Goal: Book appointment/travel/reservation

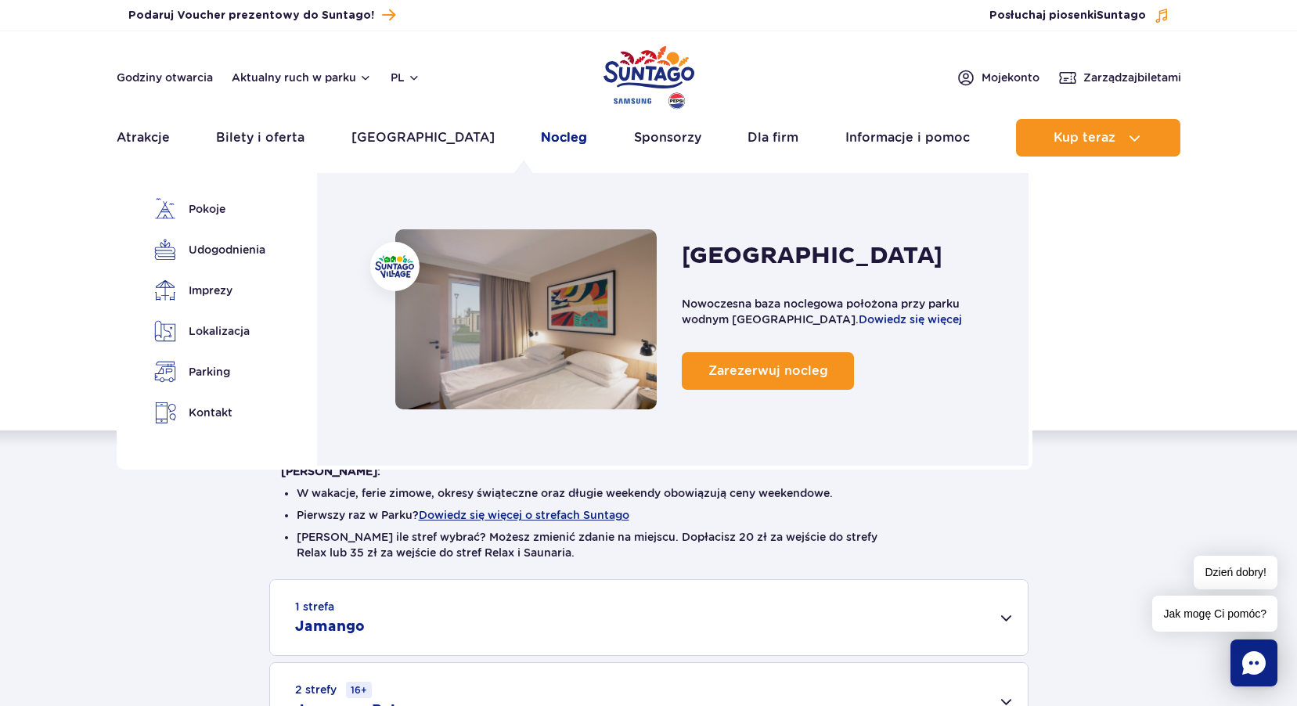
click at [541, 141] on link "Nocleg" at bounding box center [564, 138] width 46 height 38
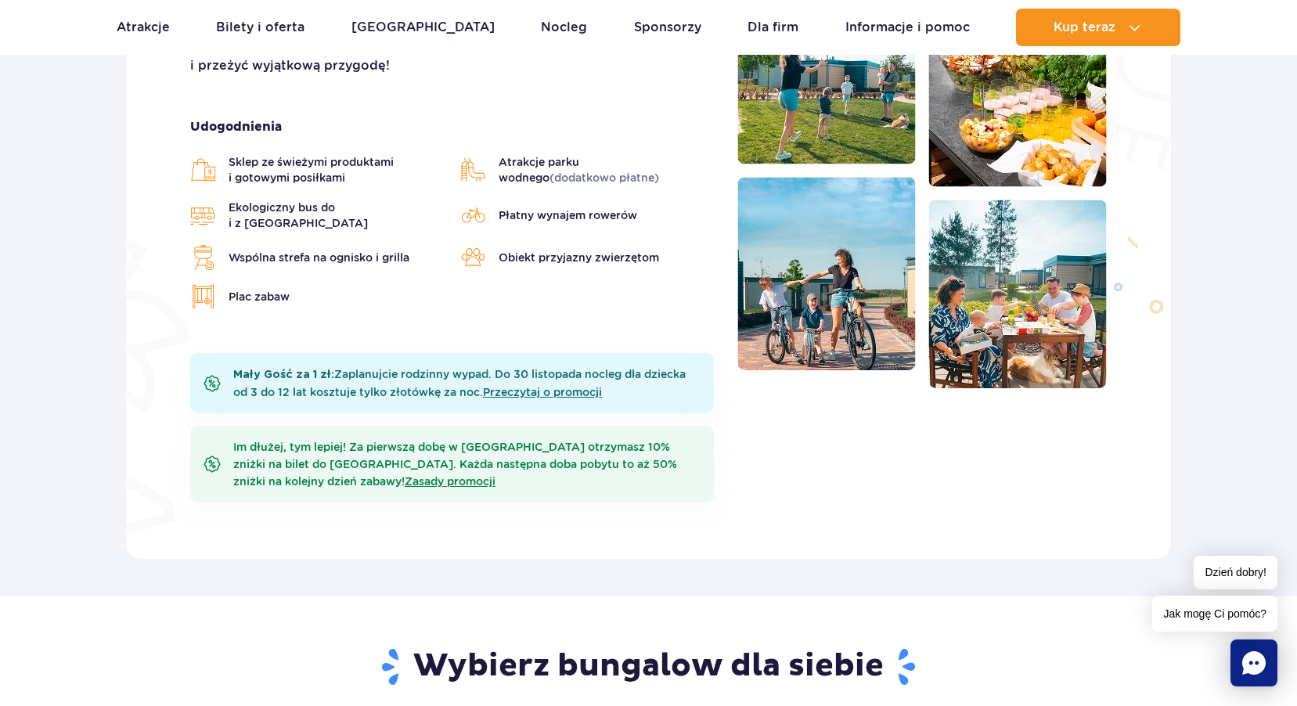
scroll to position [548, 0]
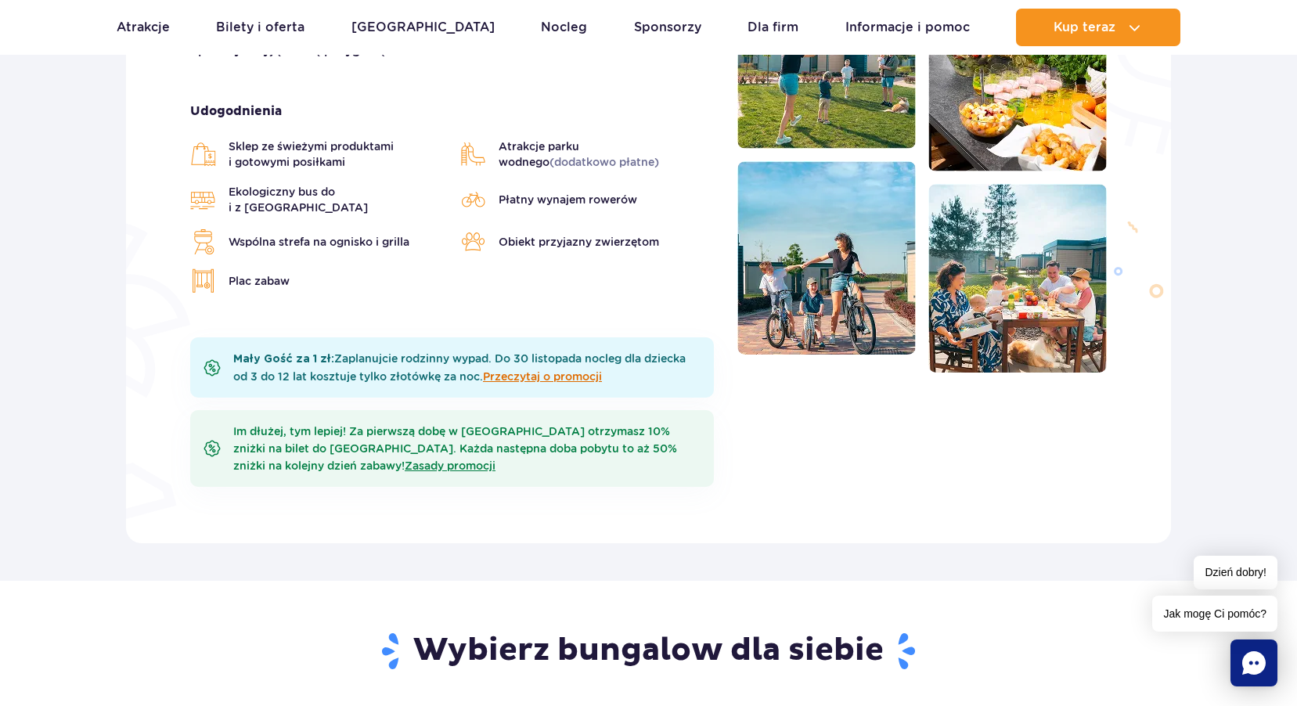
click at [565, 370] on link "Przeczytaj o promocji" at bounding box center [542, 376] width 119 height 13
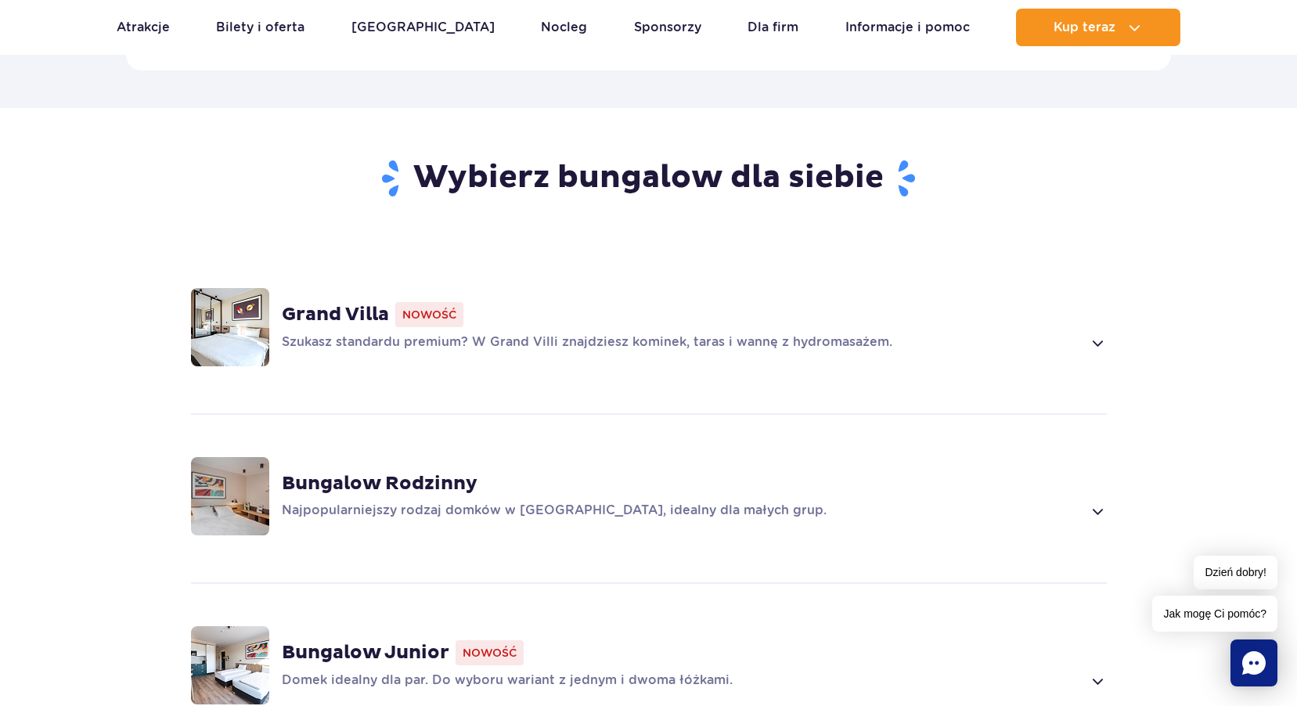
scroll to position [1017, 0]
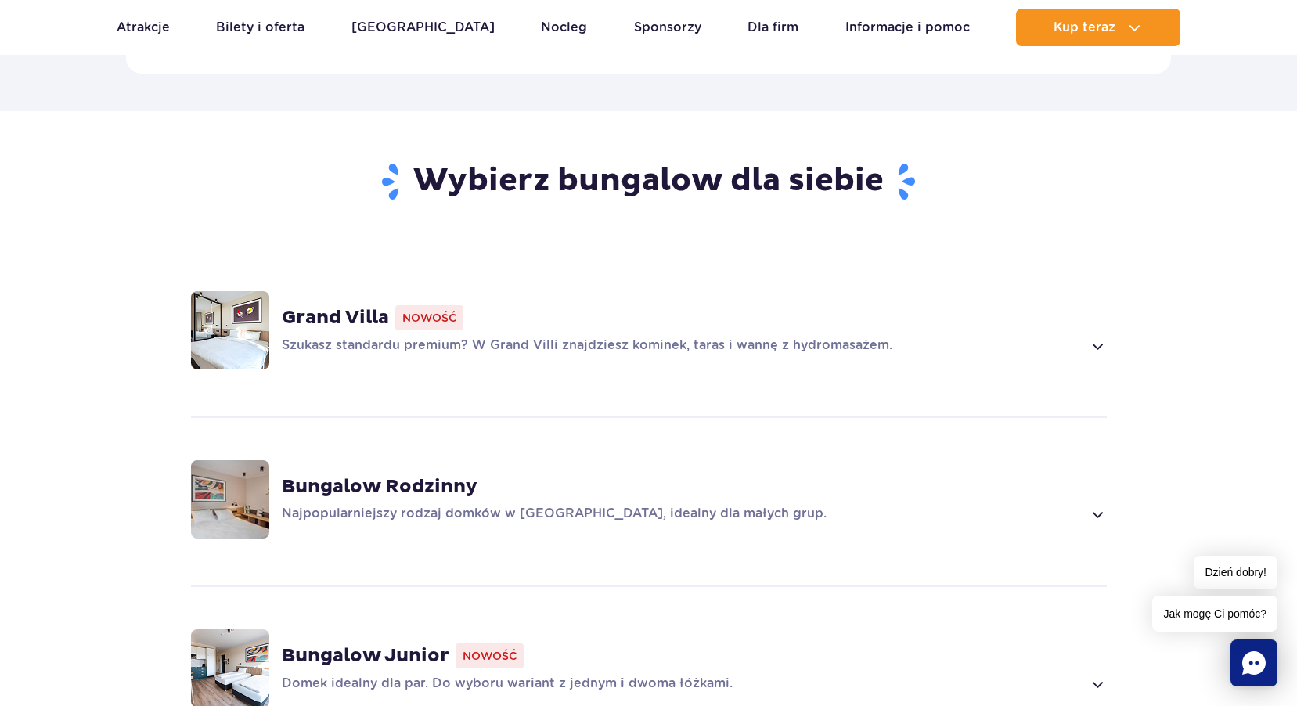
click at [363, 306] on strong "Grand Villa" at bounding box center [335, 317] width 107 height 23
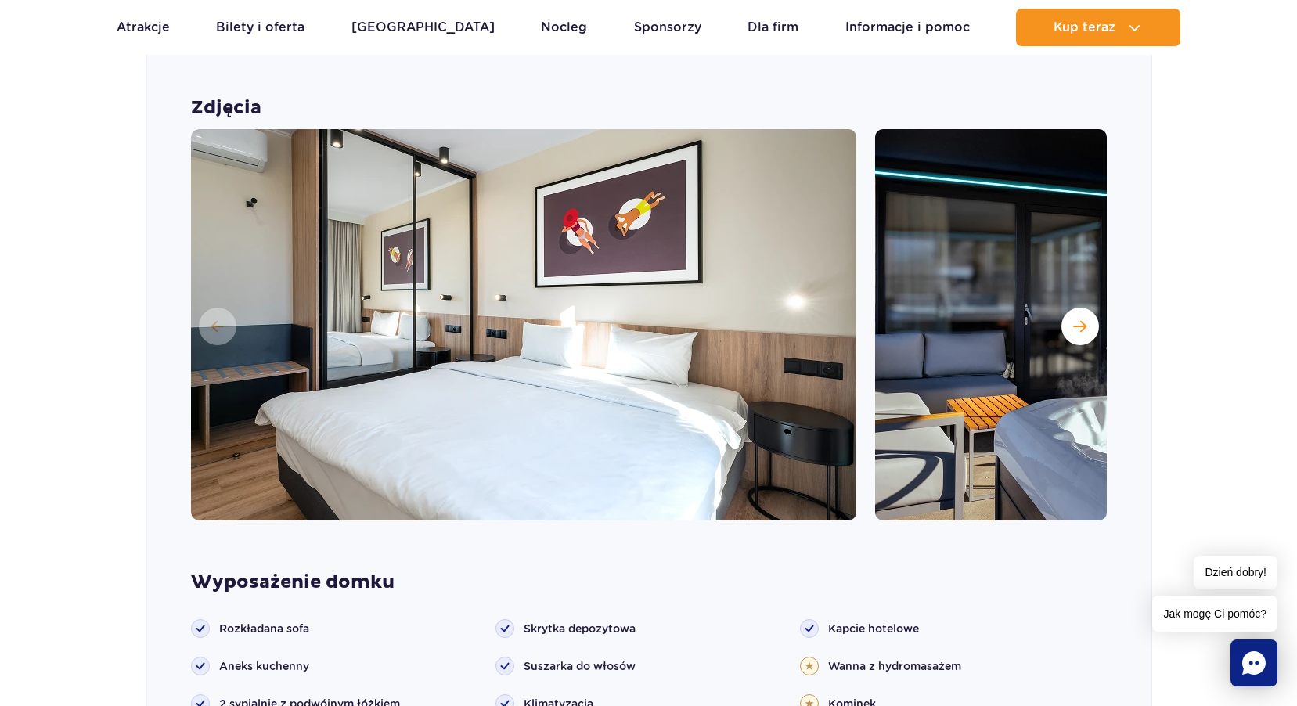
scroll to position [1168, 0]
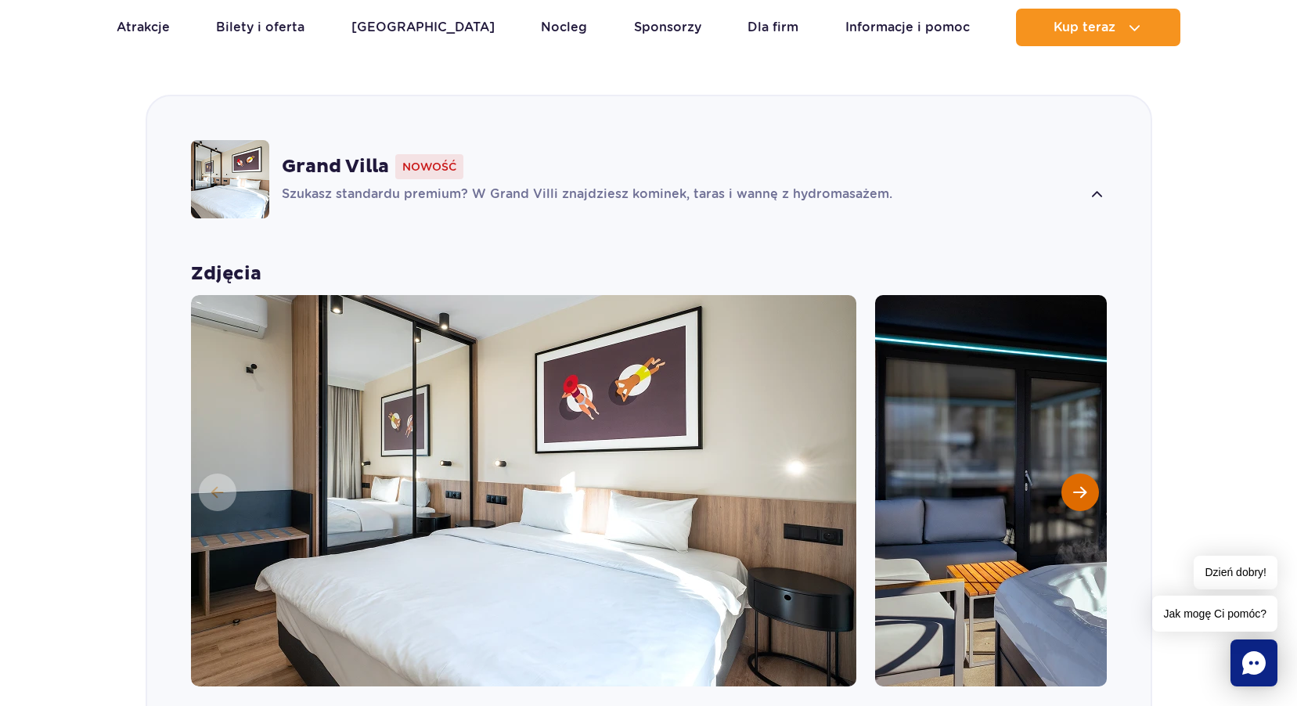
click at [1071, 473] on button "Następny slajd" at bounding box center [1080, 492] width 38 height 38
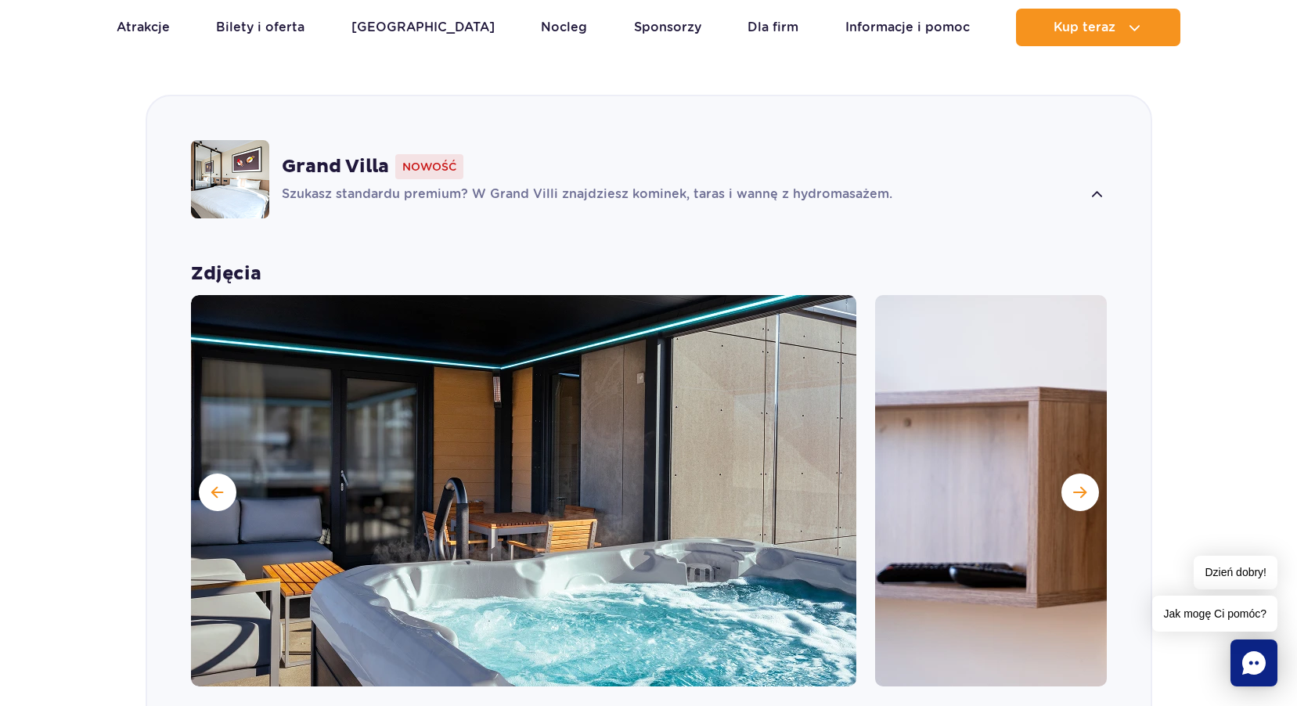
scroll to position [1325, 0]
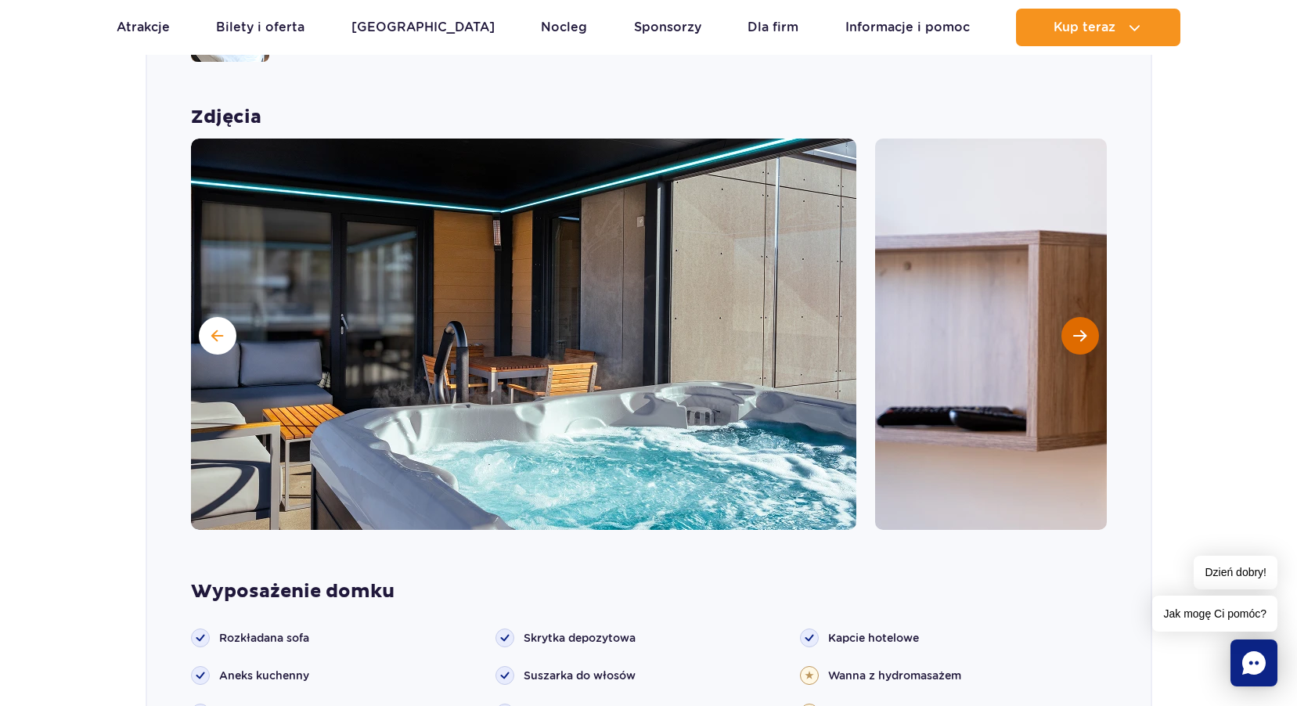
click at [1076, 329] on span "Następny slajd" at bounding box center [1079, 336] width 13 height 14
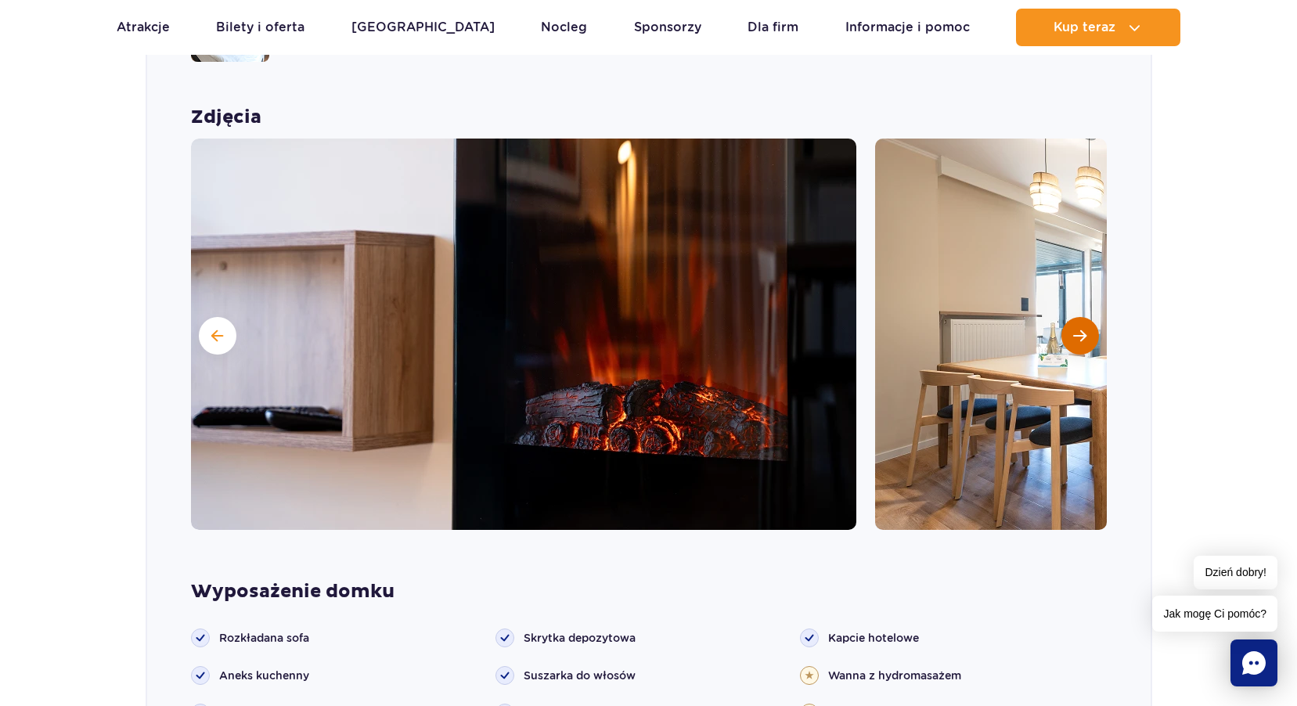
click at [1076, 329] on span "Następny slajd" at bounding box center [1079, 336] width 13 height 14
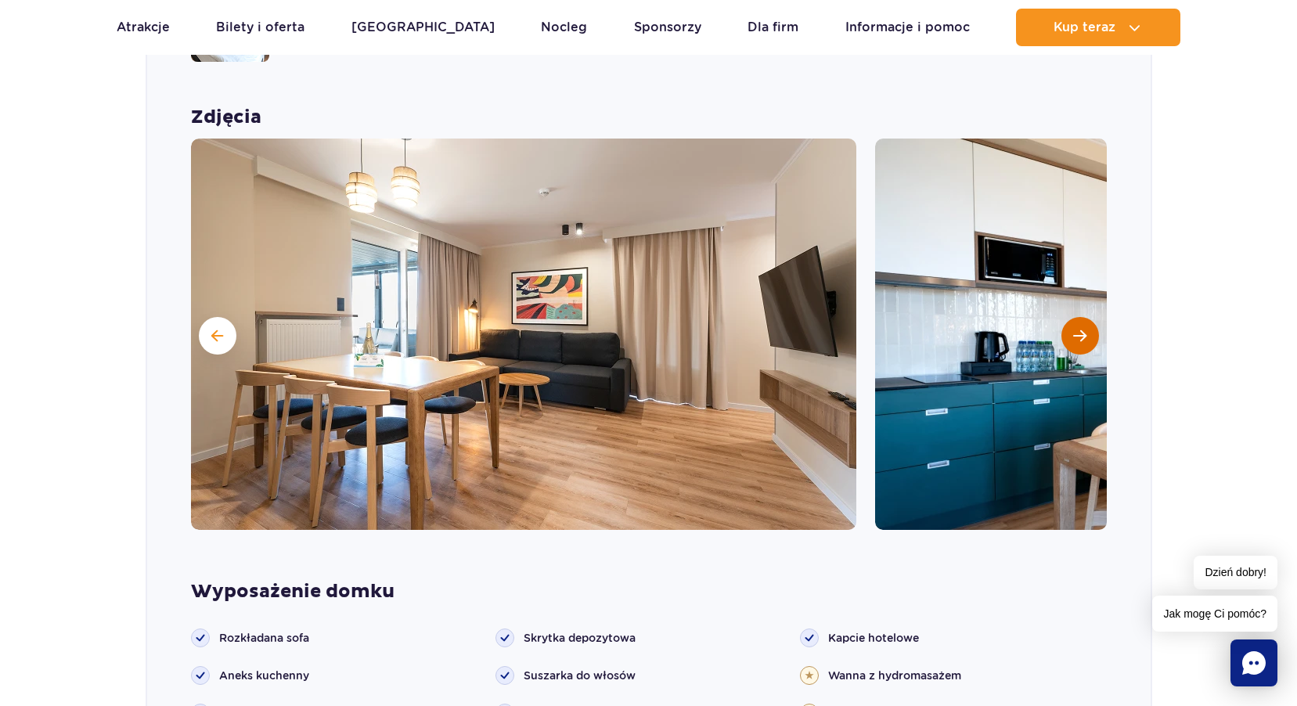
click at [1076, 329] on span "Następny slajd" at bounding box center [1079, 336] width 13 height 14
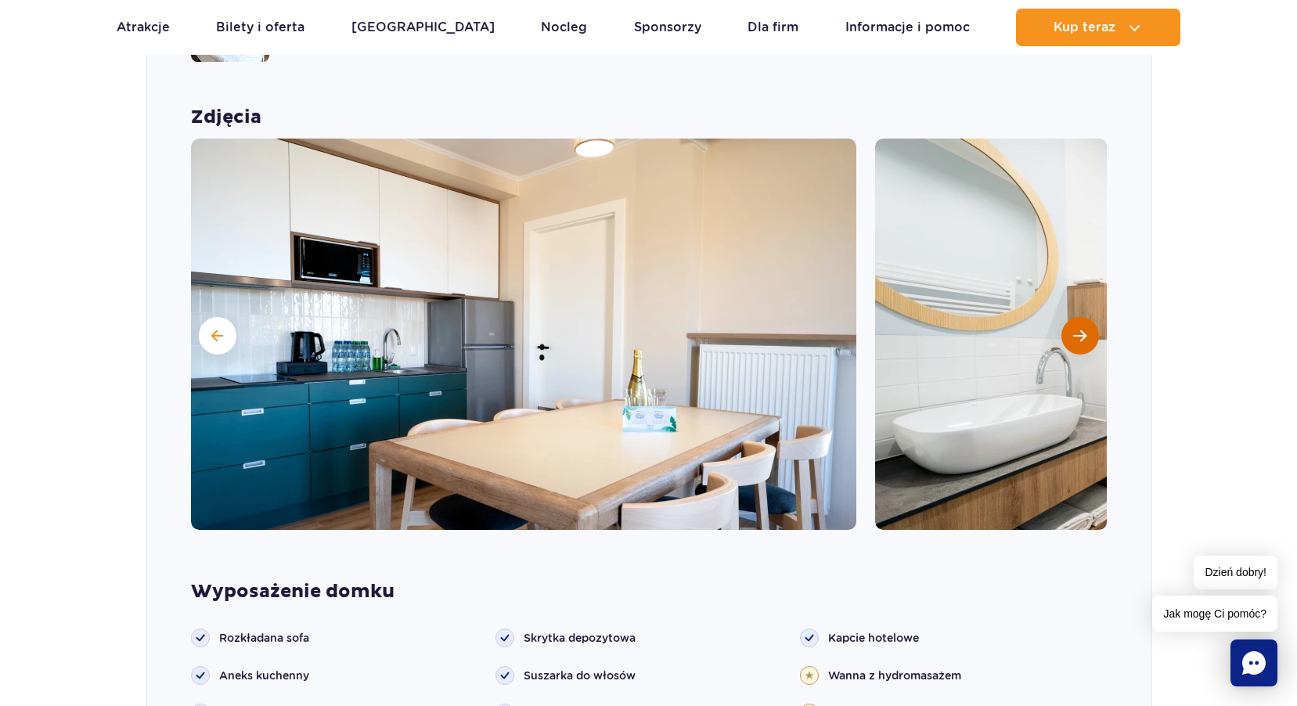
click at [1076, 329] on span "Następny slajd" at bounding box center [1079, 336] width 13 height 14
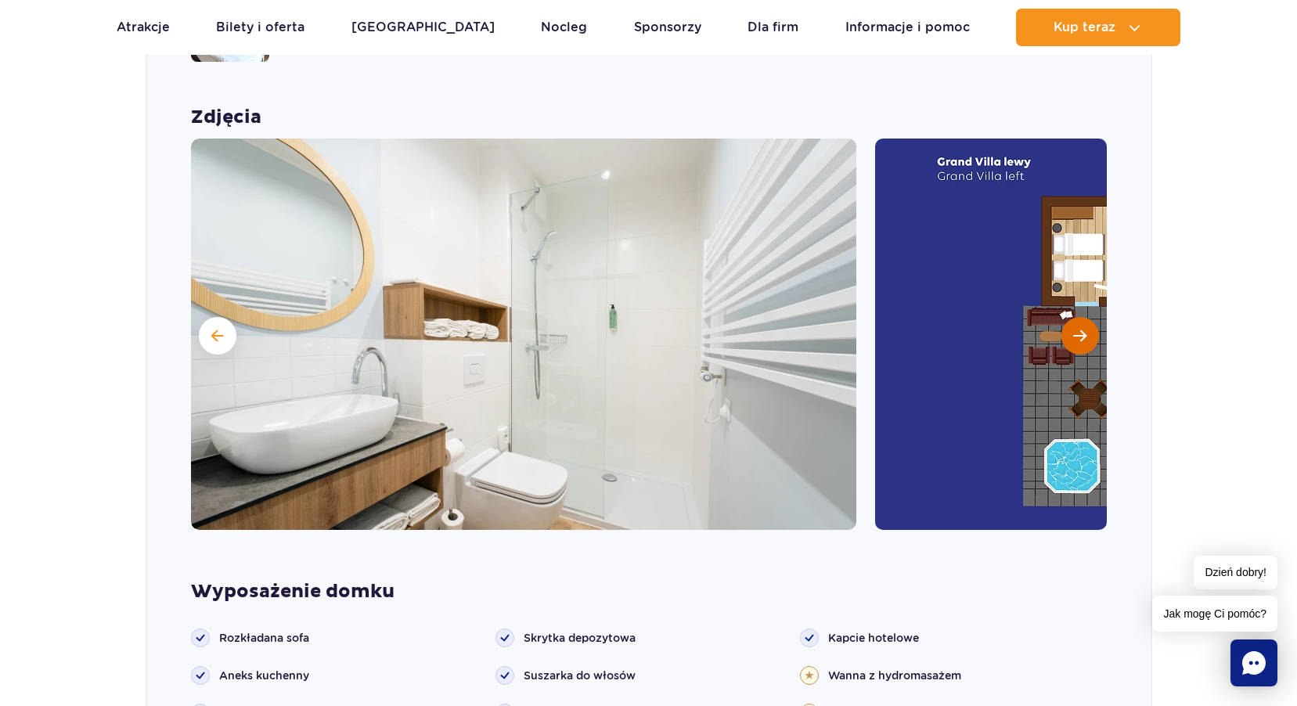
click at [1076, 329] on span "Następny slajd" at bounding box center [1079, 336] width 13 height 14
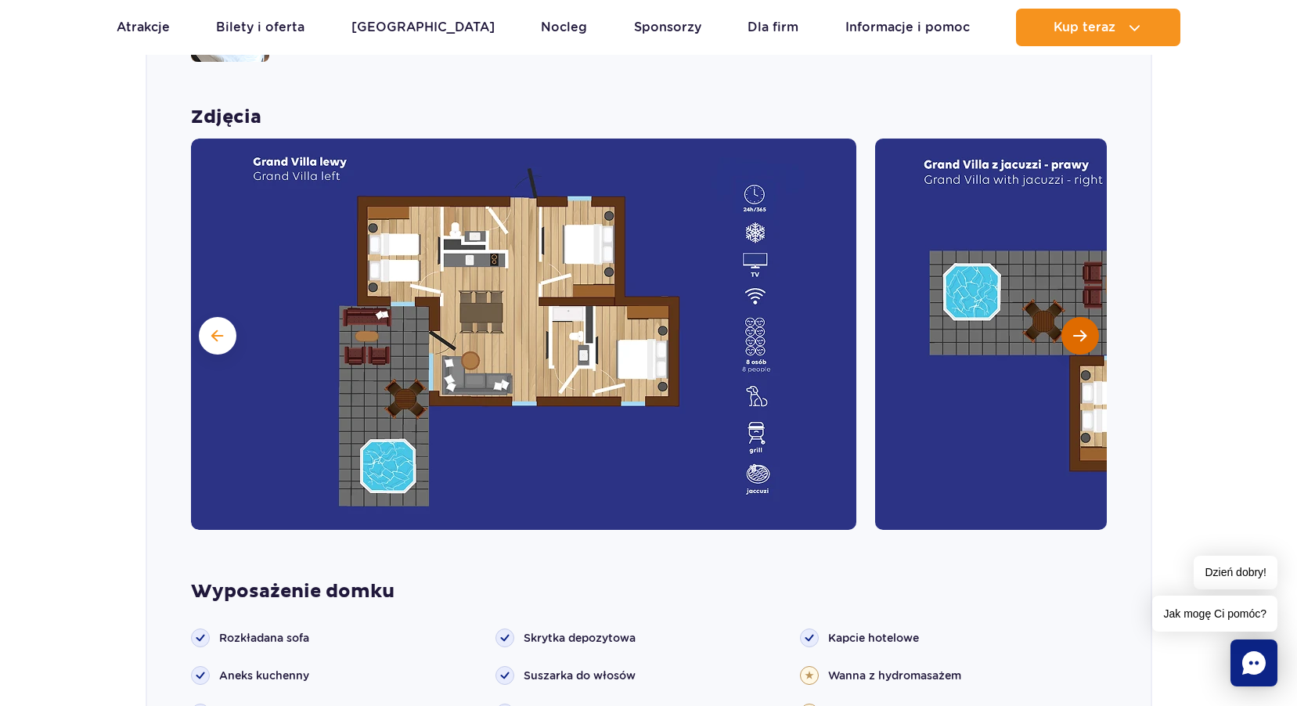
click at [1076, 329] on span "Następny slajd" at bounding box center [1079, 336] width 13 height 14
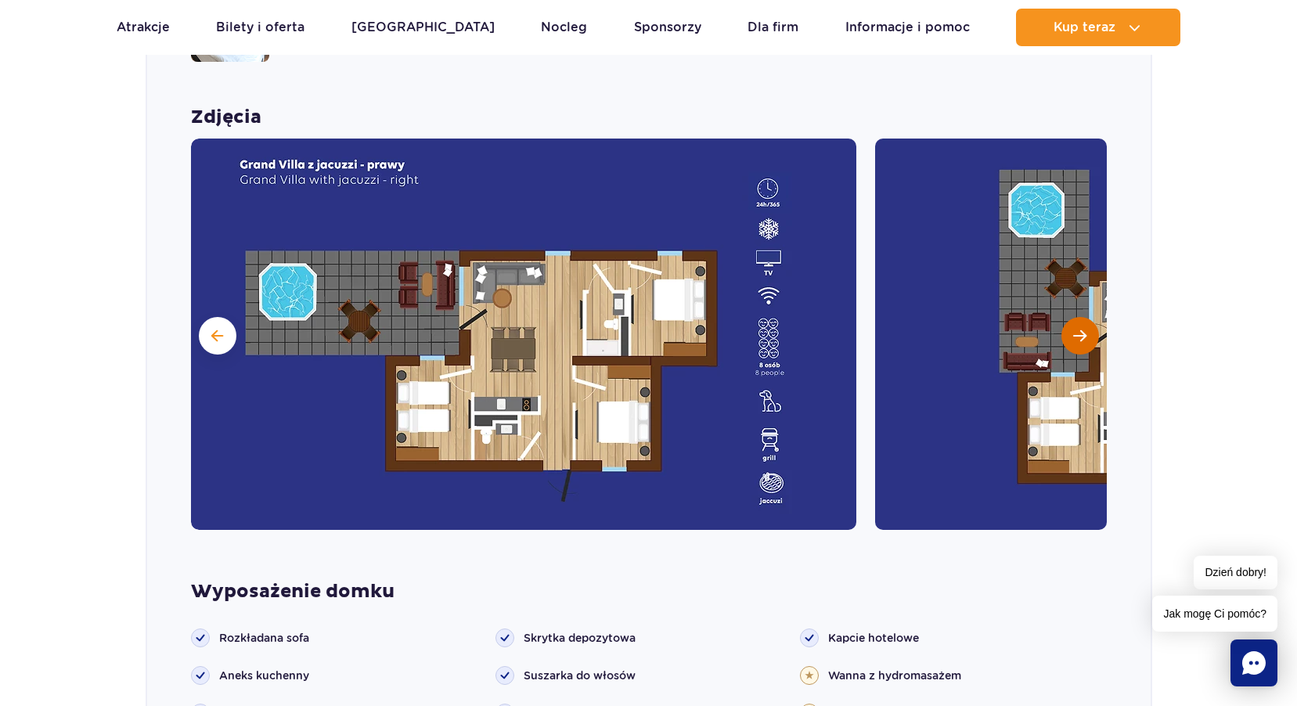
click at [1076, 329] on span "Następny slajd" at bounding box center [1079, 336] width 13 height 14
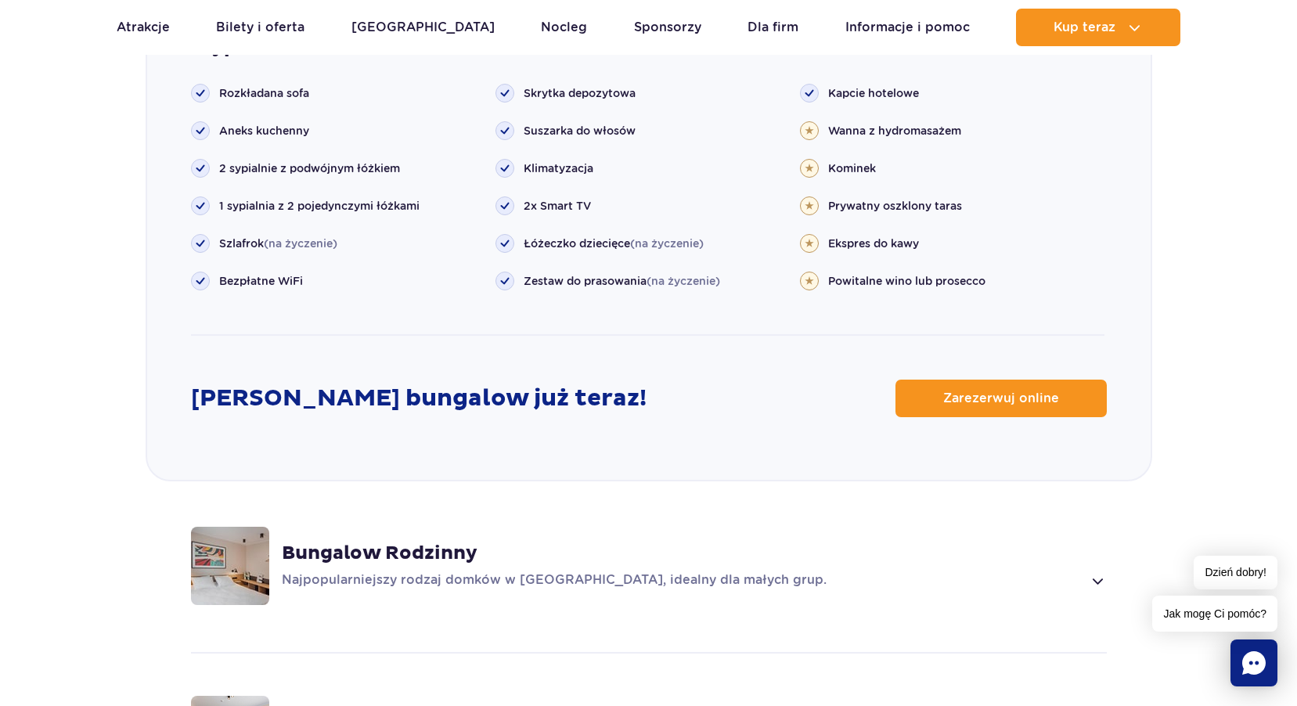
scroll to position [1873, 0]
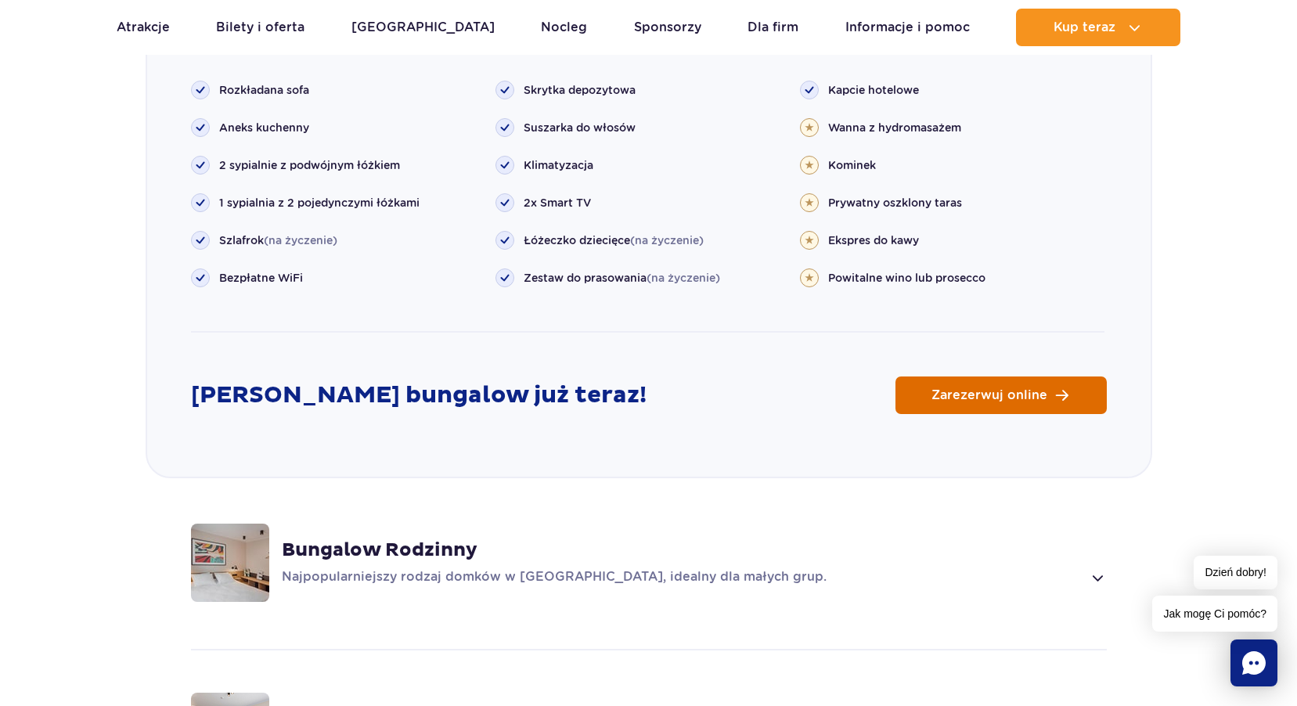
click at [1008, 389] on span "Zarezerwuj online" at bounding box center [989, 395] width 116 height 13
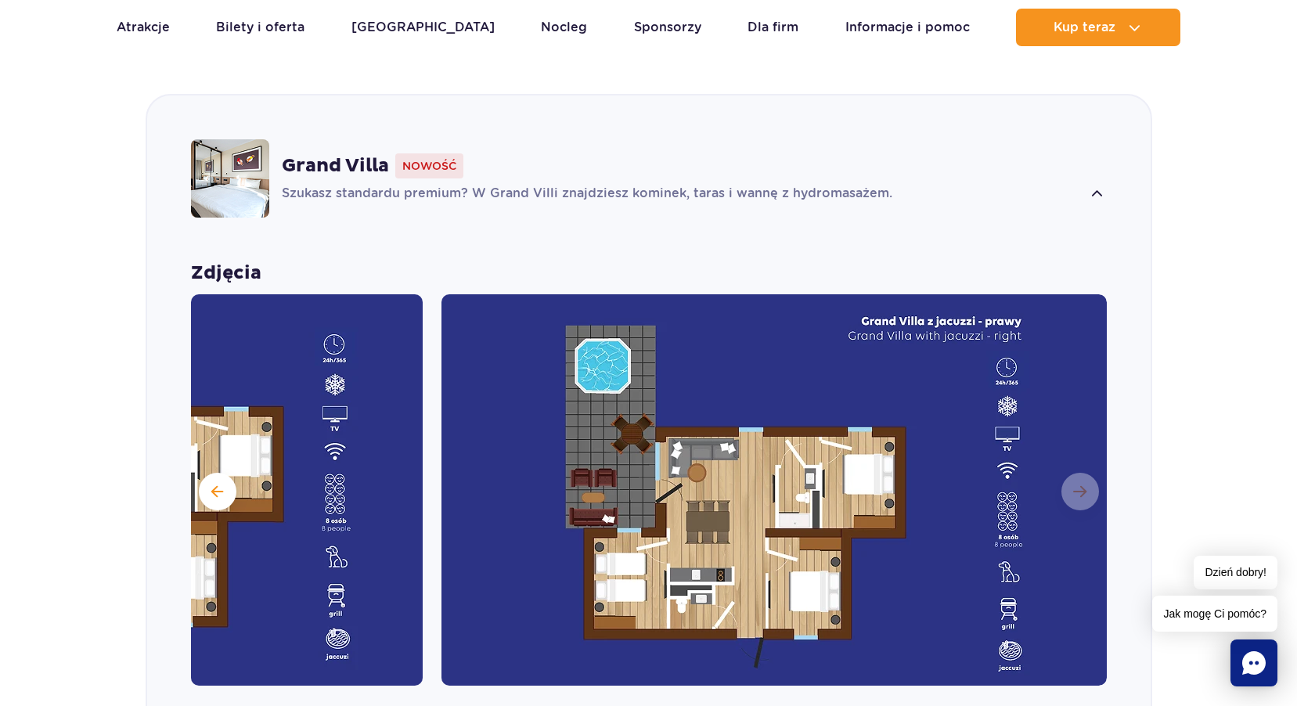
scroll to position [1168, 0]
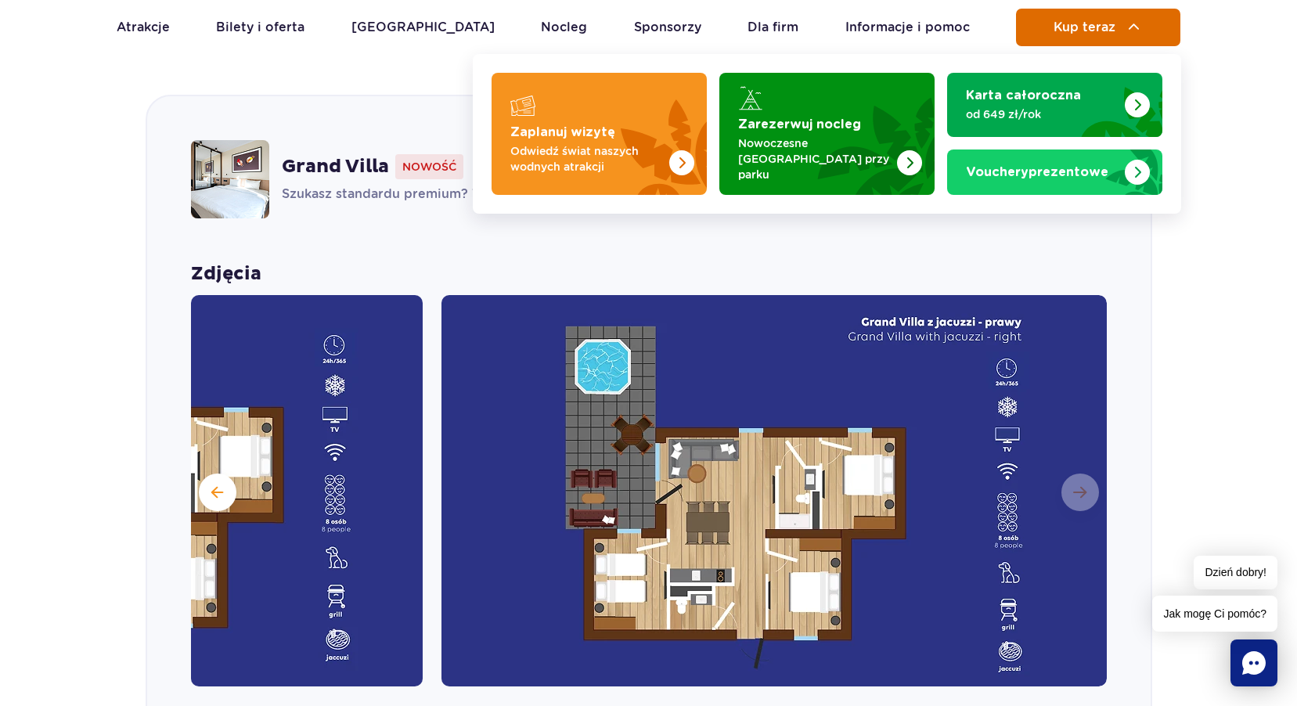
click at [1094, 31] on span "Kup teraz" at bounding box center [1084, 27] width 62 height 14
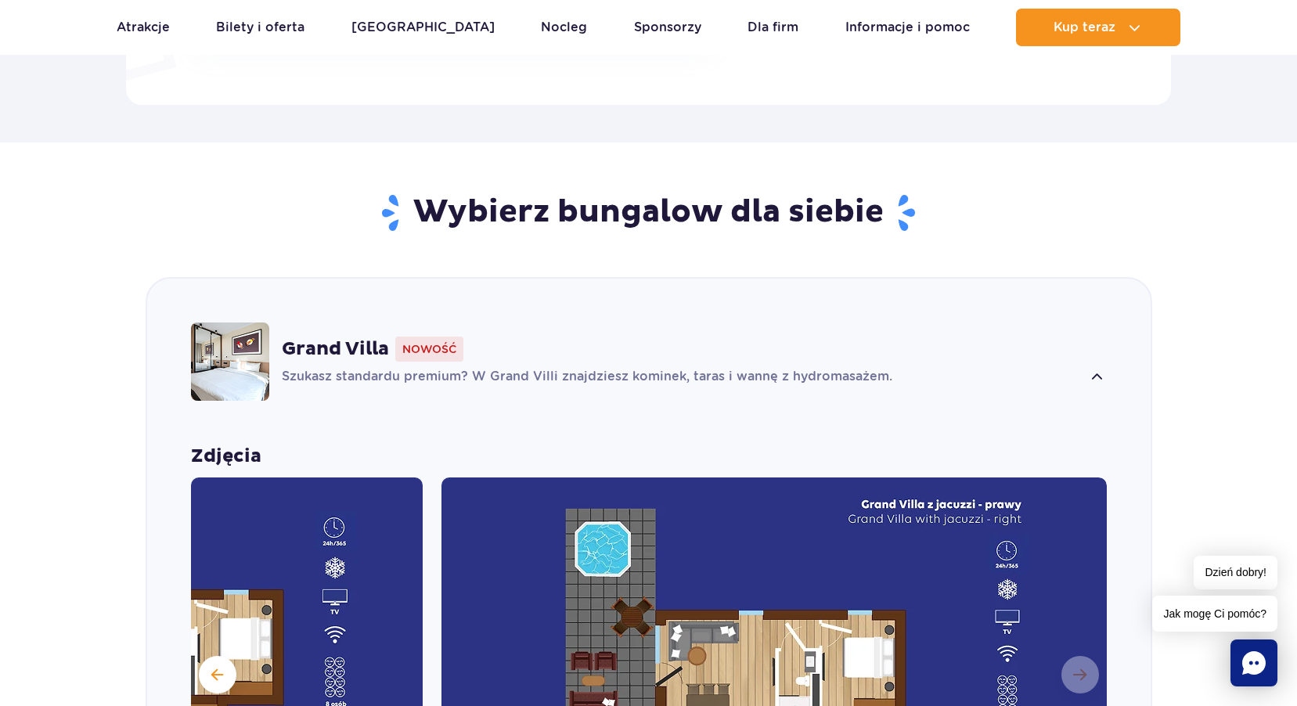
scroll to position [1090, 0]
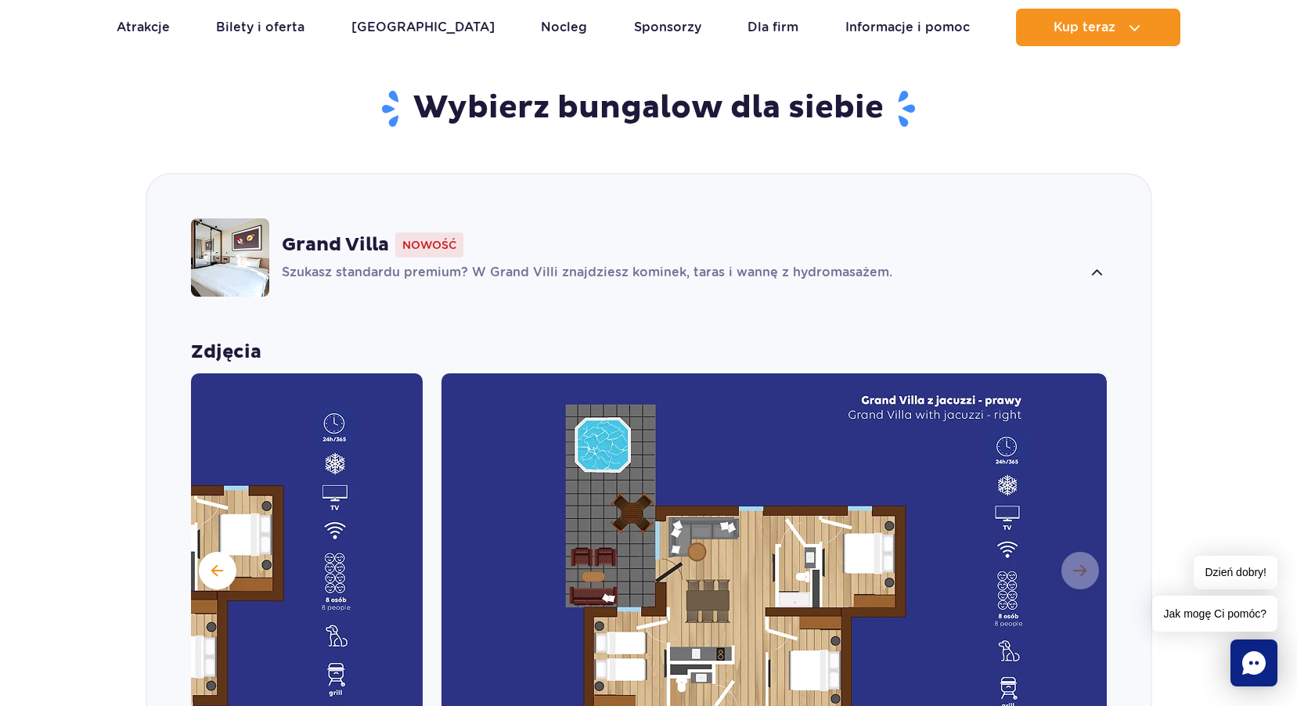
click at [1098, 264] on span at bounding box center [1097, 273] width 18 height 19
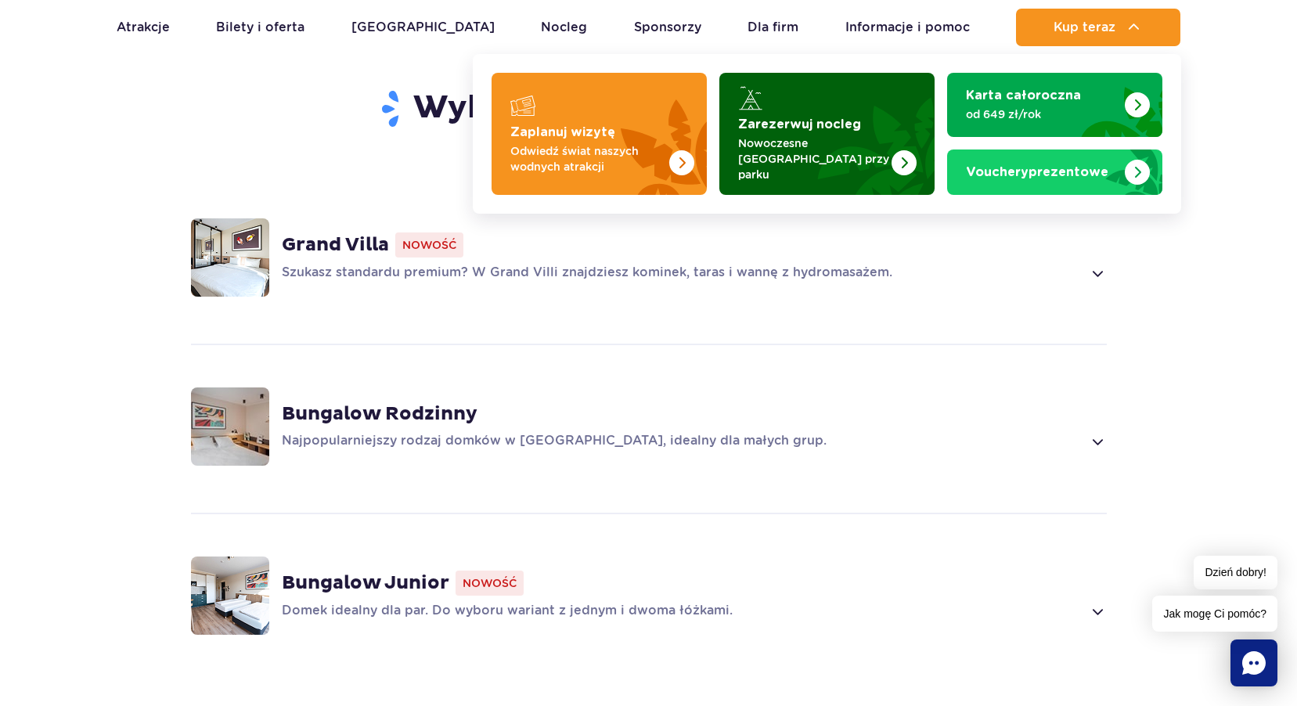
click at [900, 150] on img "Zarezerwuj nocleg" at bounding box center [903, 162] width 25 height 25
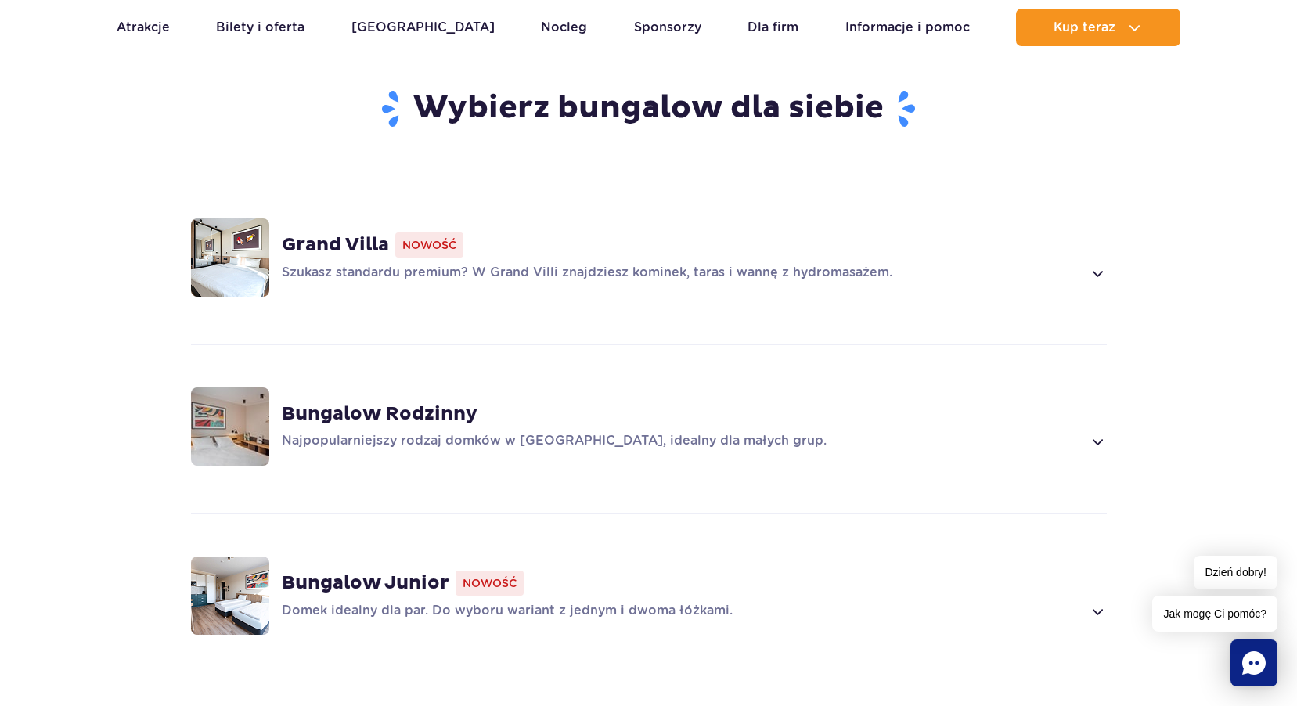
click at [426, 432] on p "Najpopularniejszy rodzaj domków w Suntago Village, idealny dla małych grup." at bounding box center [682, 441] width 801 height 19
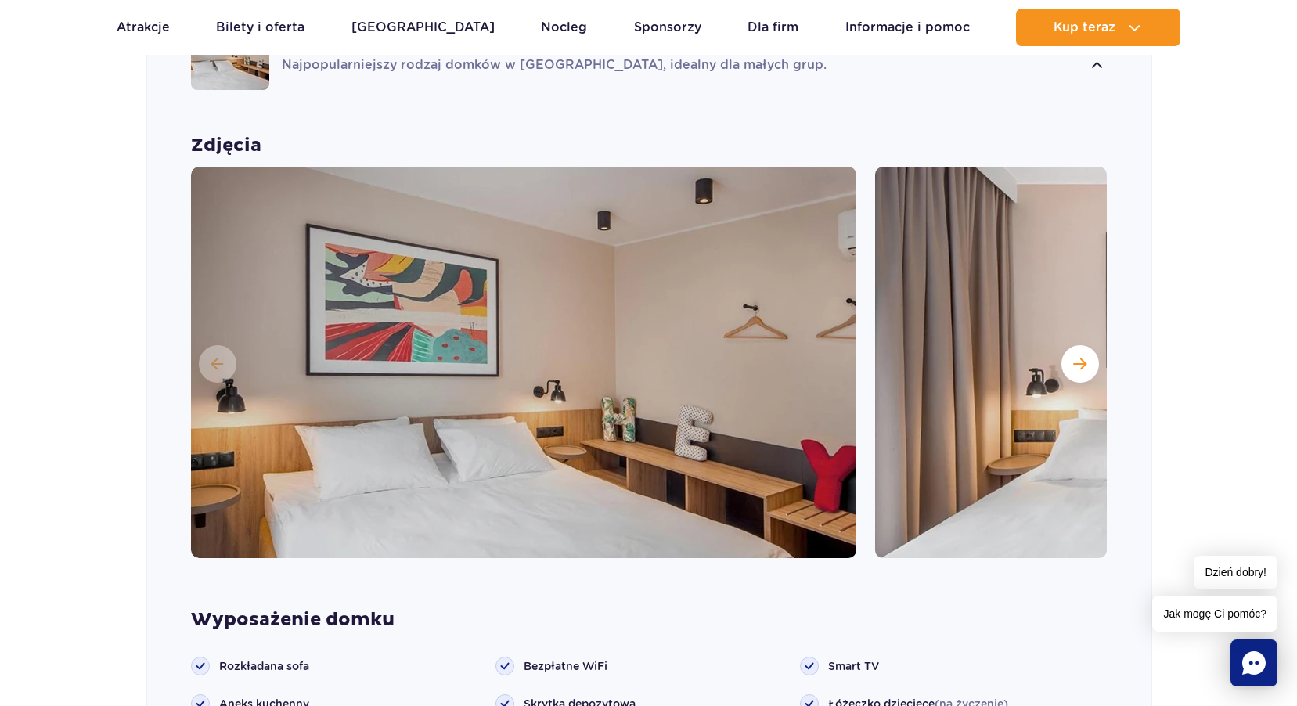
scroll to position [1494, 0]
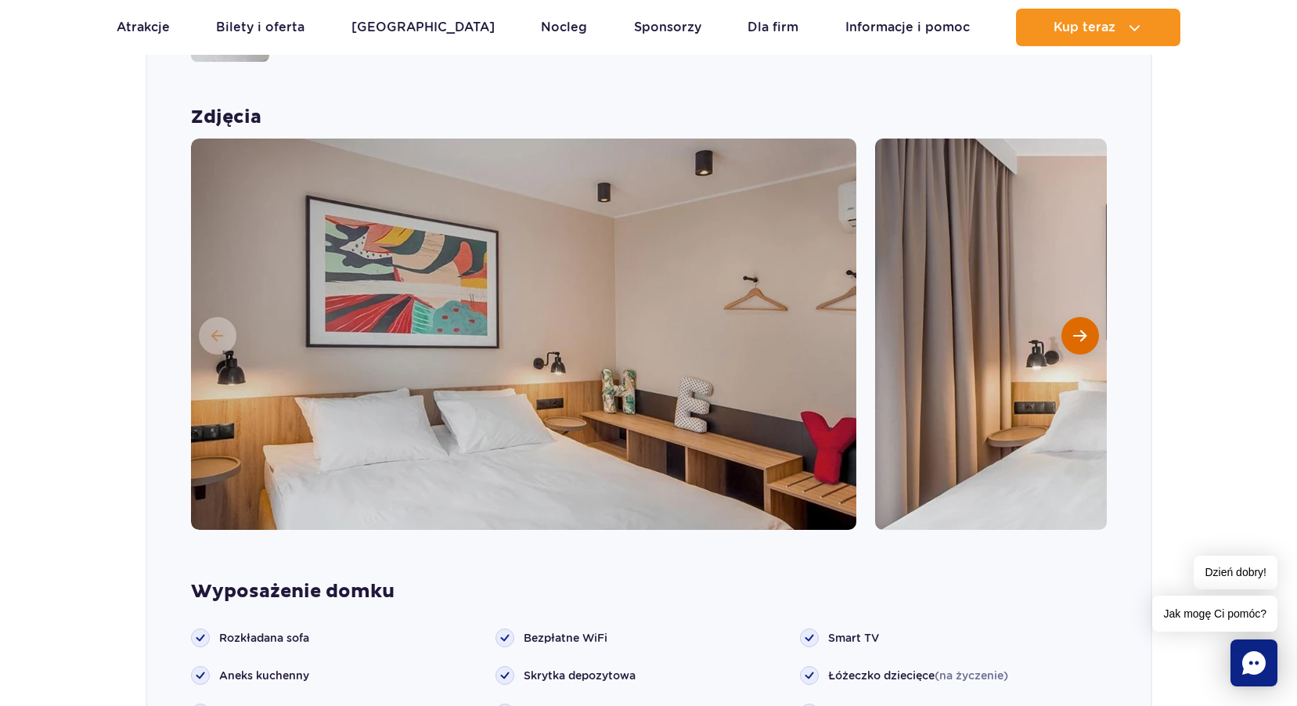
click at [1076, 329] on span "Następny slajd" at bounding box center [1079, 336] width 13 height 14
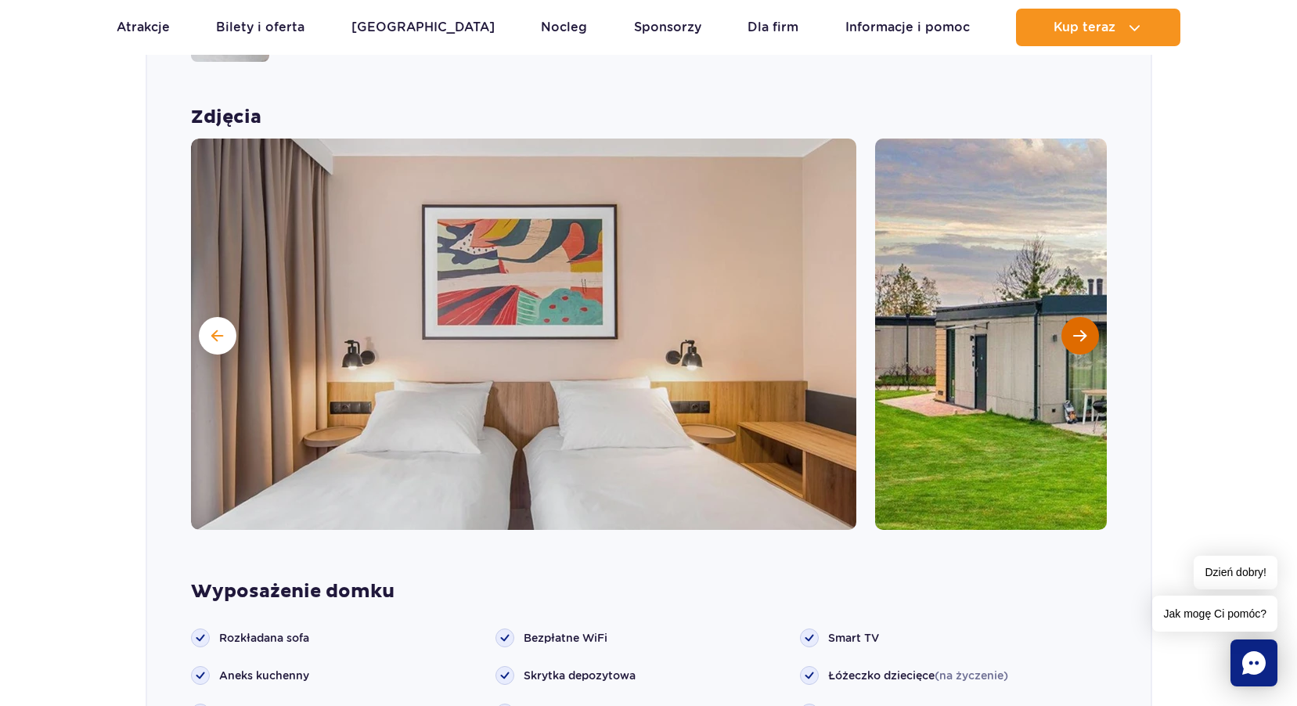
click at [1078, 329] on span "Następny slajd" at bounding box center [1079, 336] width 13 height 14
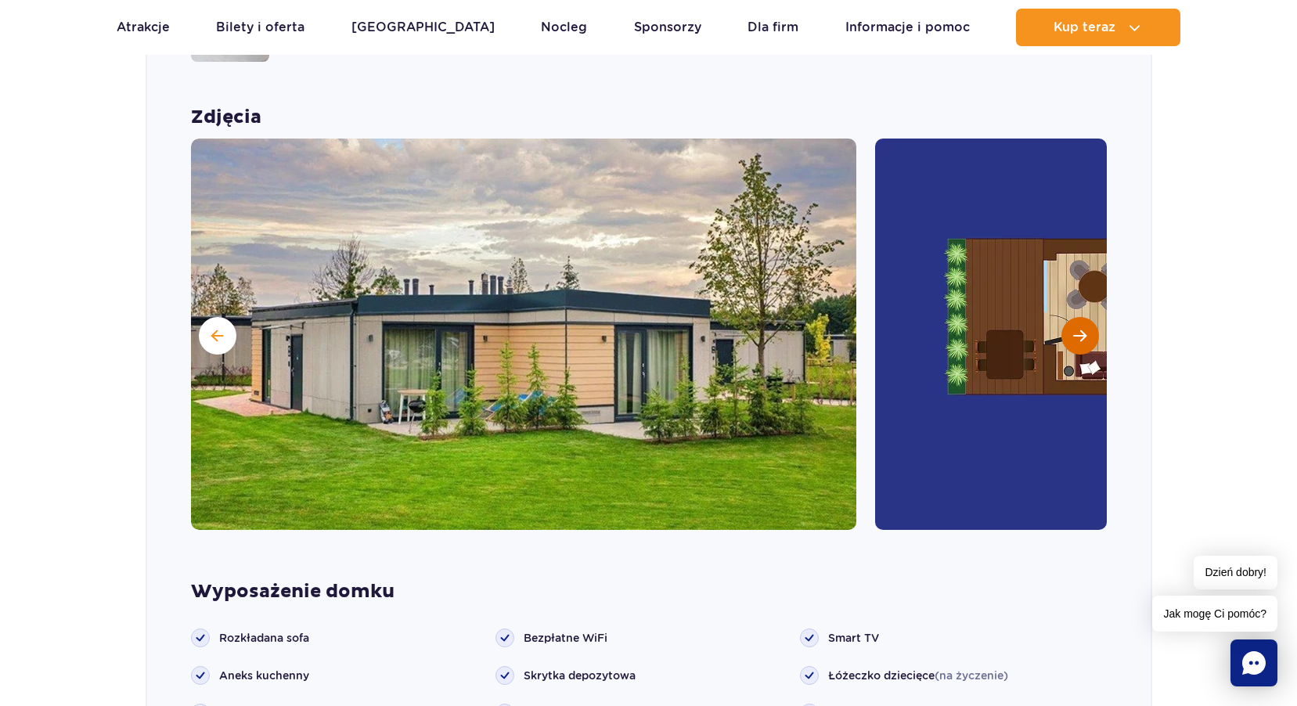
click at [1078, 329] on span "Następny slajd" at bounding box center [1079, 336] width 13 height 14
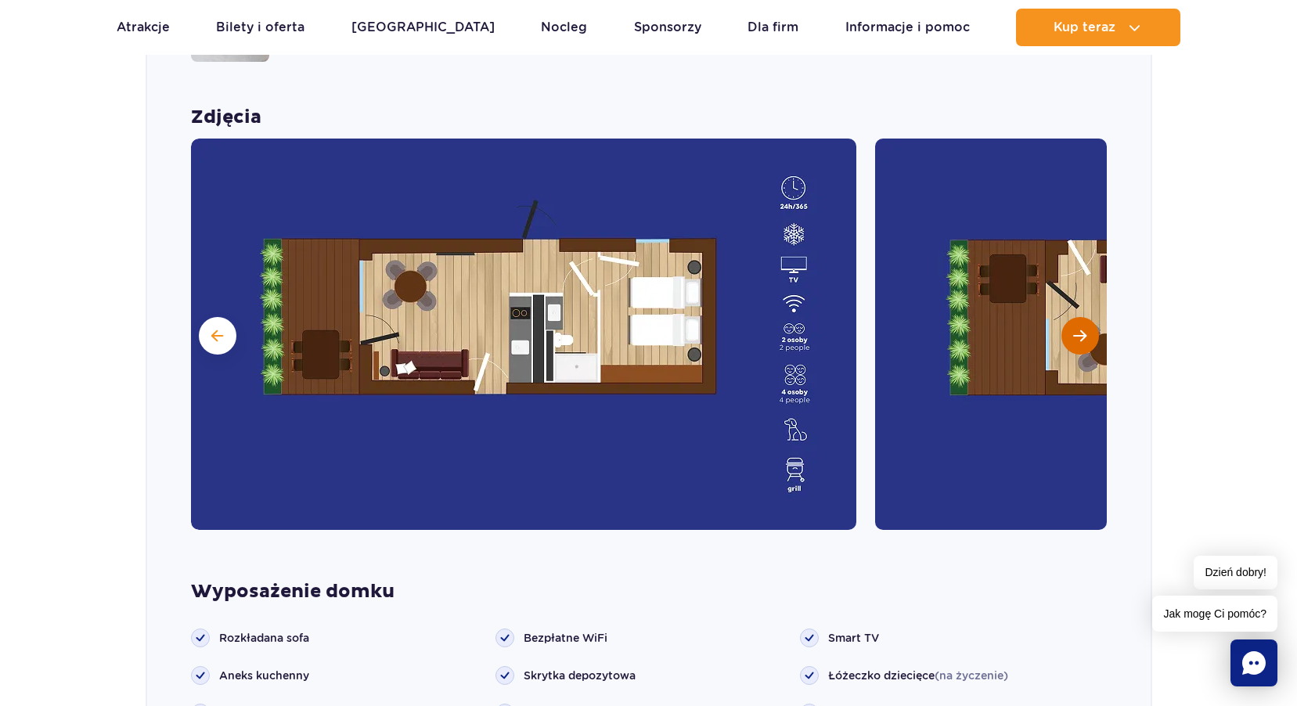
click at [1078, 329] on span "Następny slajd" at bounding box center [1079, 336] width 13 height 14
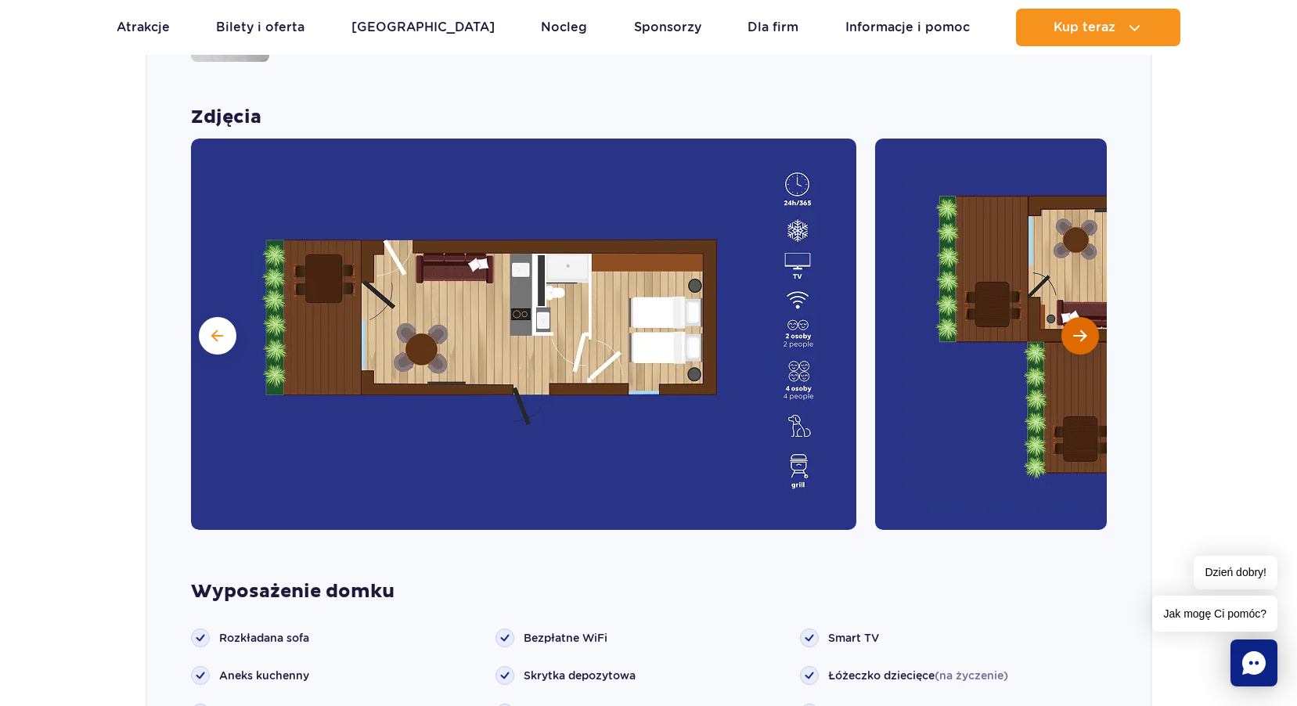
click at [1078, 329] on span "Następny slajd" at bounding box center [1079, 336] width 13 height 14
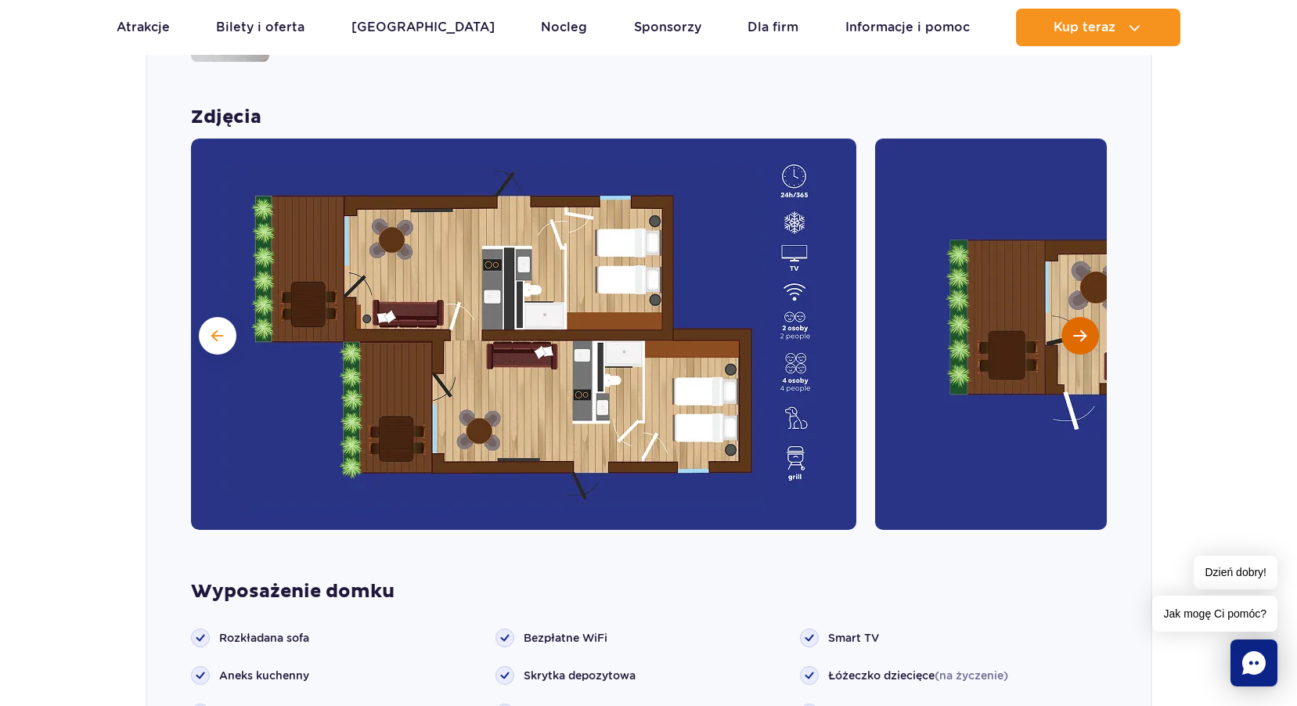
click at [1078, 329] on span "Następny slajd" at bounding box center [1079, 336] width 13 height 14
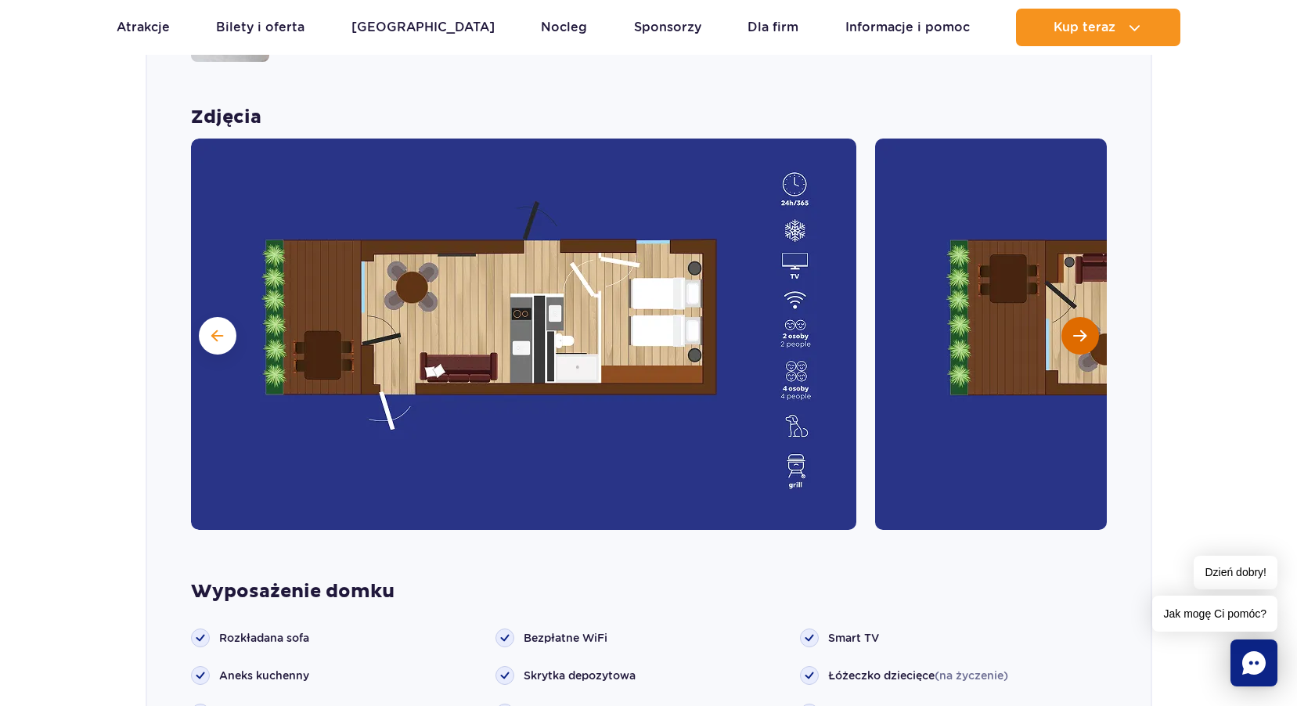
click at [1078, 329] on span "Następny slajd" at bounding box center [1079, 336] width 13 height 14
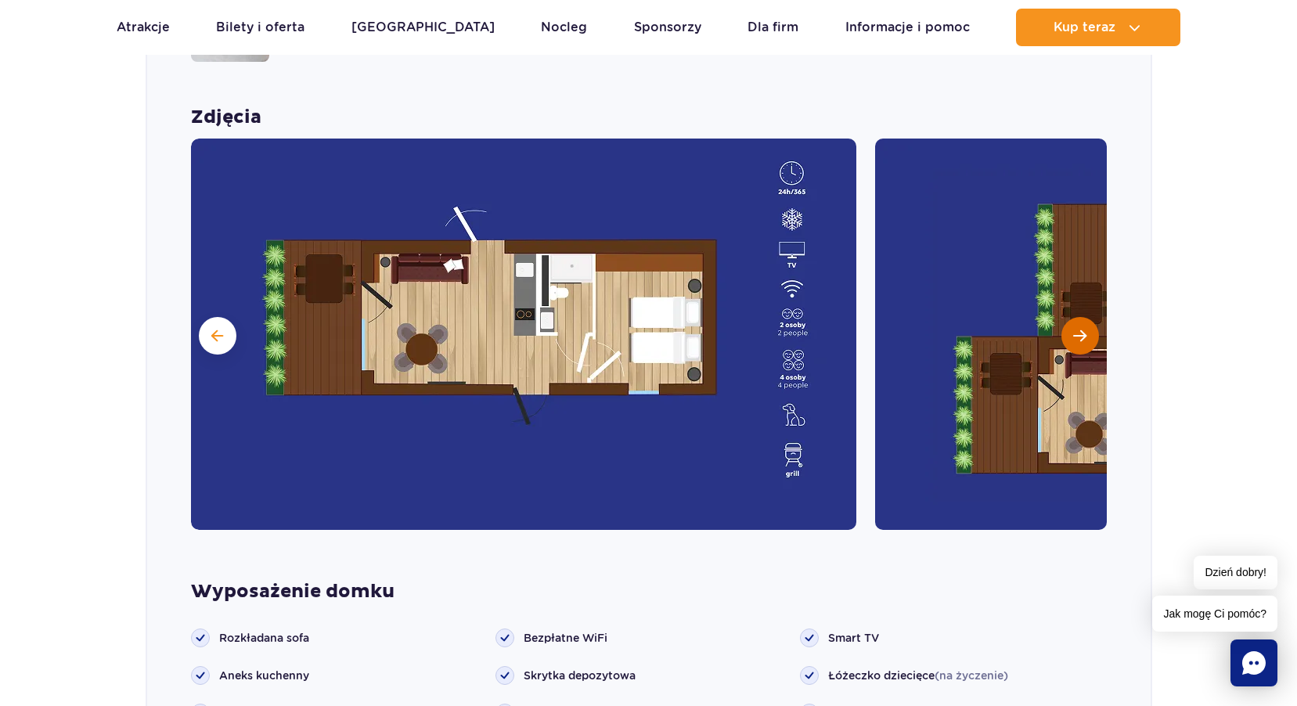
click at [1078, 329] on span "Następny slajd" at bounding box center [1079, 336] width 13 height 14
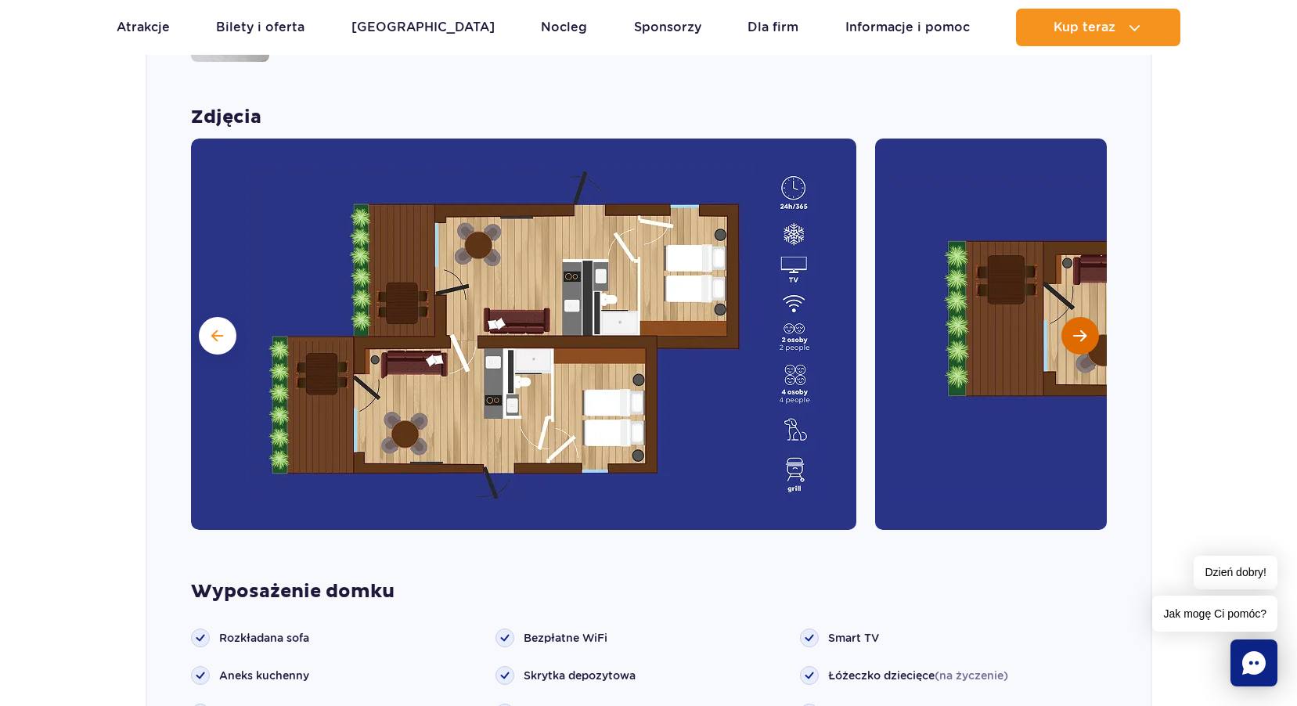
click at [1078, 329] on span "Następny slajd" at bounding box center [1079, 336] width 13 height 14
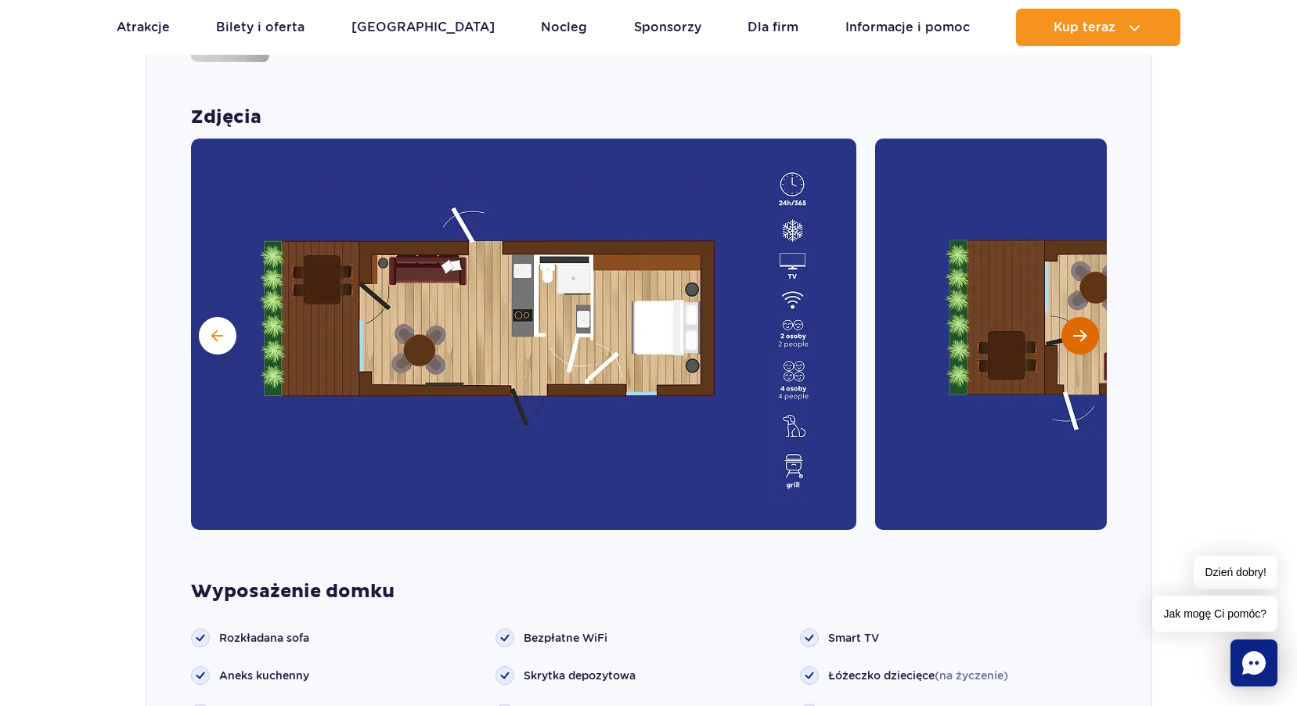
click at [1078, 329] on span "Następny slajd" at bounding box center [1079, 336] width 13 height 14
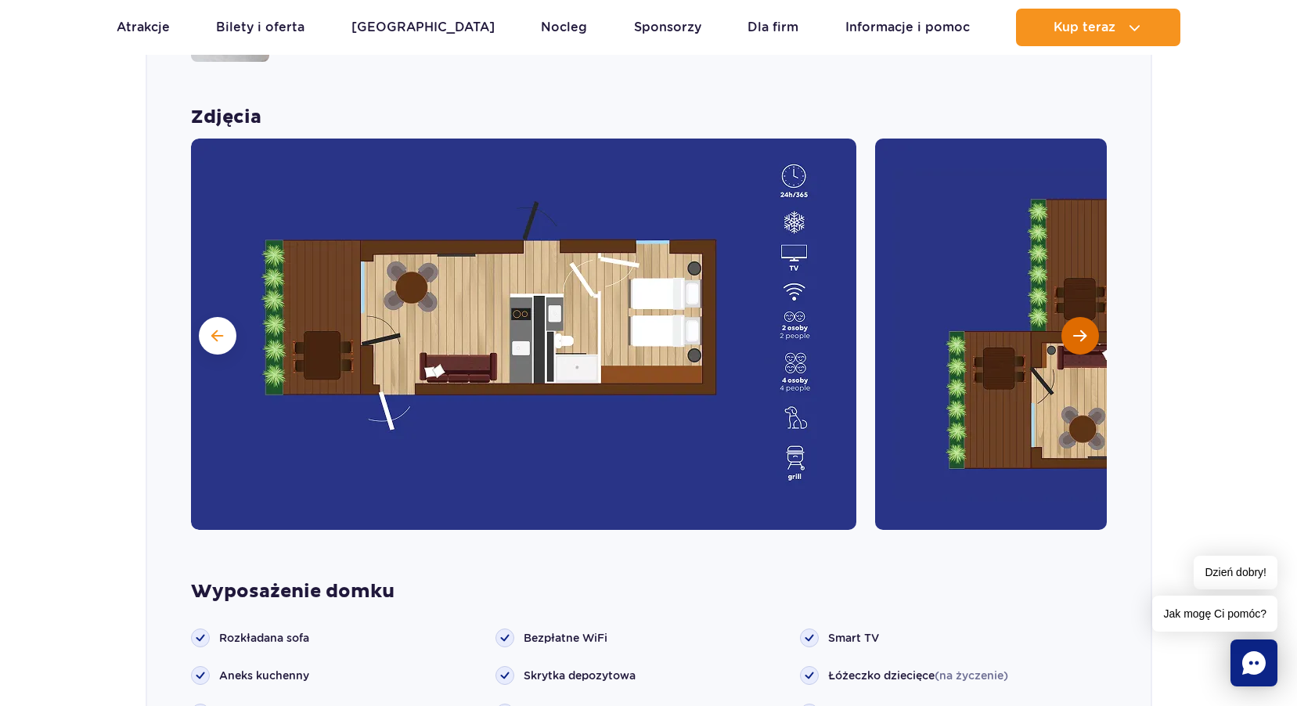
click at [1078, 329] on span "Następny slajd" at bounding box center [1079, 336] width 13 height 14
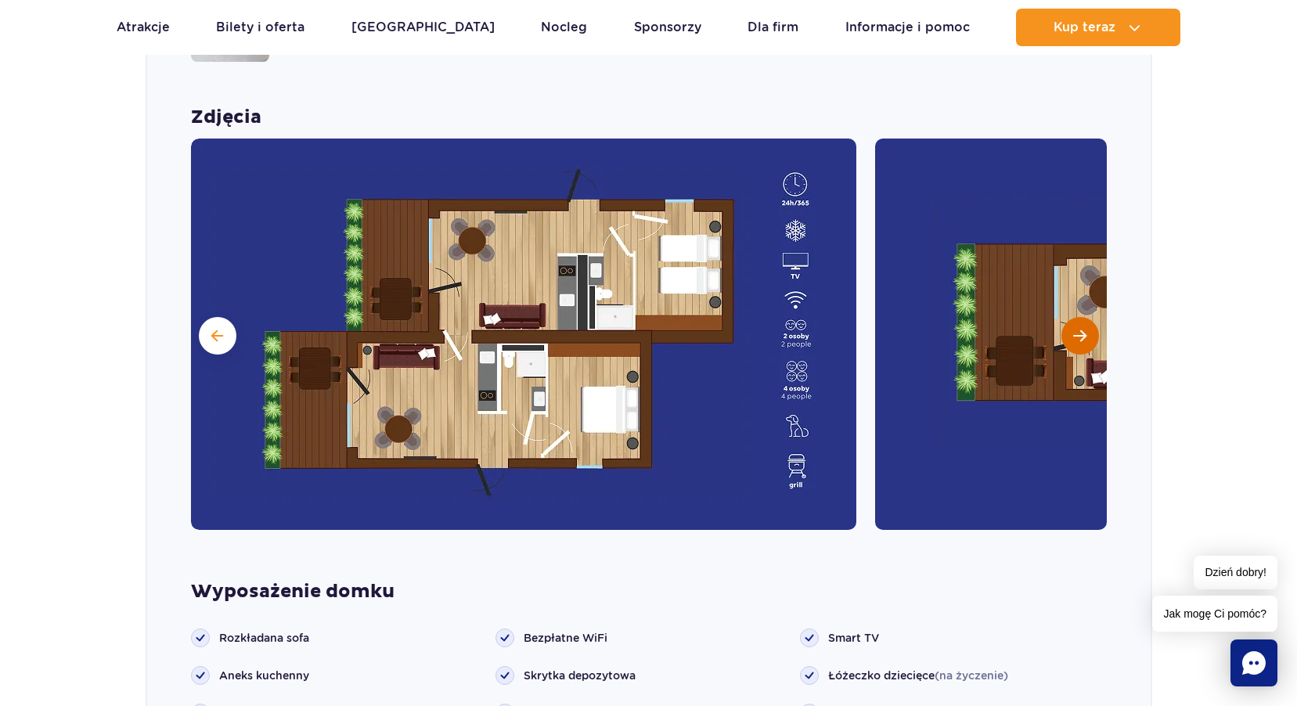
click at [1078, 329] on span "Następny slajd" at bounding box center [1079, 336] width 13 height 14
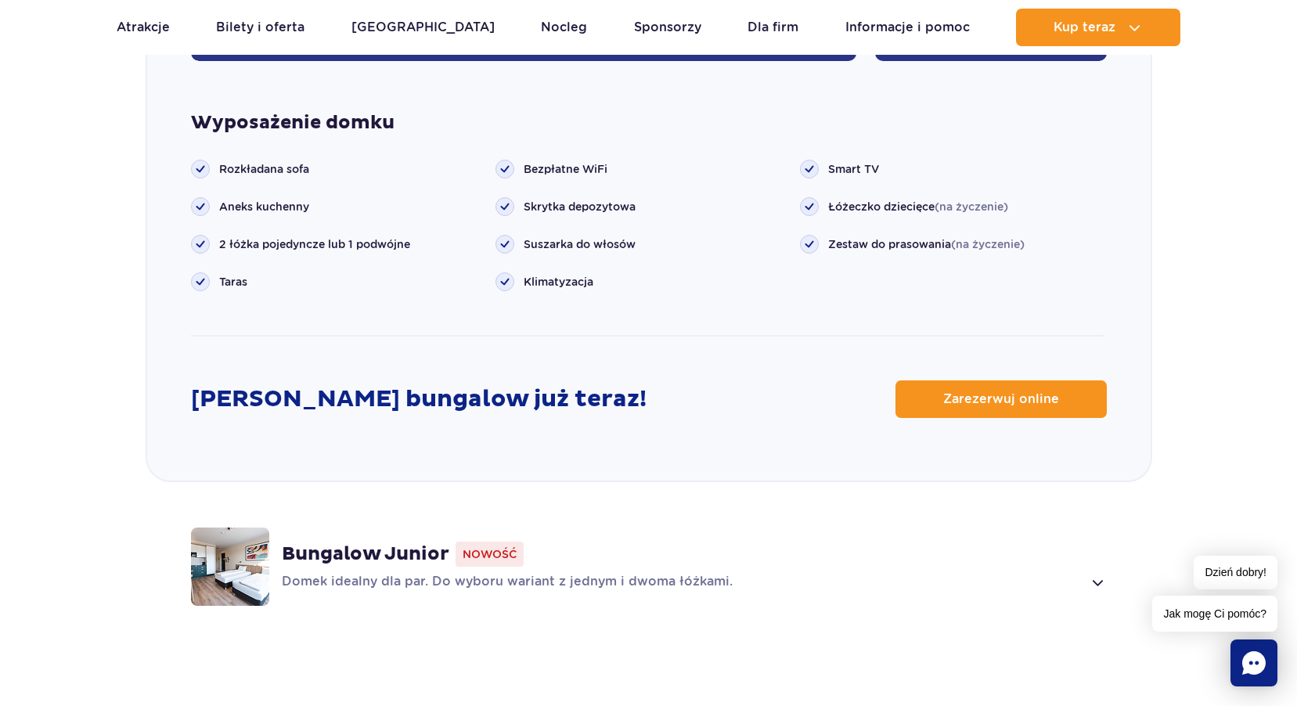
scroll to position [1964, 0]
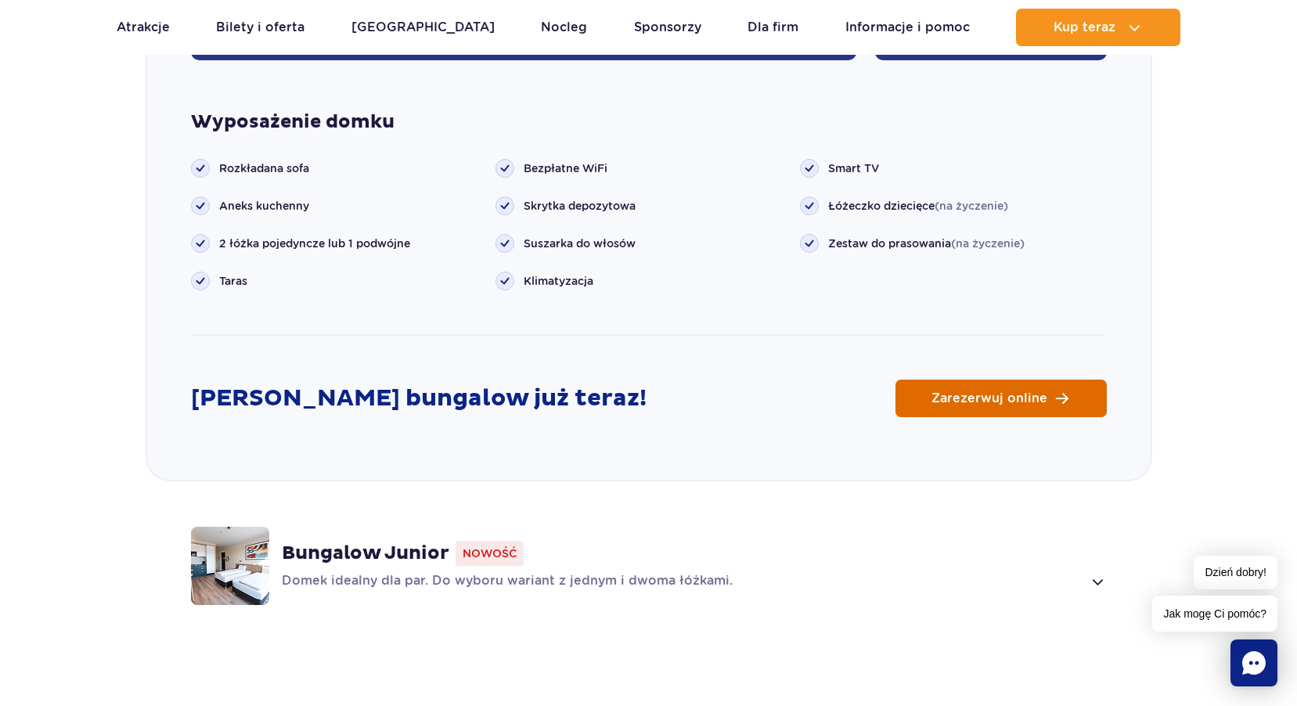
click at [1020, 392] on span "Zarezerwuj online" at bounding box center [989, 398] width 116 height 13
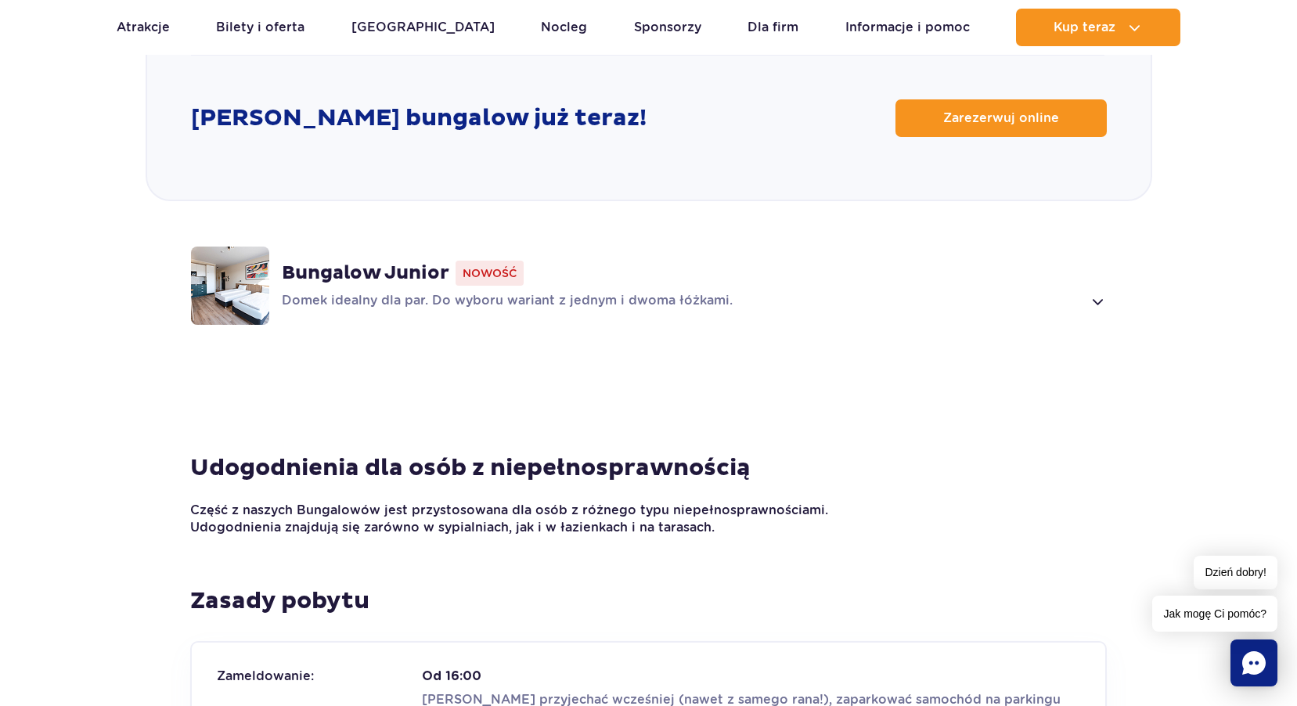
scroll to position [2277, 0]
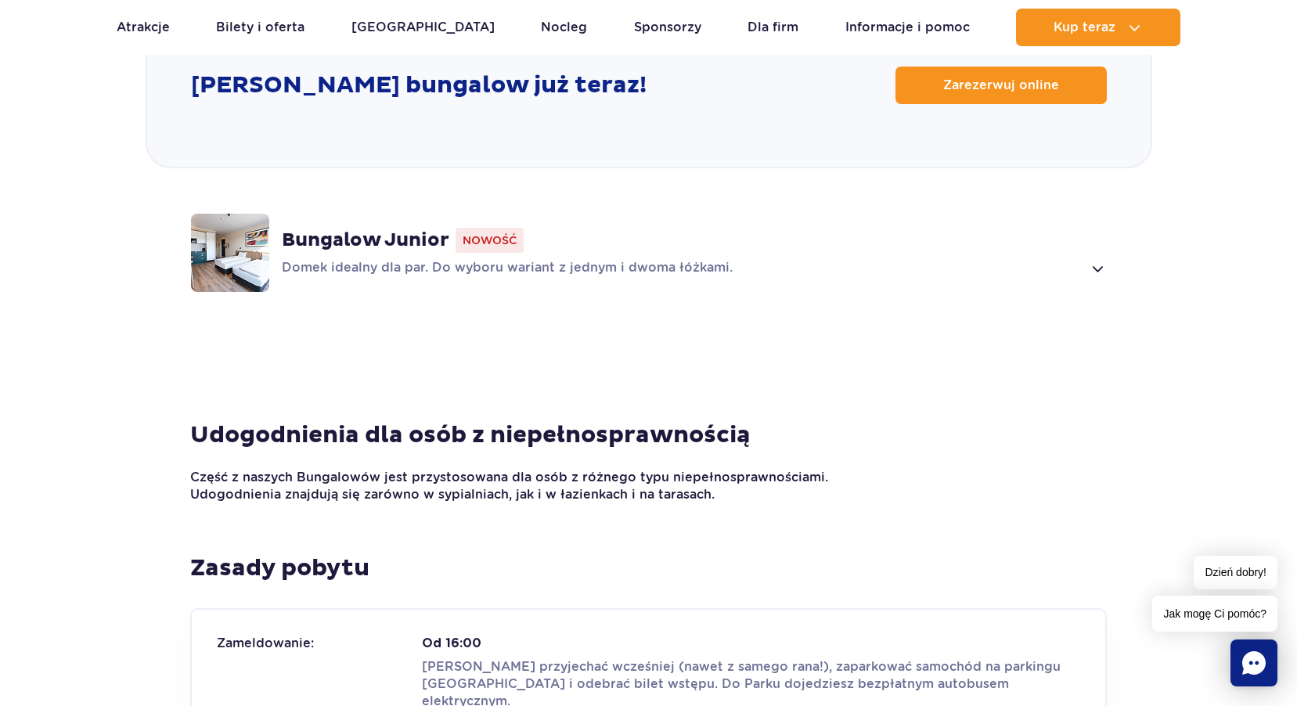
click at [502, 229] on span "Nowość" at bounding box center [489, 240] width 68 height 25
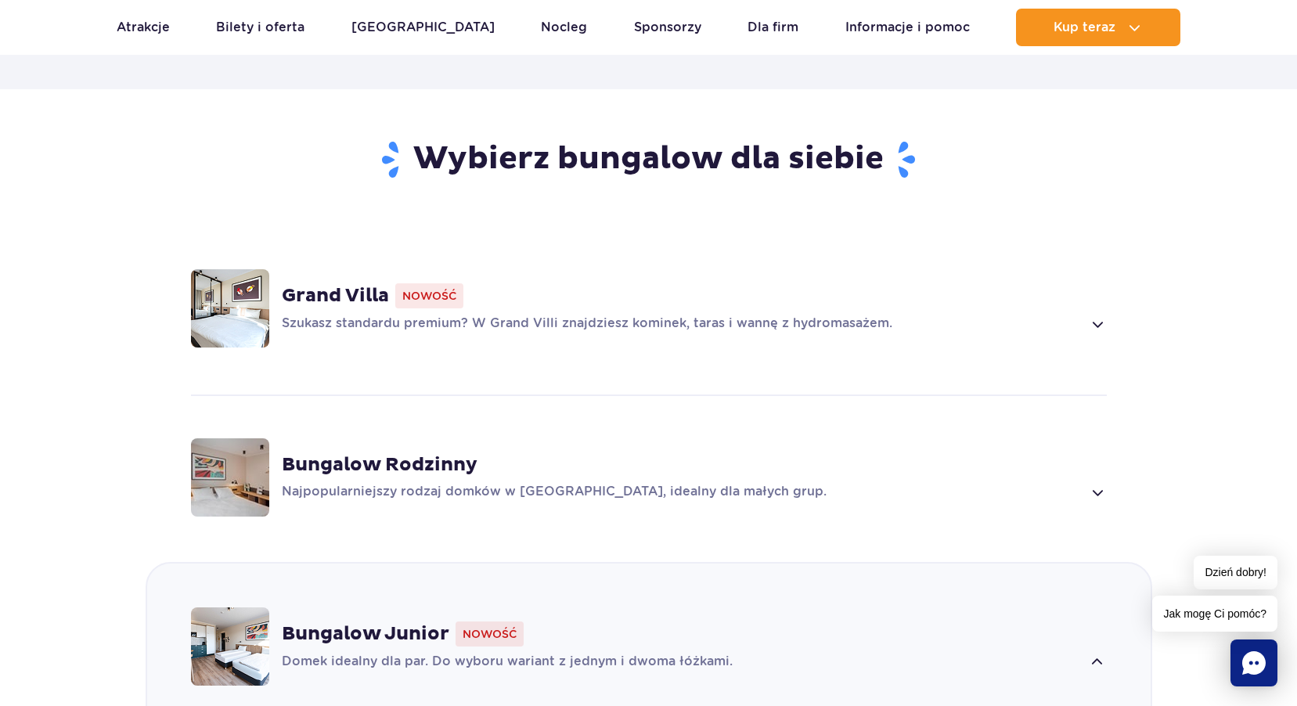
scroll to position [1037, 0]
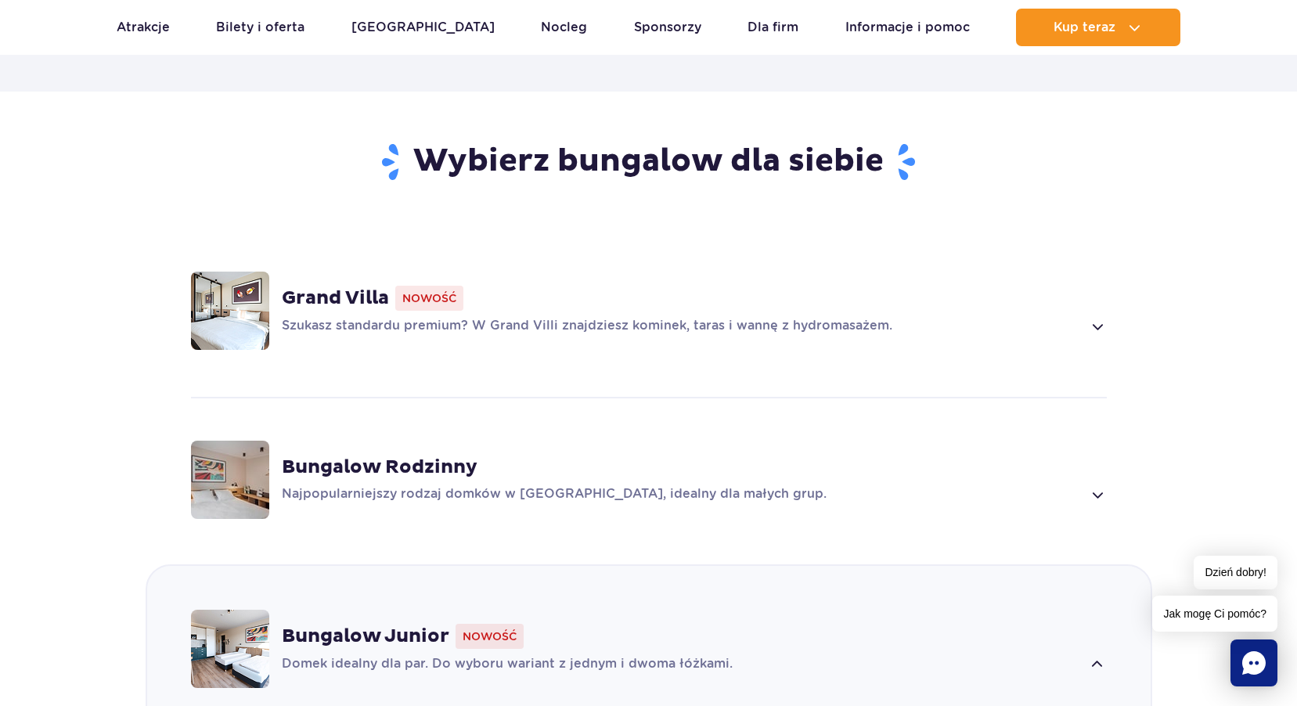
click at [1038, 455] on div "Bungalow Rodzinny" at bounding box center [694, 466] width 825 height 23
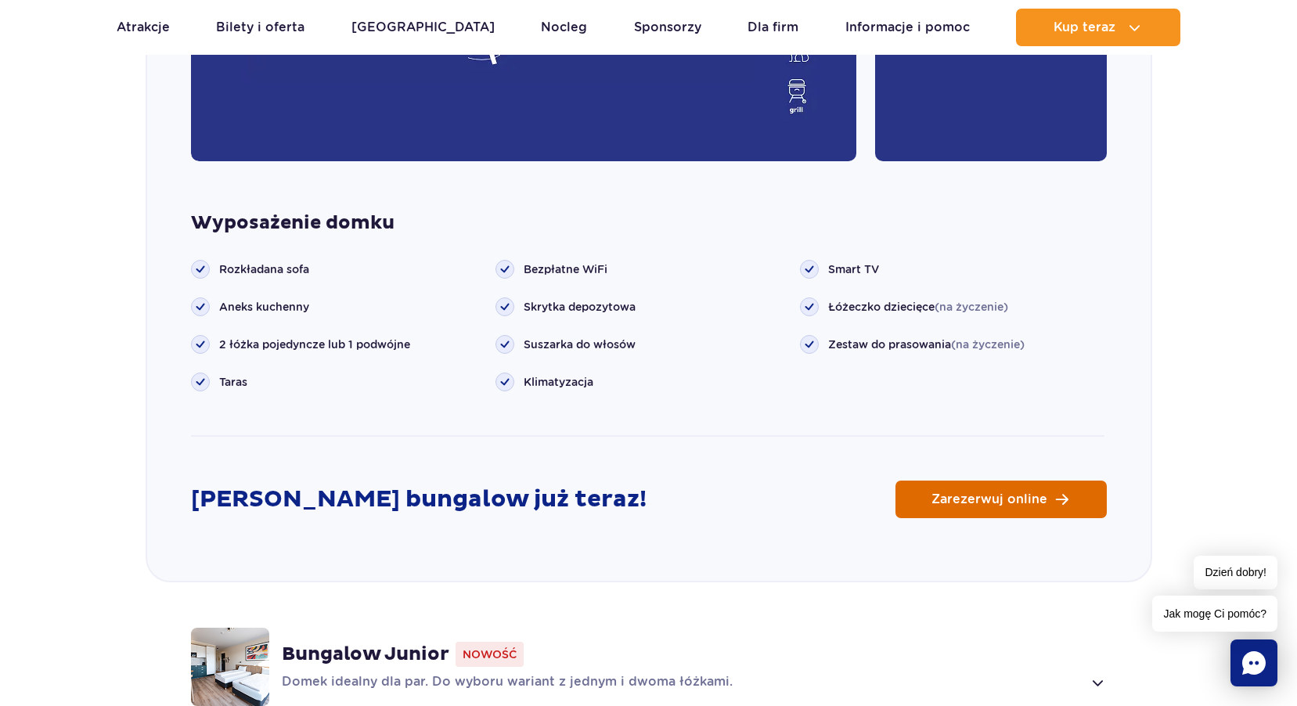
scroll to position [1871, 0]
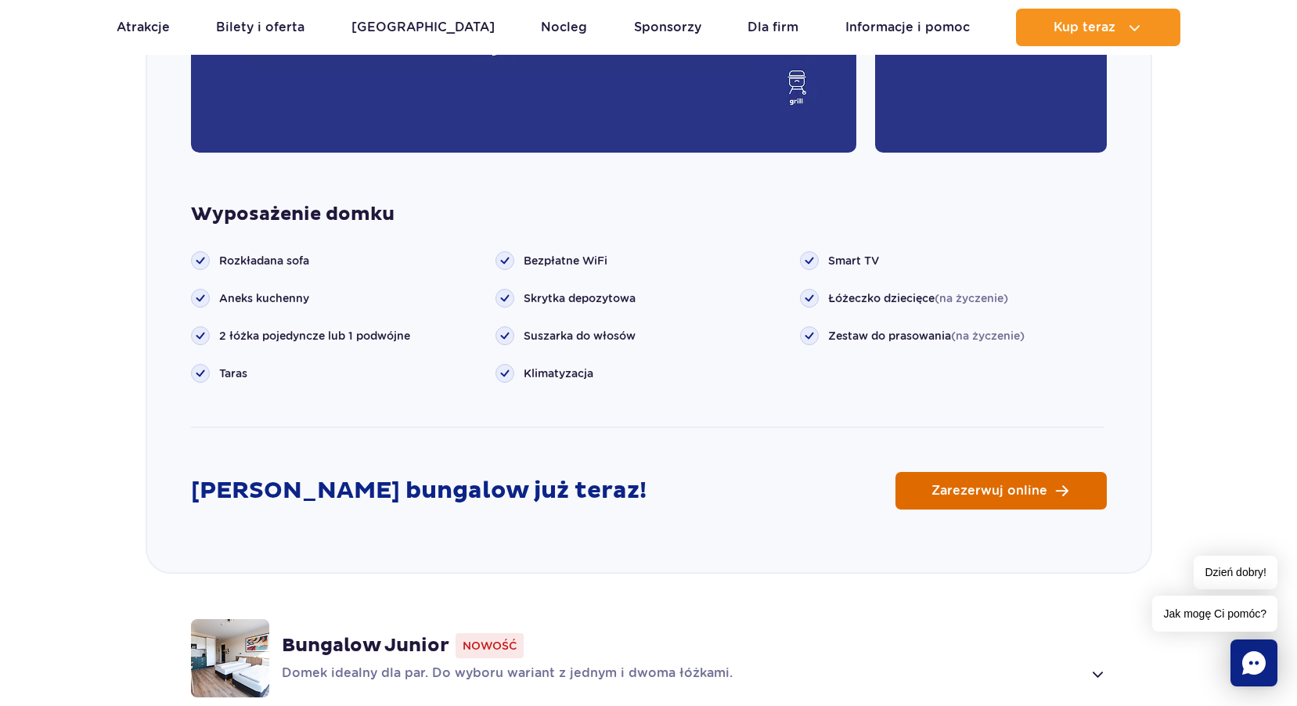
click at [959, 484] on span "Zarezerwuj online" at bounding box center [989, 490] width 116 height 13
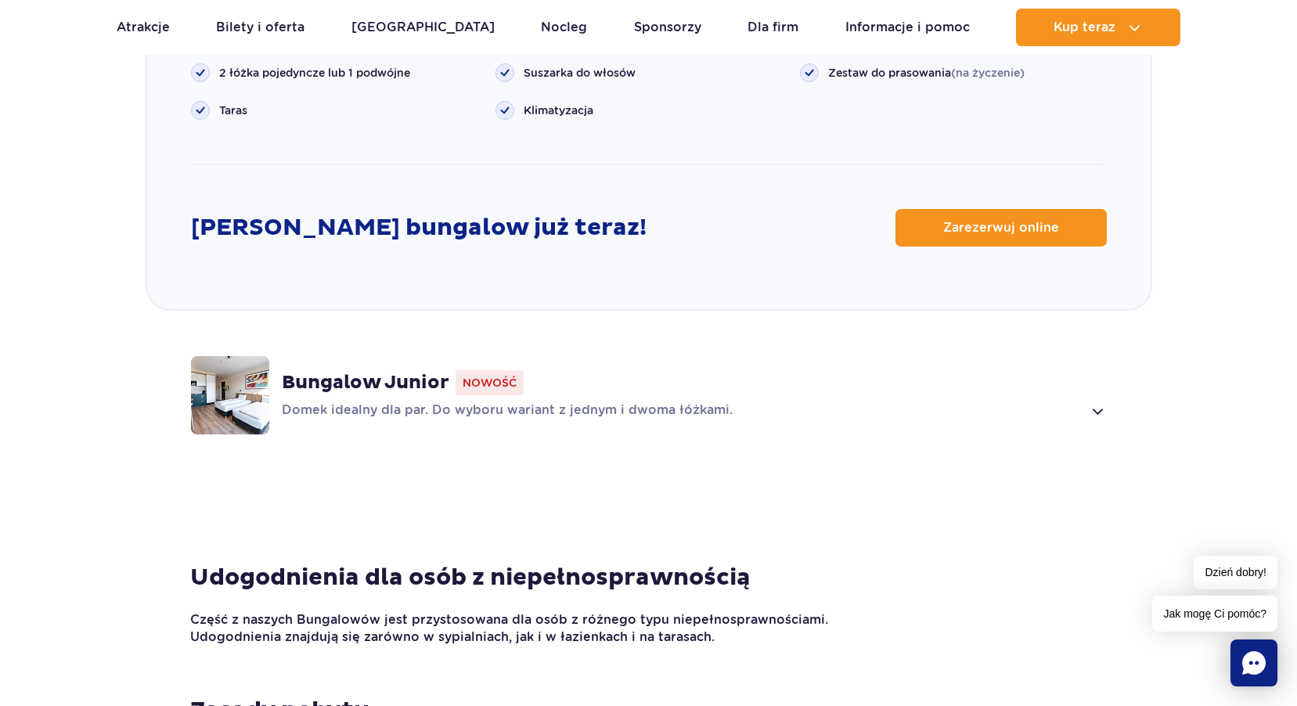
scroll to position [2184, 0]
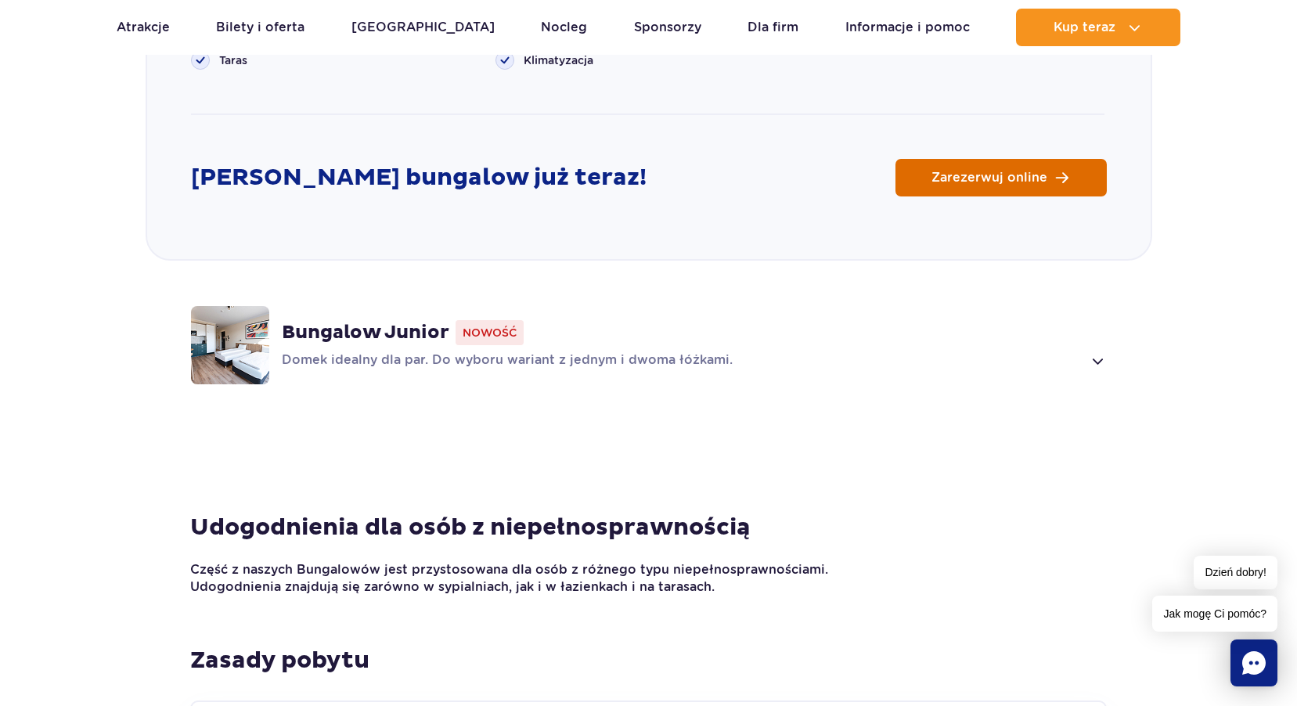
click at [1055, 159] on link "Zarezerwuj online" at bounding box center [1000, 178] width 211 height 38
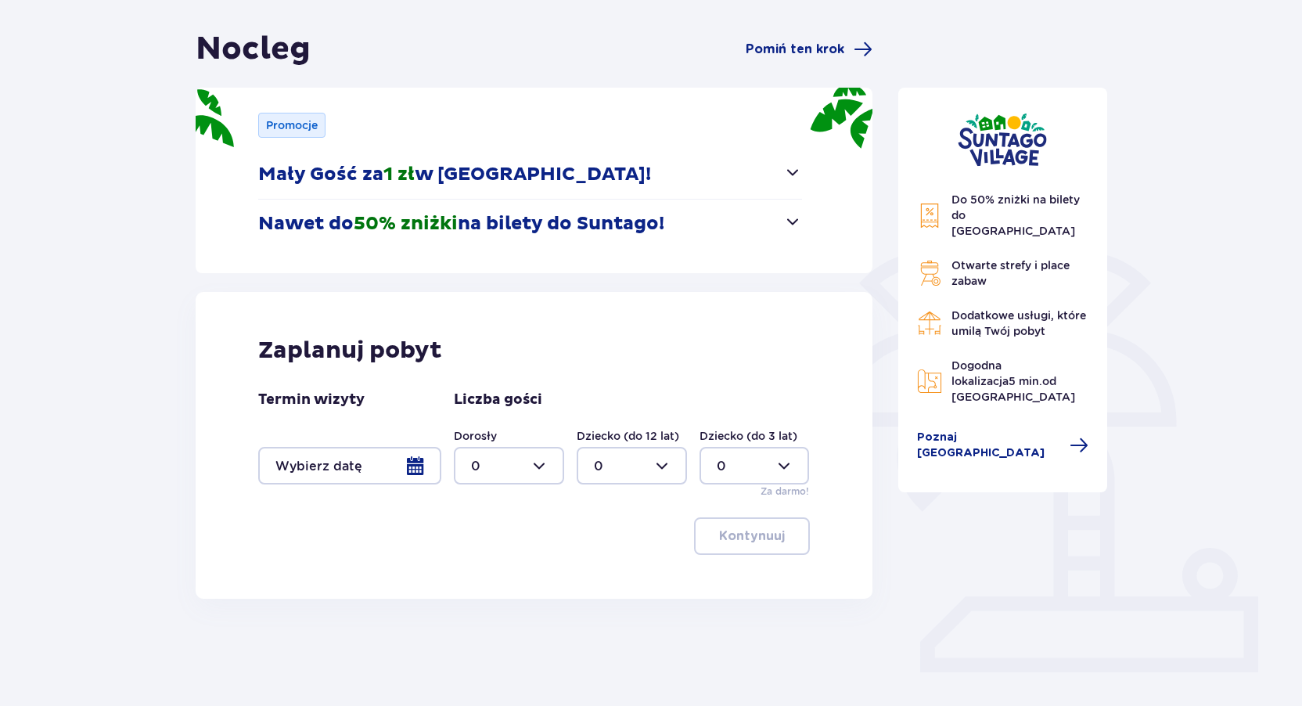
scroll to position [164, 0]
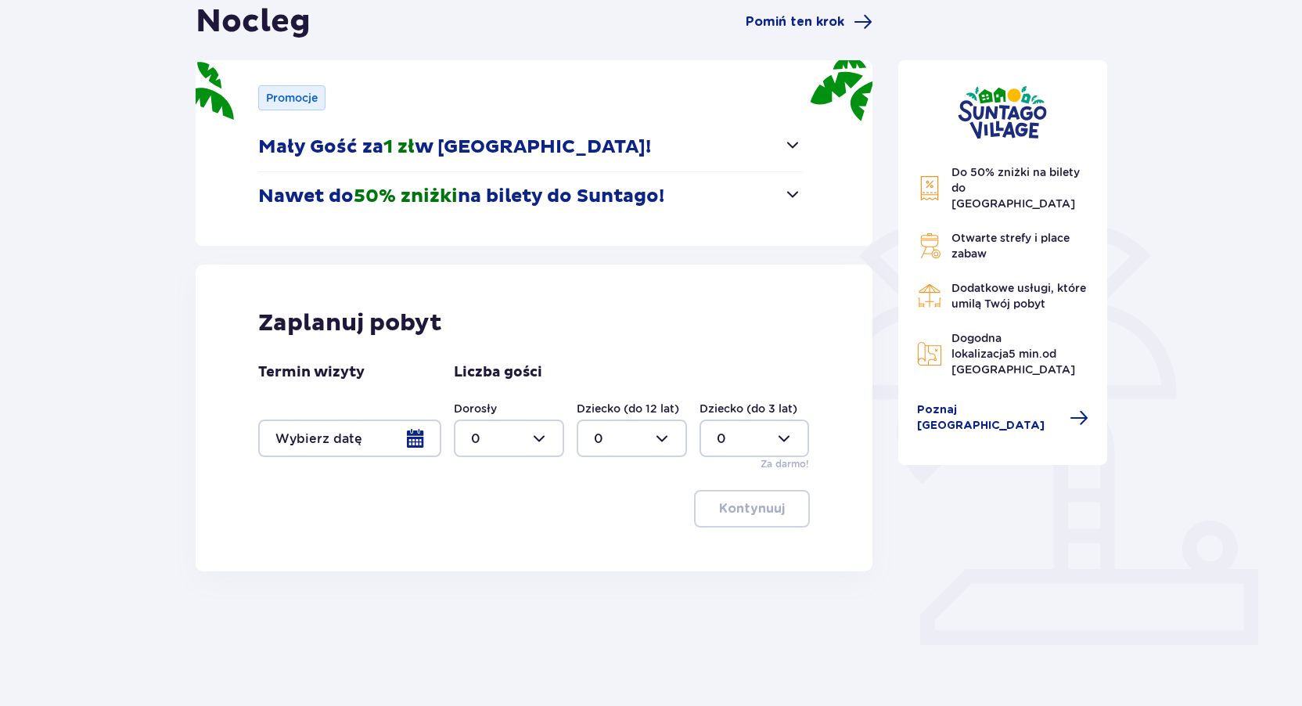
click at [381, 428] on div at bounding box center [349, 438] width 183 height 38
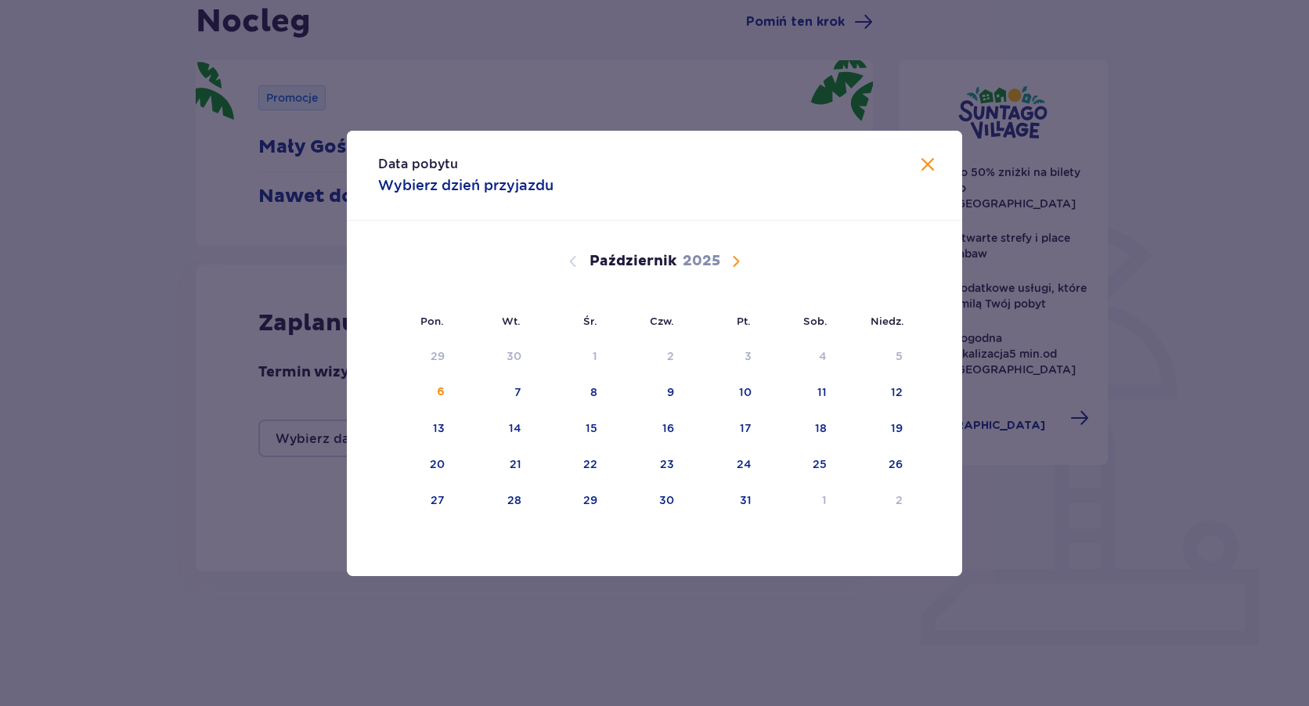
click at [738, 259] on span "Następny miesiąc" at bounding box center [735, 261] width 19 height 19
click at [818, 385] on div "8" at bounding box center [821, 392] width 7 height 16
click at [909, 383] on div "9" at bounding box center [874, 393] width 77 height 34
type input "08.11.25 - 09.11.25"
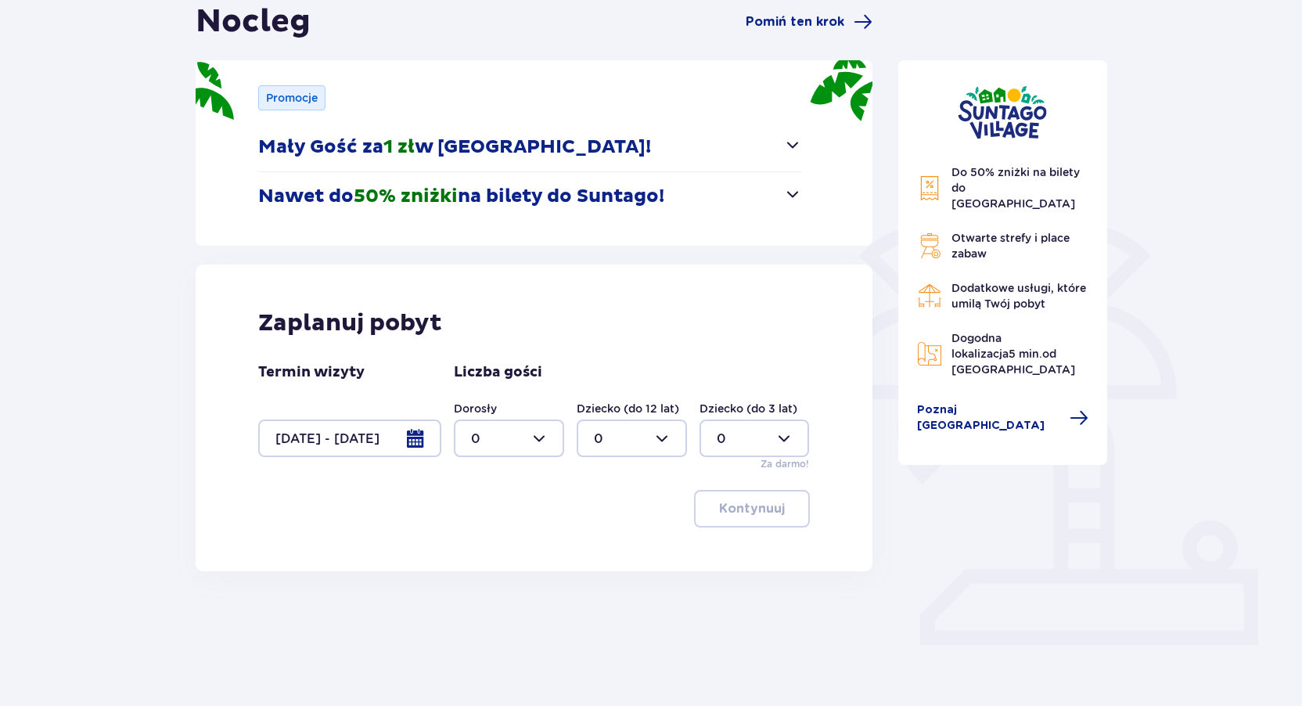
click at [515, 443] on div at bounding box center [509, 438] width 110 height 38
click at [498, 542] on span "2" at bounding box center [508, 551] width 107 height 33
type input "2"
click at [623, 437] on div at bounding box center [632, 438] width 110 height 38
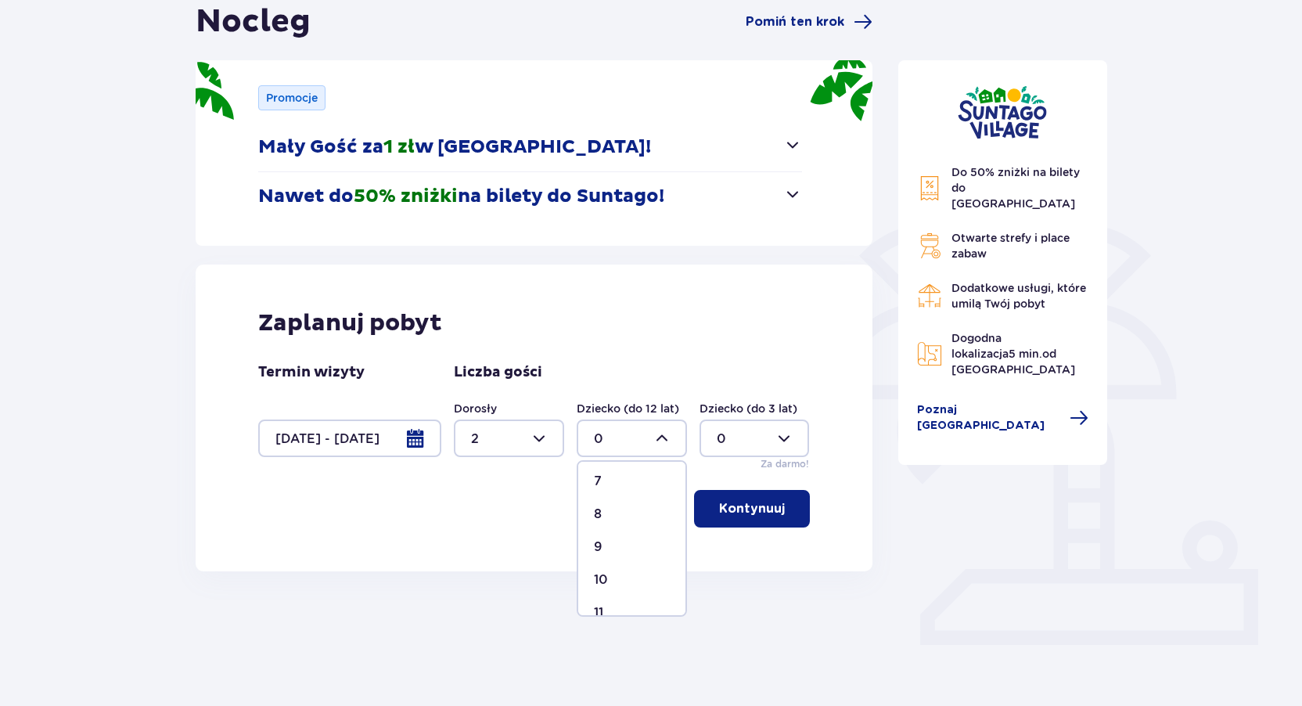
click at [609, 476] on div "7" at bounding box center [632, 481] width 76 height 17
type input "7"
click at [731, 439] on div at bounding box center [755, 438] width 110 height 38
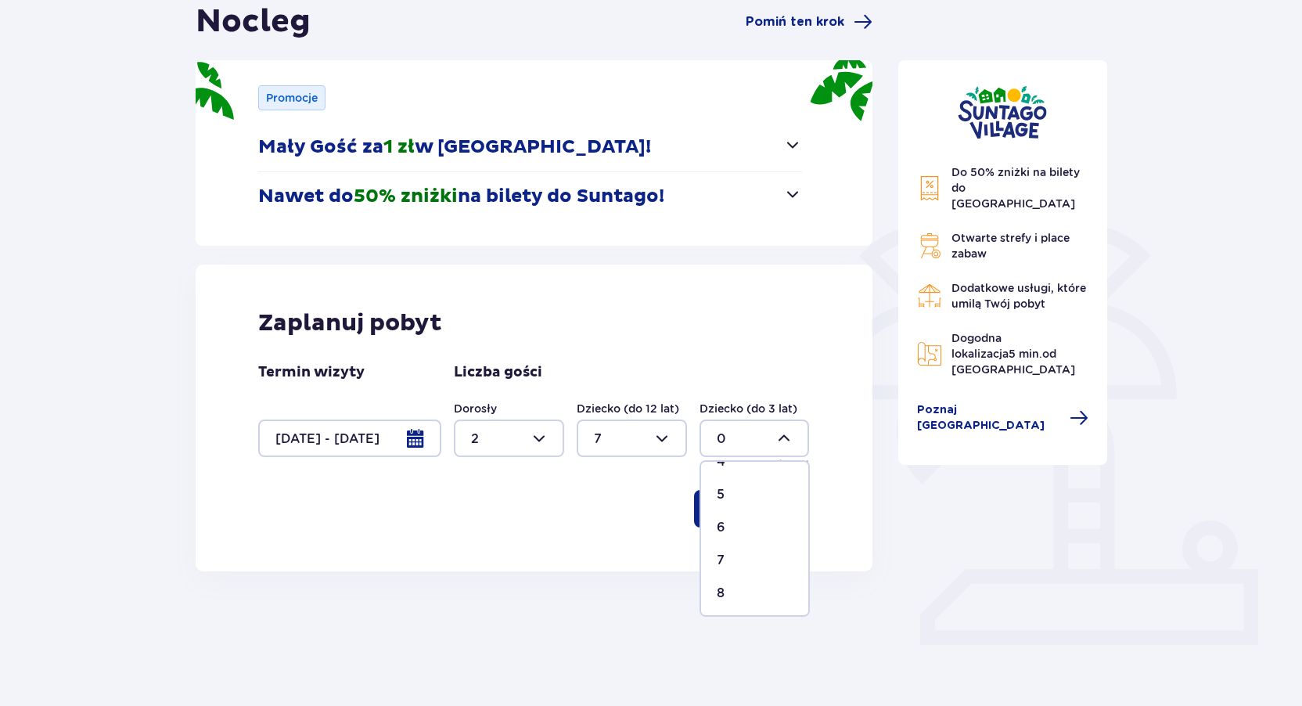
scroll to position [157, 0]
click at [733, 583] on span "8" at bounding box center [754, 592] width 107 height 33
type input "8"
click at [765, 509] on p "Kontynuuj" at bounding box center [752, 508] width 66 height 17
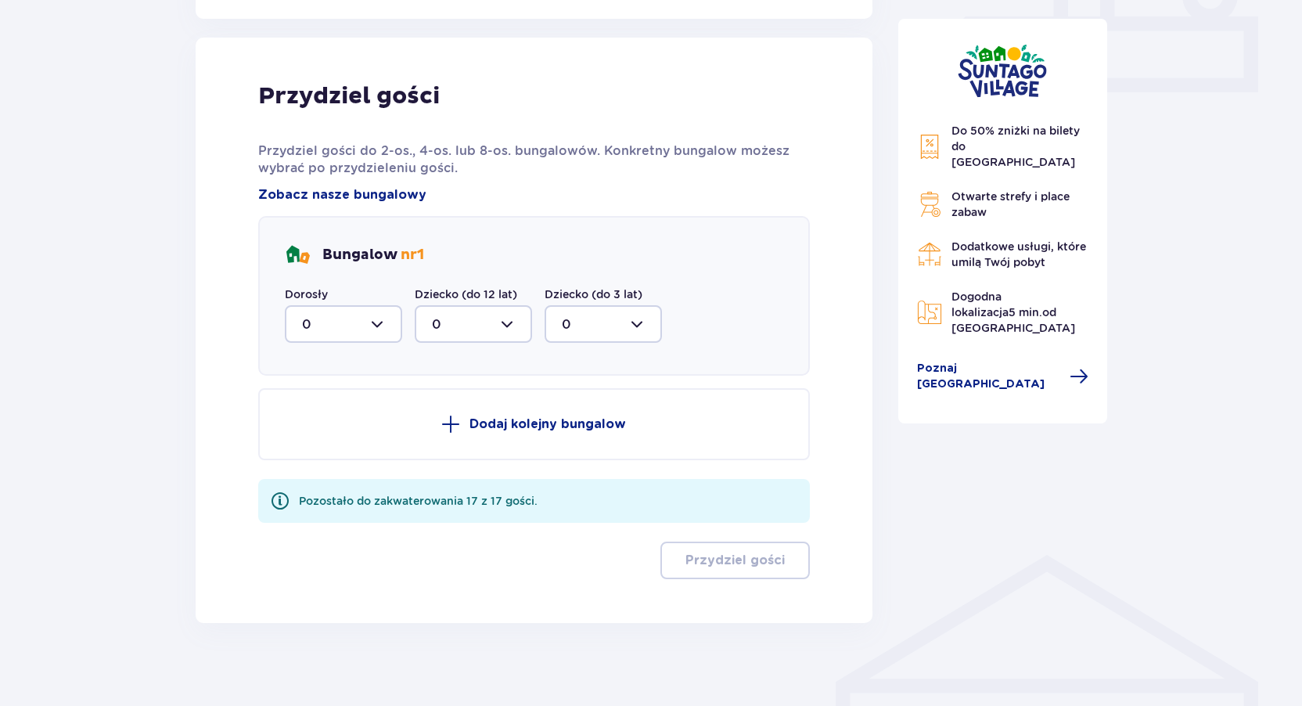
scroll to position [727, 0]
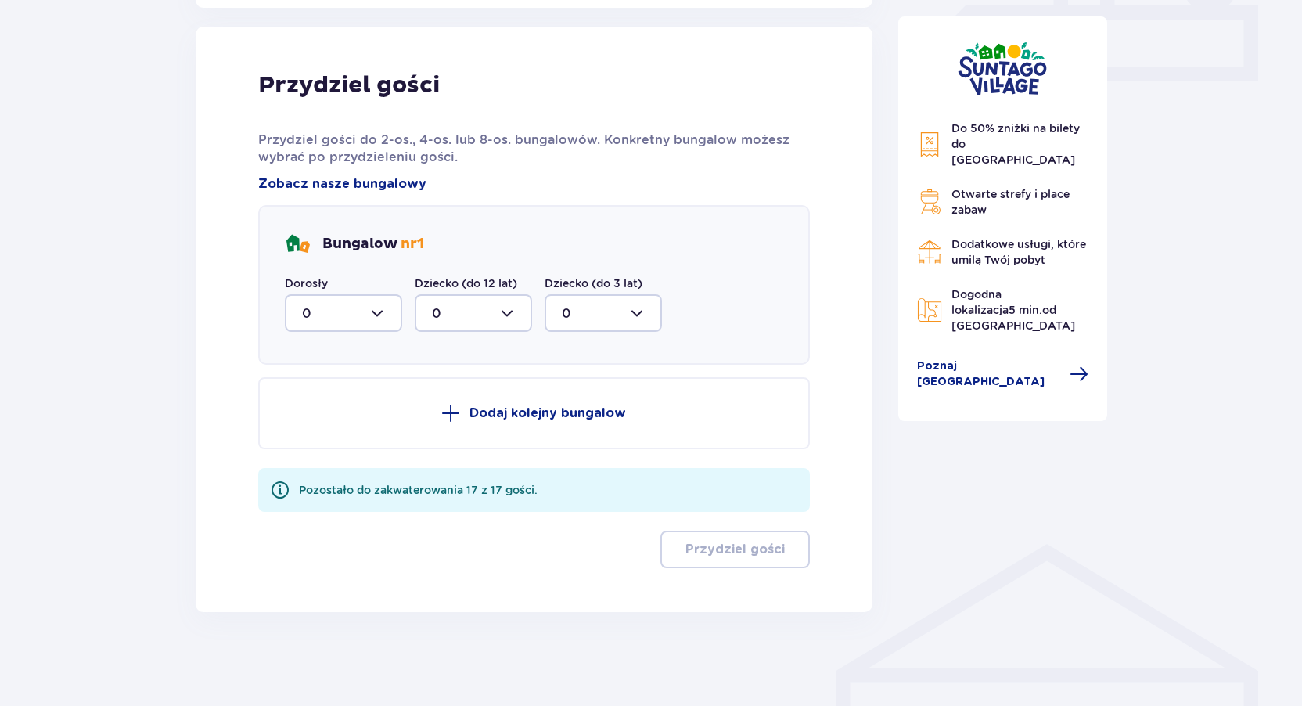
click at [322, 316] on div at bounding box center [343, 313] width 117 height 38
click at [325, 428] on div "2" at bounding box center [343, 426] width 83 height 17
type input "2"
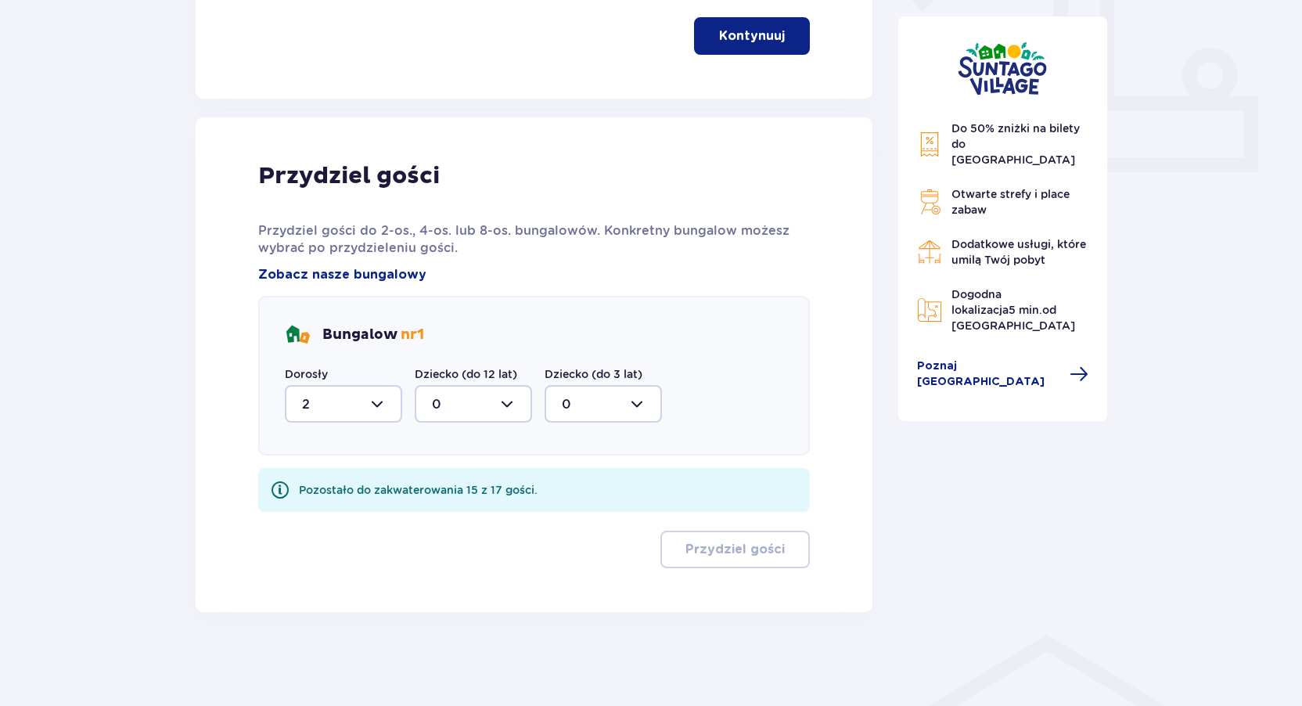
scroll to position [636, 0]
click at [495, 401] on div at bounding box center [473, 404] width 117 height 38
click at [437, 478] on div "1" at bounding box center [473, 484] width 83 height 17
type input "1"
click at [600, 404] on div at bounding box center [603, 404] width 117 height 38
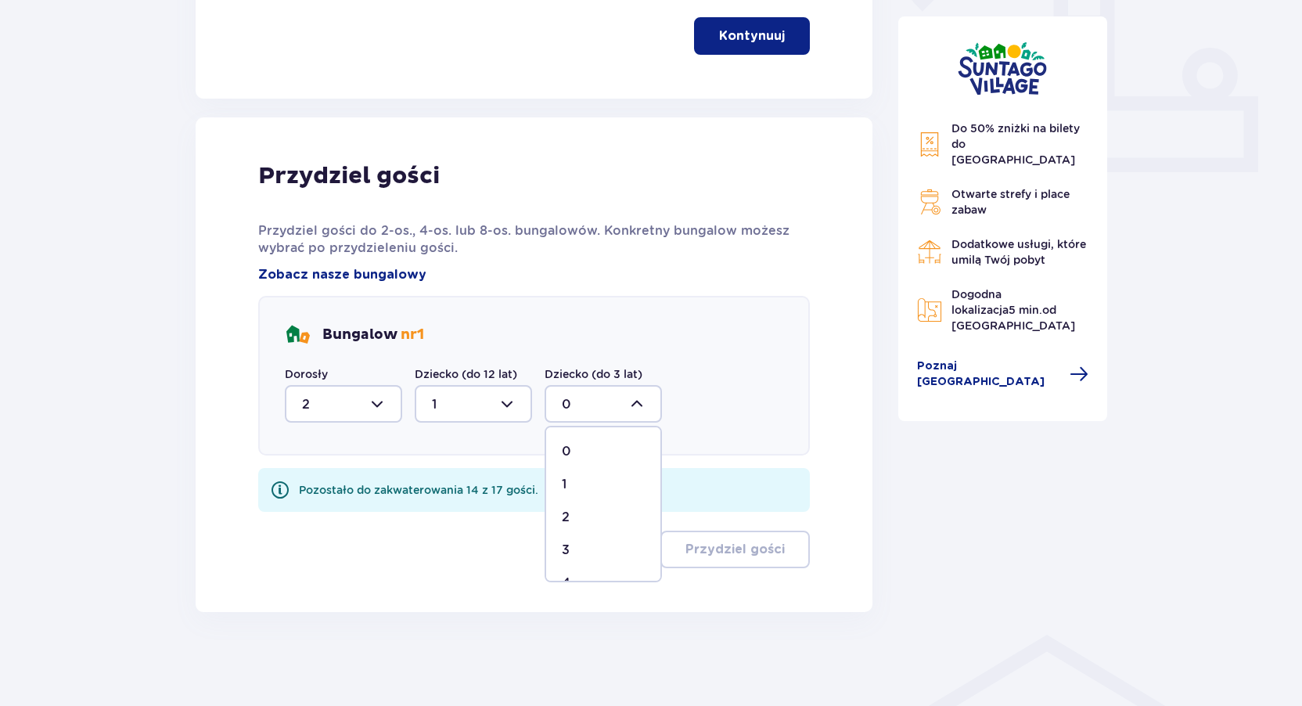
click at [578, 487] on div "1" at bounding box center [603, 484] width 83 height 17
type input "1"
click at [733, 529] on div "Pozostało do zakwaterowania 13 z 17 gości. Przydziel gości" at bounding box center [534, 518] width 552 height 100
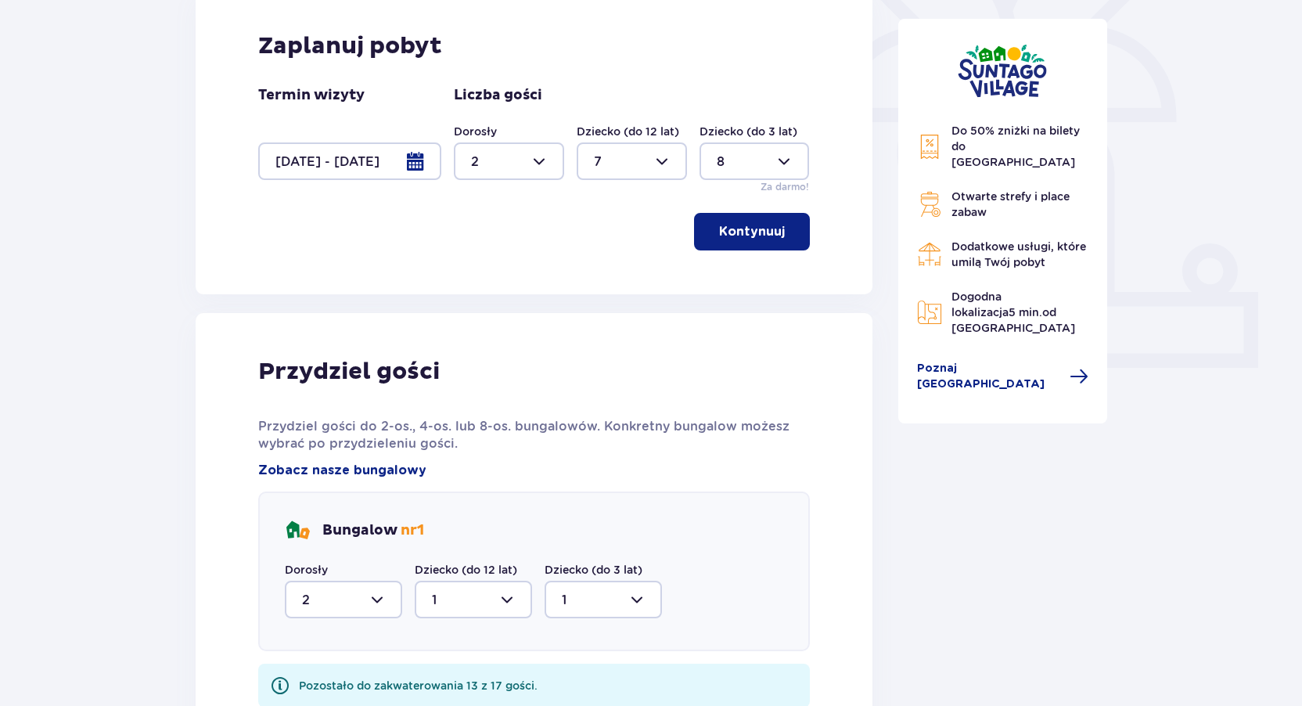
scroll to position [401, 0]
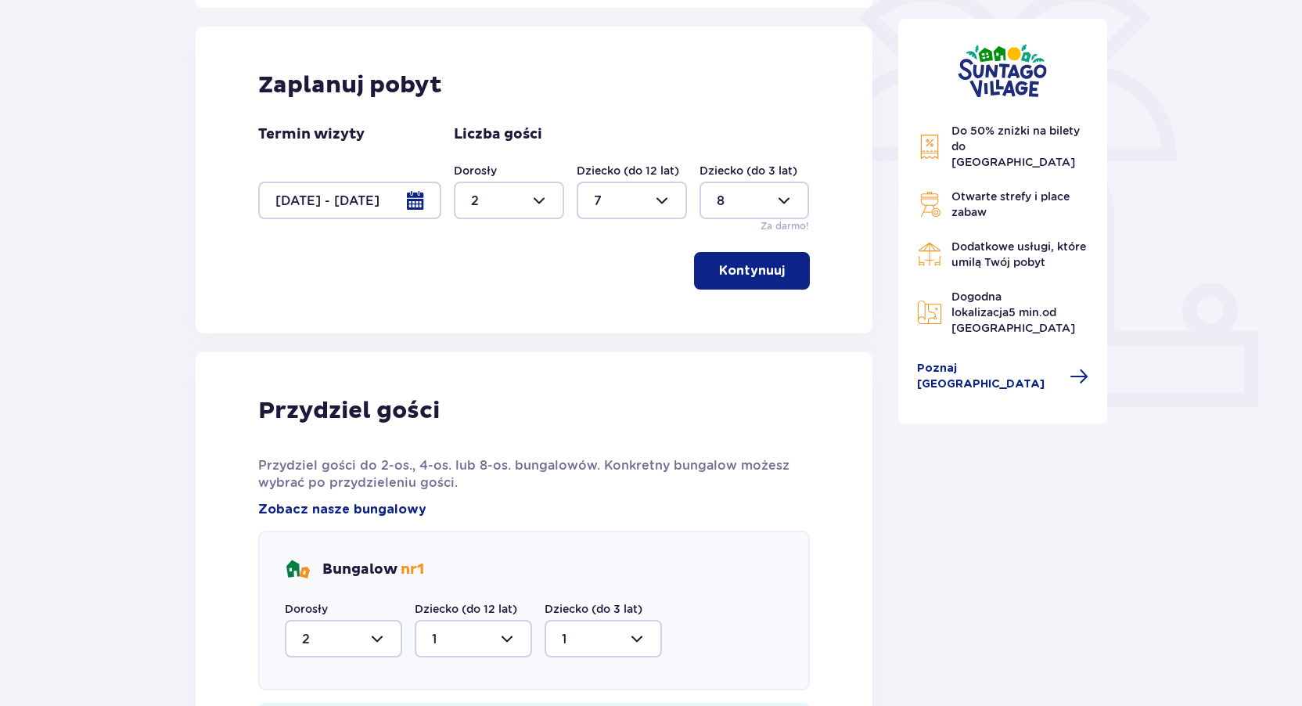
click at [776, 268] on button "Kontynuuj" at bounding box center [752, 271] width 116 height 38
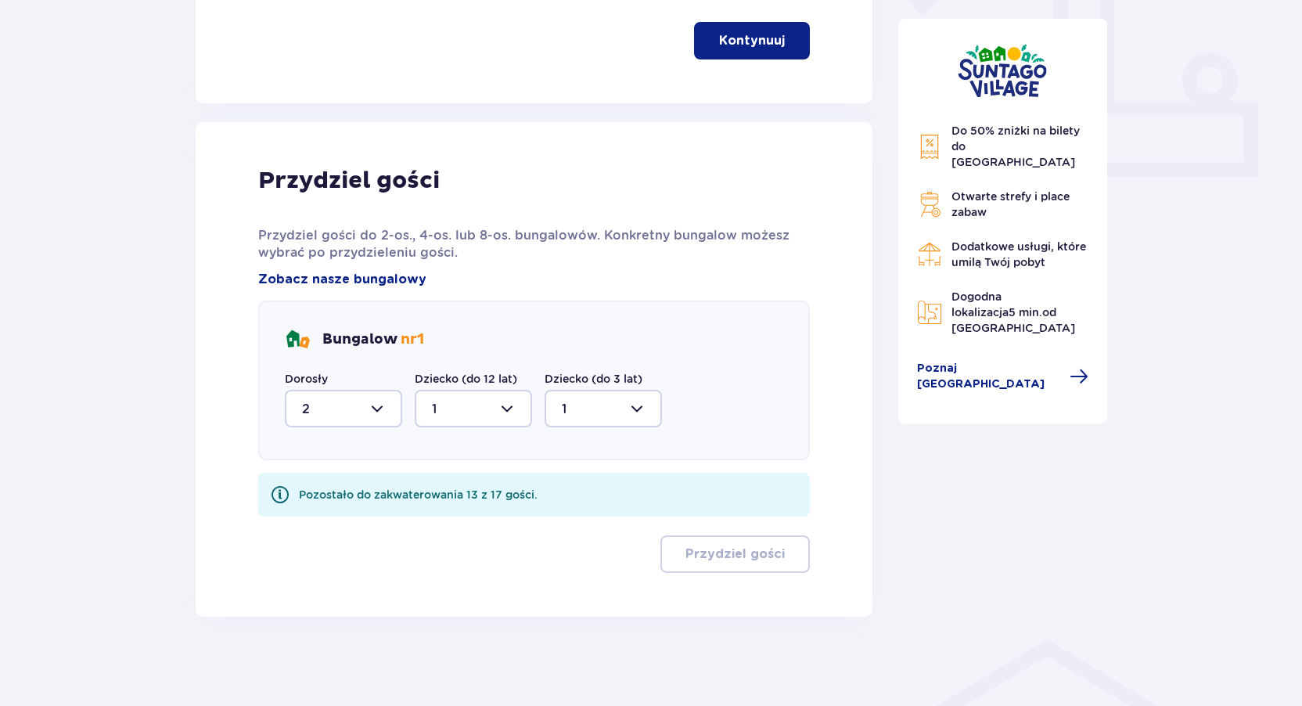
scroll to position [636, 0]
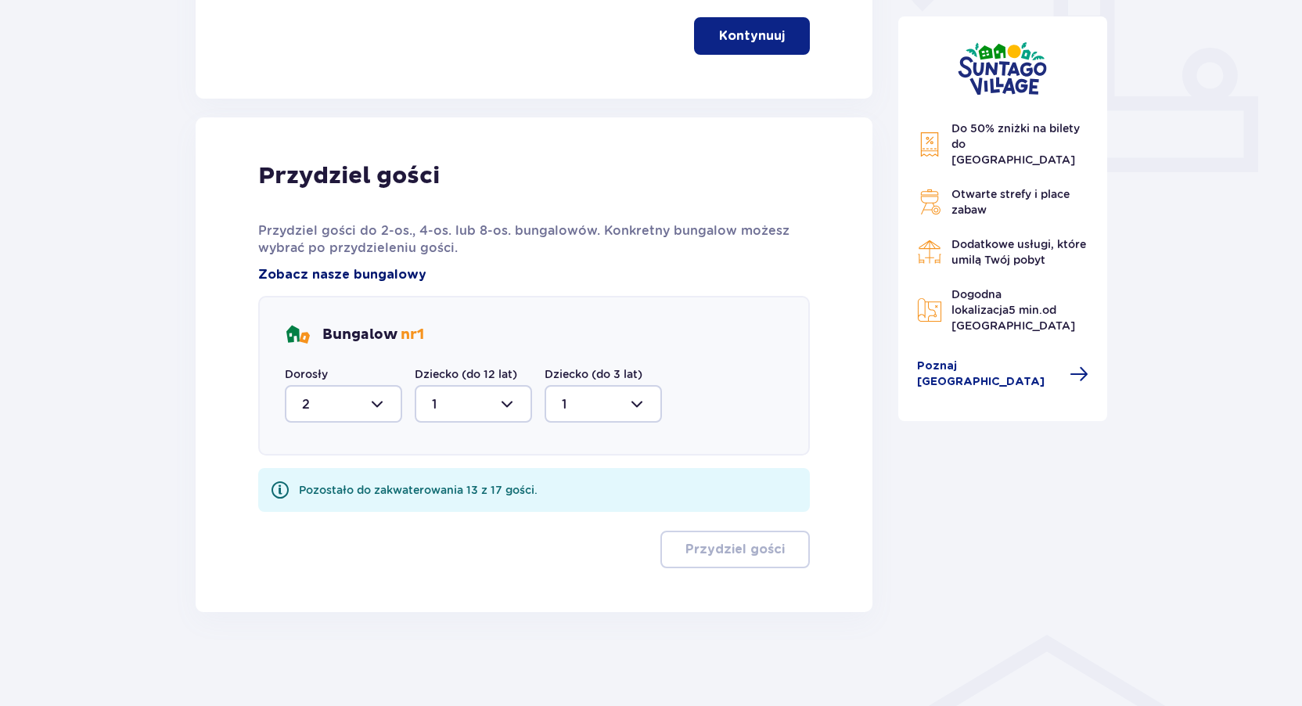
click at [342, 270] on span "Zobacz nasze bungalowy" at bounding box center [342, 274] width 168 height 17
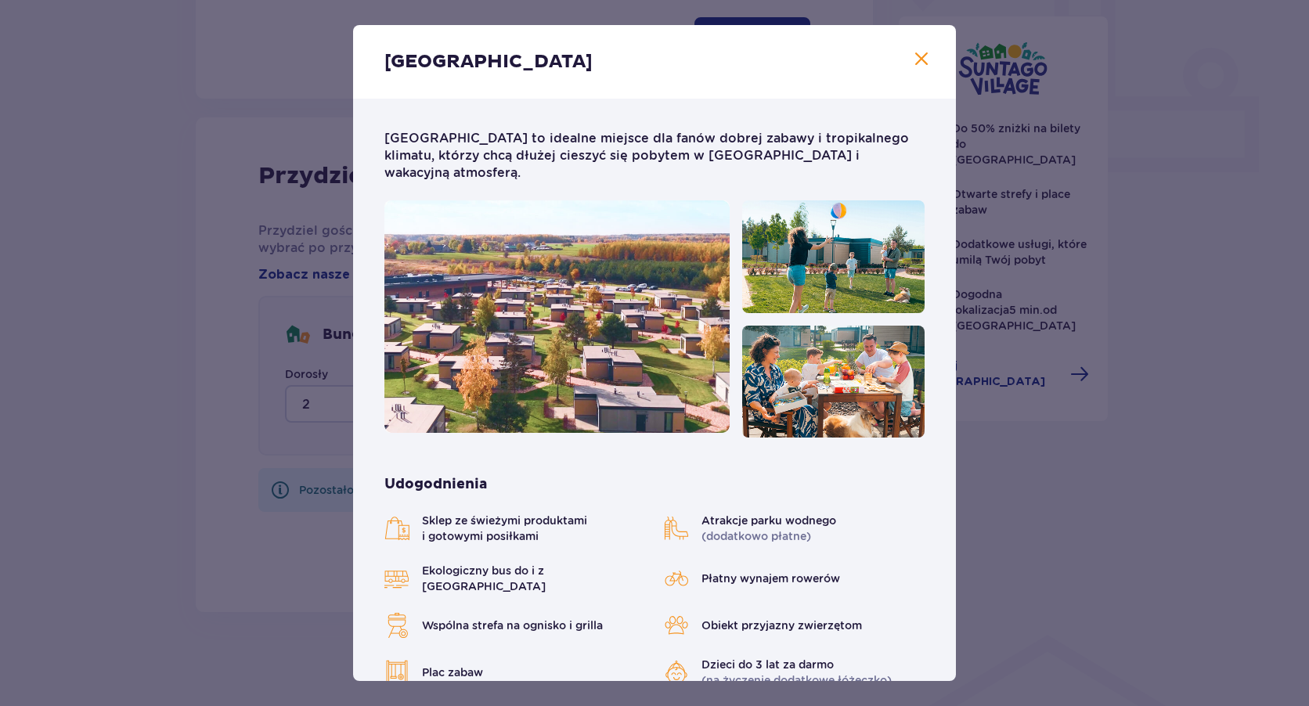
click at [916, 59] on span "Zamknij" at bounding box center [921, 59] width 19 height 19
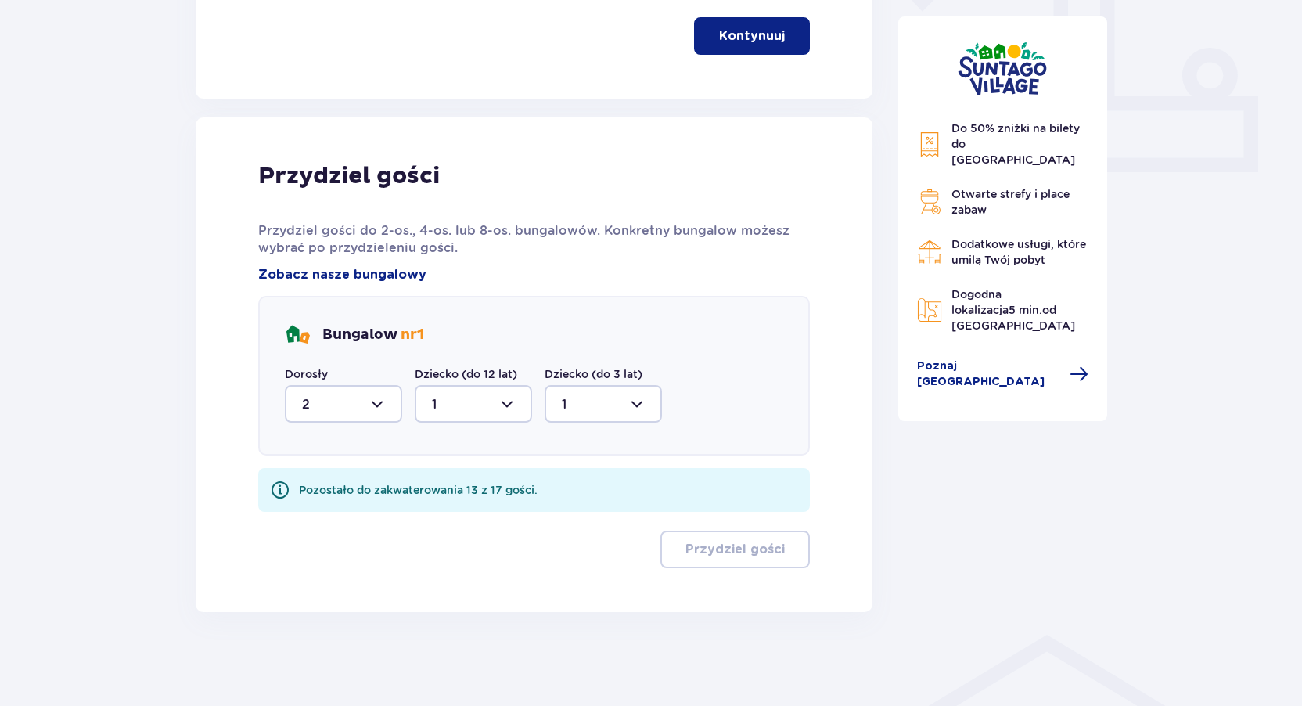
click at [375, 481] on div "Pozostało do zakwaterowania 13 z 17 gości." at bounding box center [534, 490] width 552 height 44
click at [279, 490] on span at bounding box center [280, 490] width 19 height 19
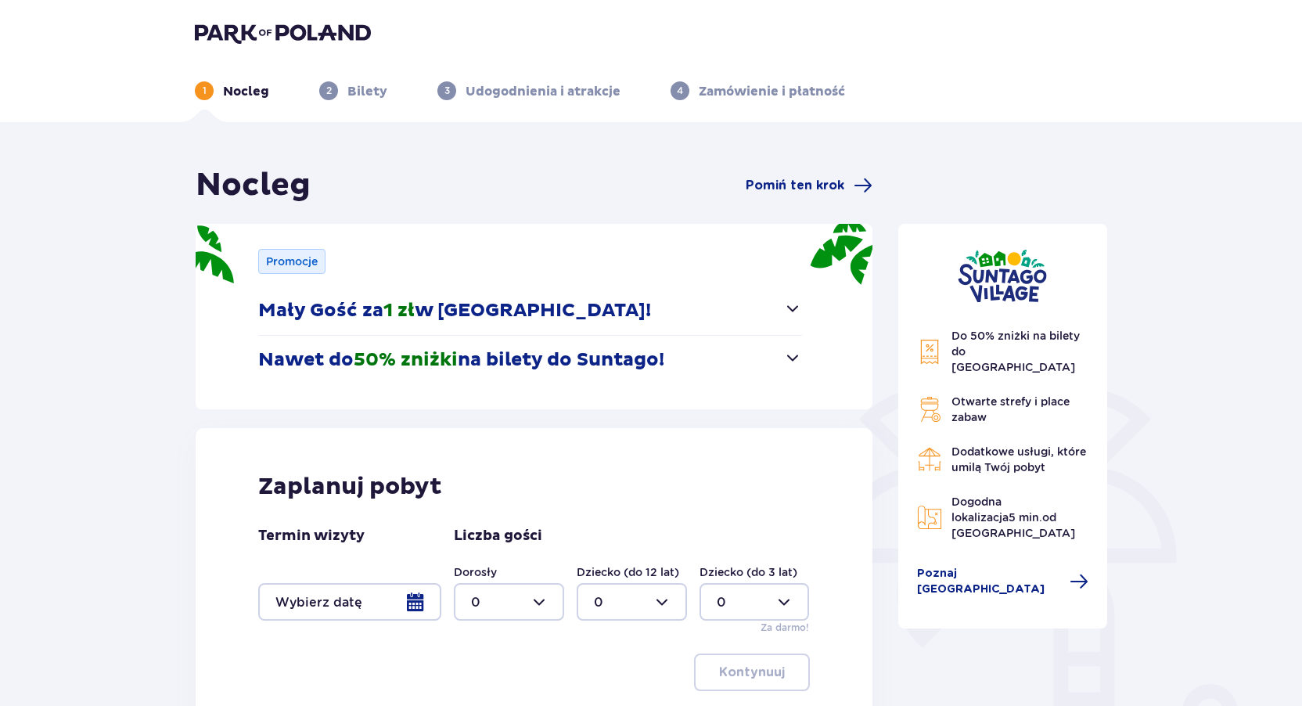
scroll to position [78, 0]
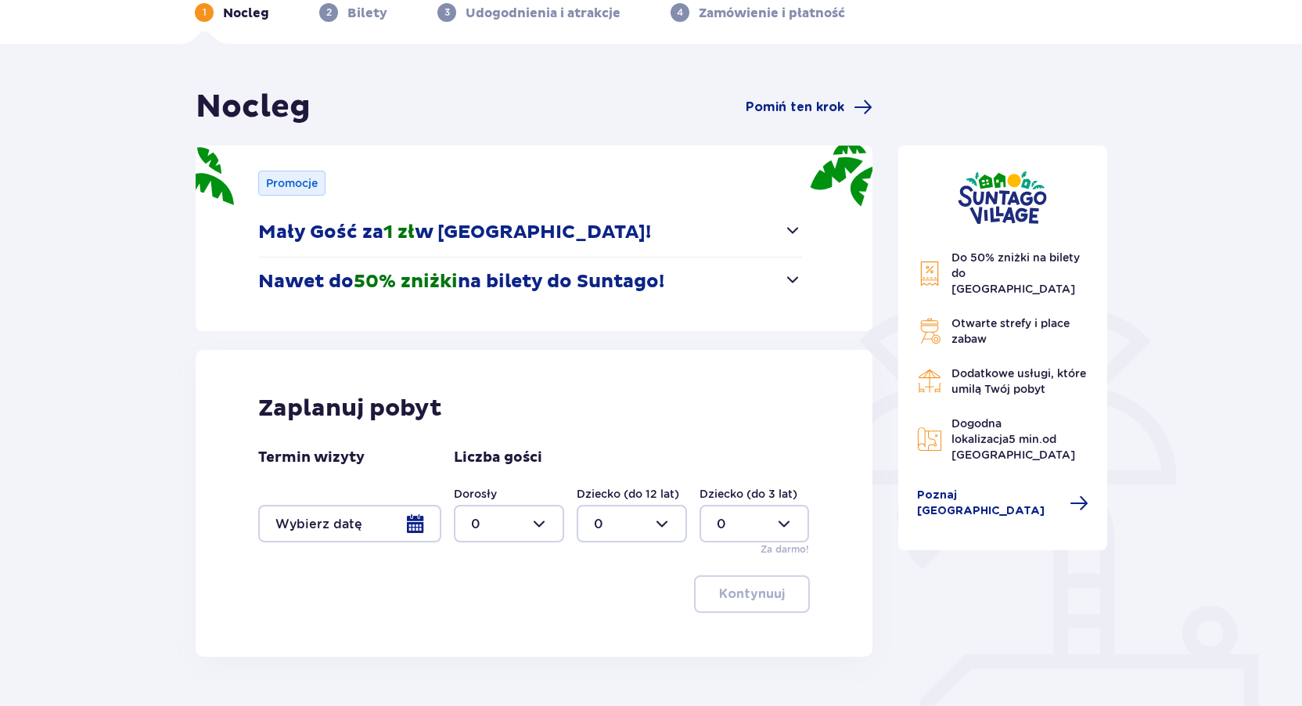
click at [410, 528] on div at bounding box center [349, 524] width 183 height 38
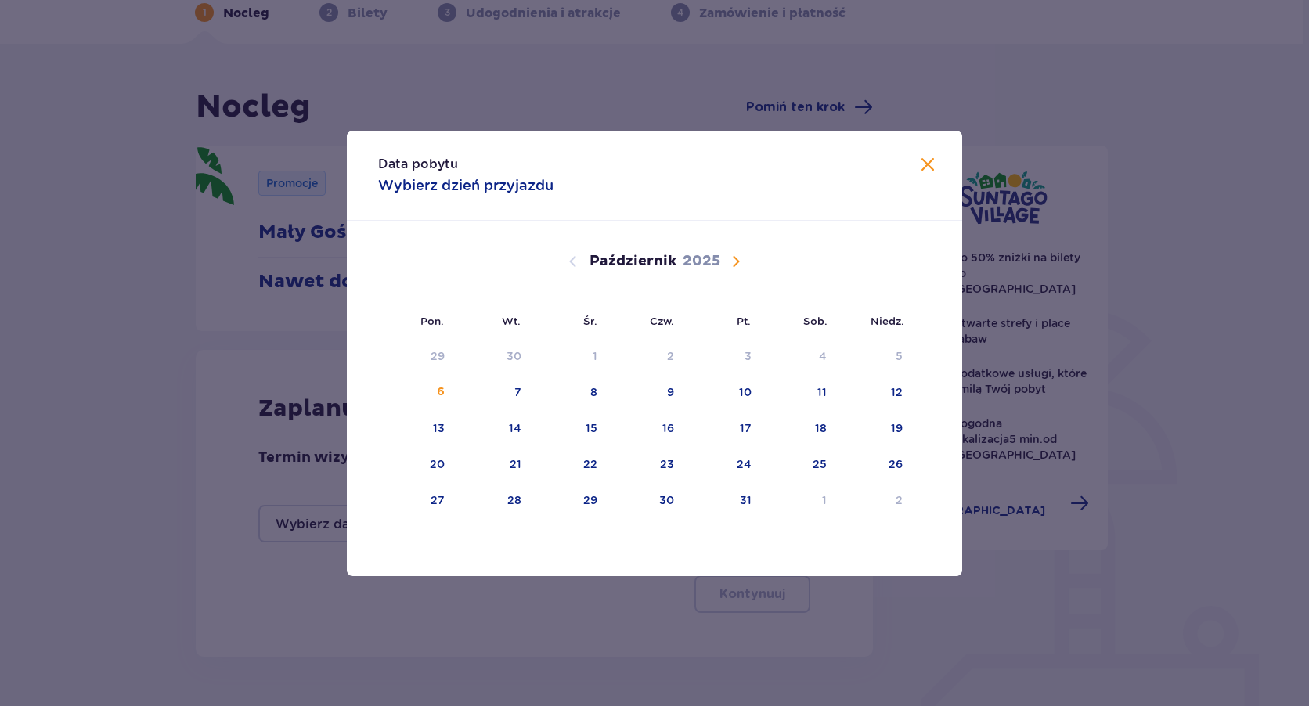
click at [731, 254] on span "Następny miesiąc" at bounding box center [735, 261] width 19 height 19
click at [829, 394] on div "8" at bounding box center [798, 393] width 76 height 34
click at [906, 389] on div "9" at bounding box center [874, 393] width 77 height 34
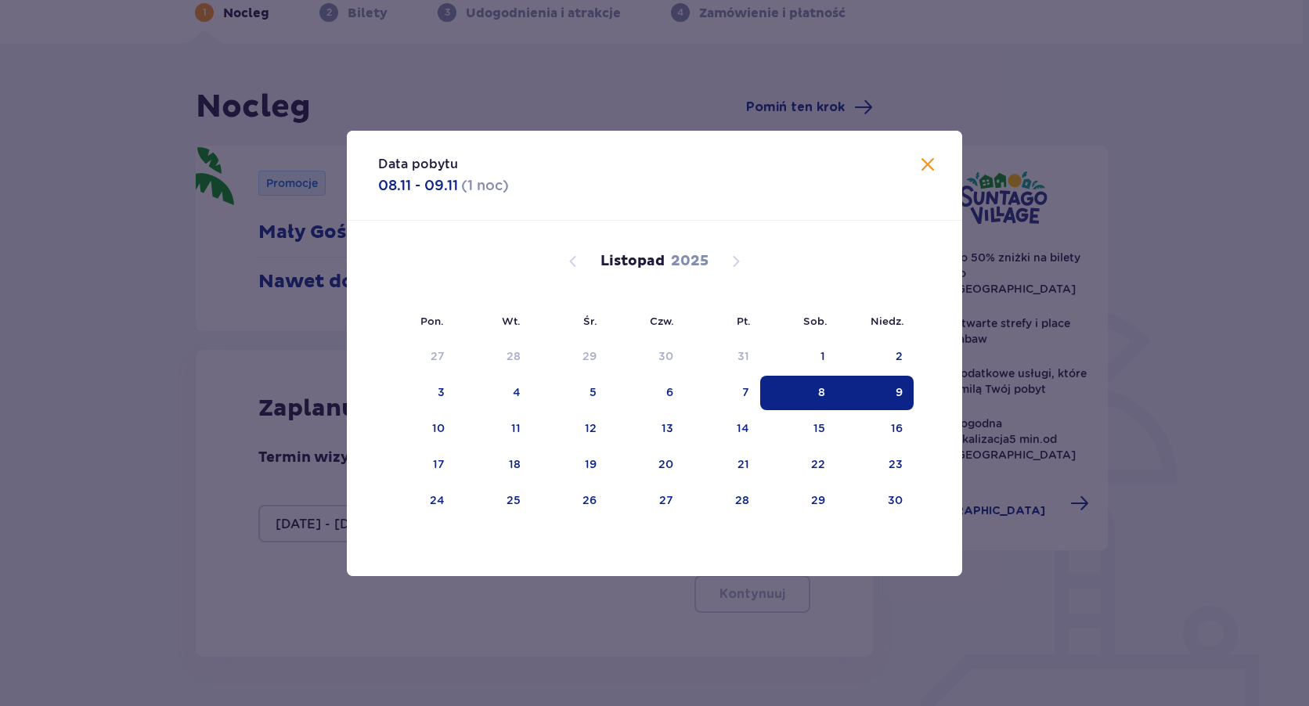
type input "[DATE] - [DATE]"
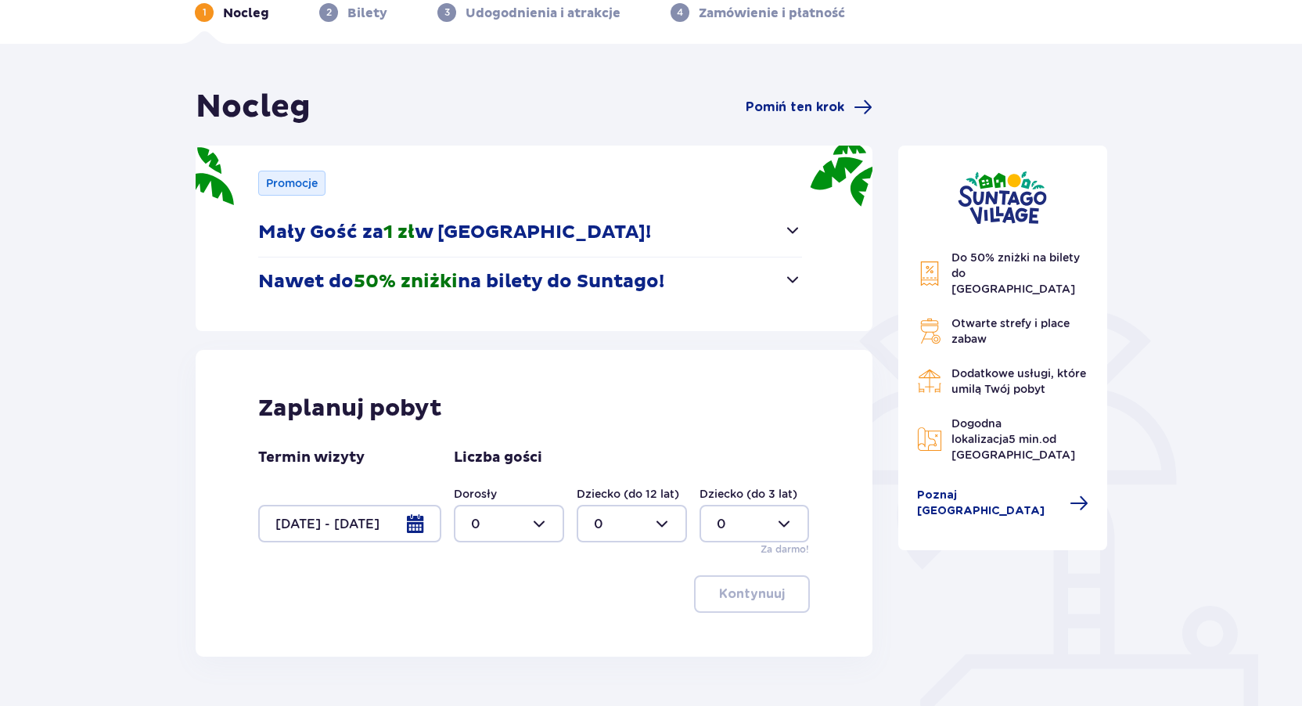
click at [1084, 556] on div "Do 50% zniżki na bilety do parku Suntago Otwarte strefy i place zabaw Dodatkowe…" at bounding box center [1003, 414] width 235 height 653
click at [501, 513] on div at bounding box center [509, 524] width 110 height 38
click at [495, 436] on div "2" at bounding box center [509, 436] width 76 height 17
type input "2"
click at [625, 519] on div at bounding box center [632, 524] width 110 height 38
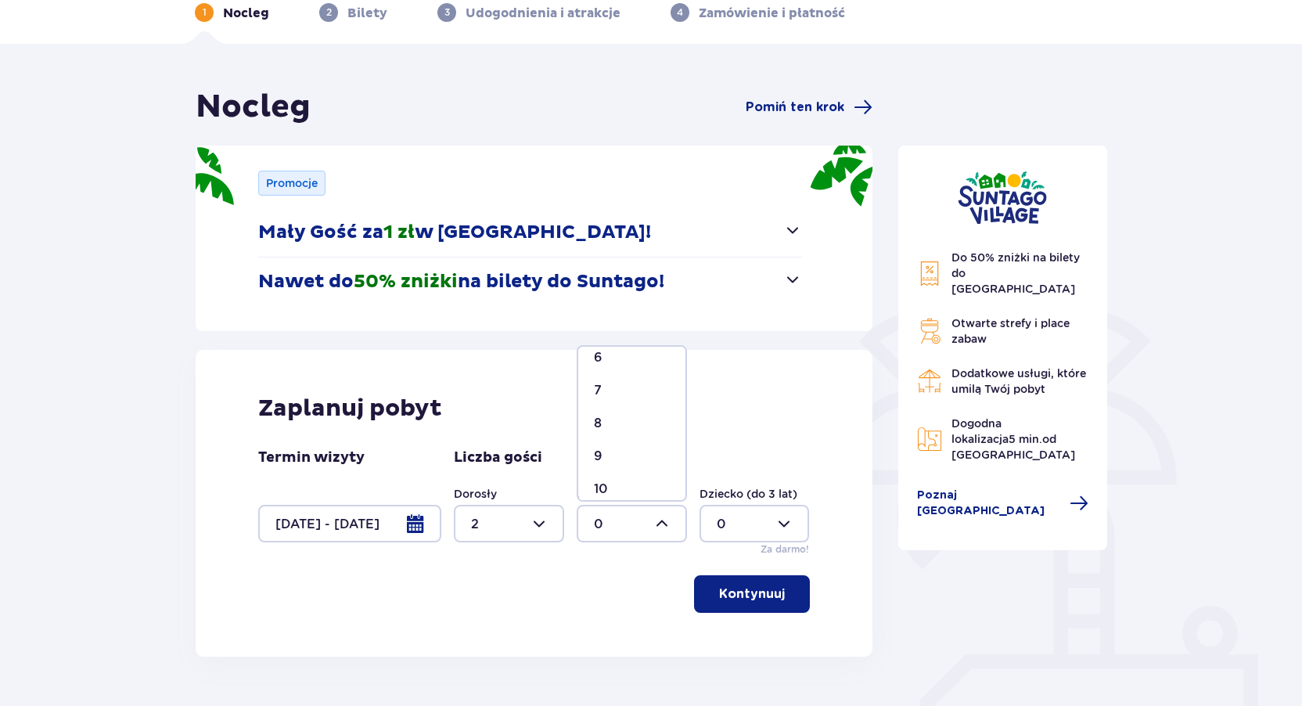
scroll to position [235, 0]
click at [608, 369] on div "7" at bounding box center [632, 366] width 76 height 17
type input "7"
click at [736, 520] on div at bounding box center [755, 524] width 110 height 38
click at [733, 398] on div "8" at bounding box center [755, 399] width 76 height 17
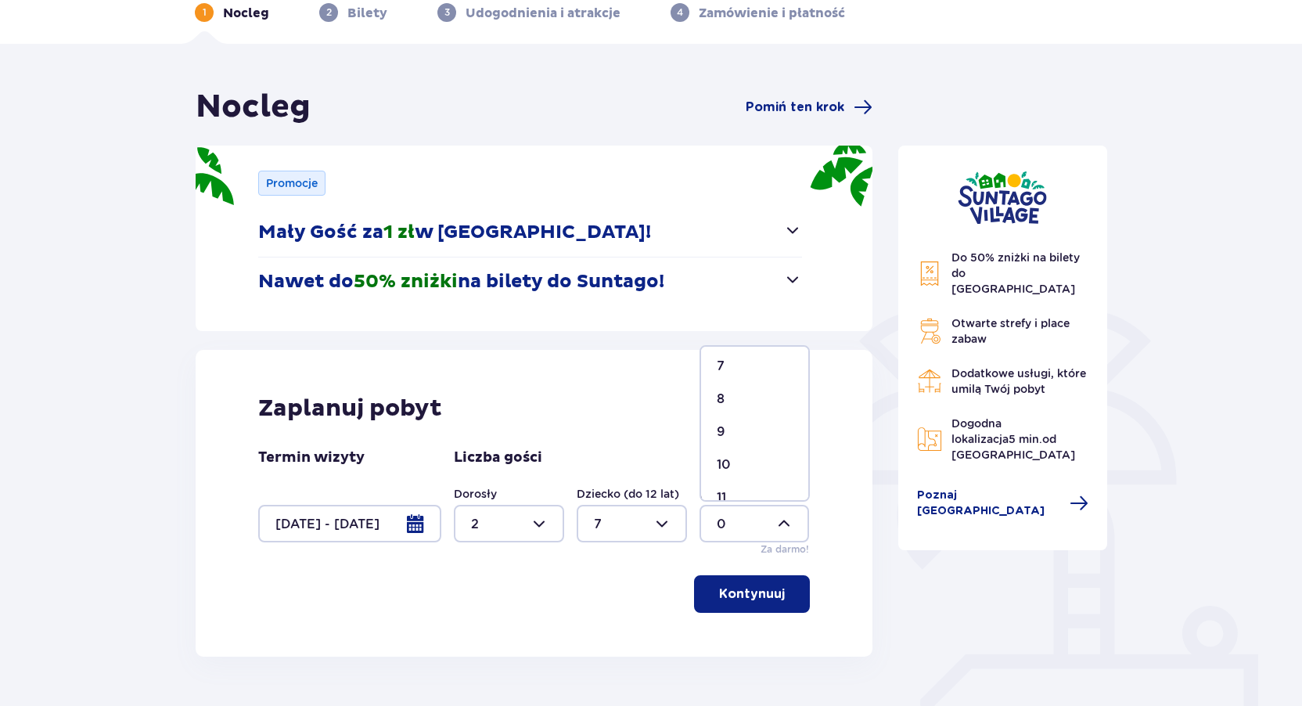
type input "8"
click at [769, 586] on p "Kontynuuj" at bounding box center [752, 593] width 66 height 17
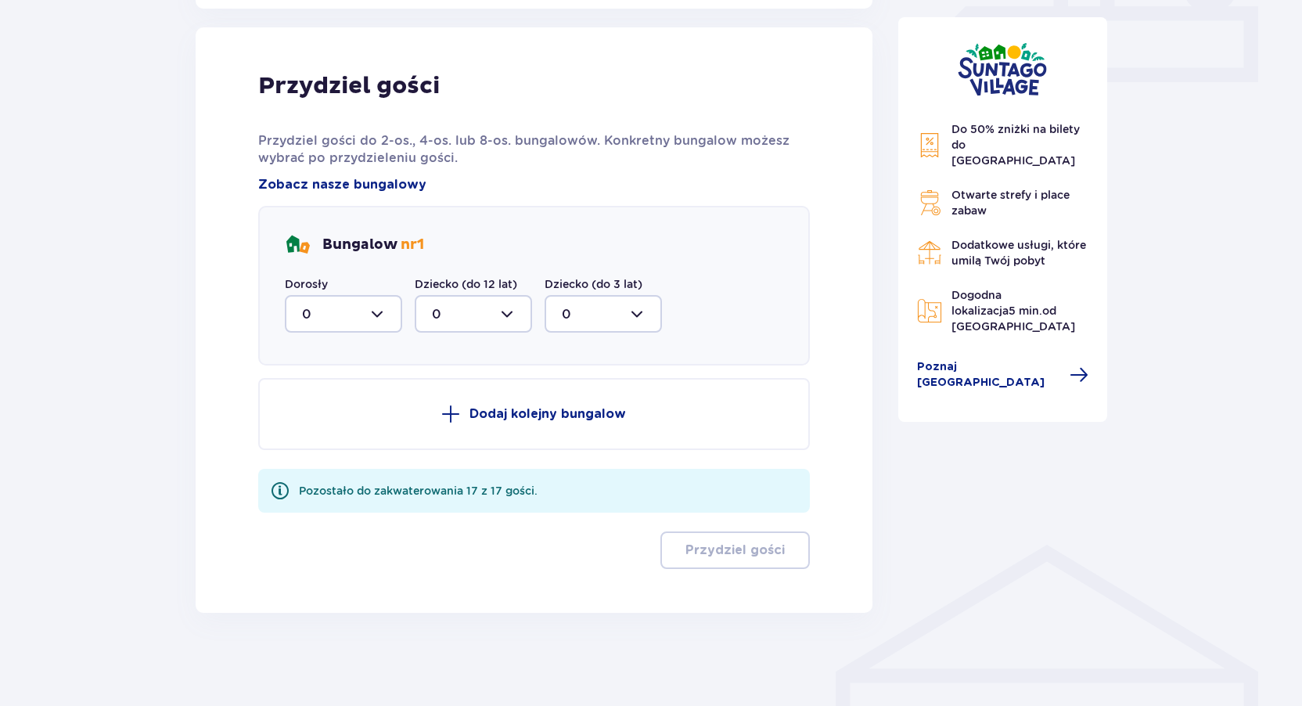
scroll to position [727, 0]
click at [405, 243] on span "nr 1" at bounding box center [412, 244] width 23 height 18
click at [355, 303] on div at bounding box center [343, 313] width 117 height 38
click at [327, 387] on div "1" at bounding box center [343, 393] width 83 height 17
click at [350, 315] on div at bounding box center [343, 313] width 117 height 38
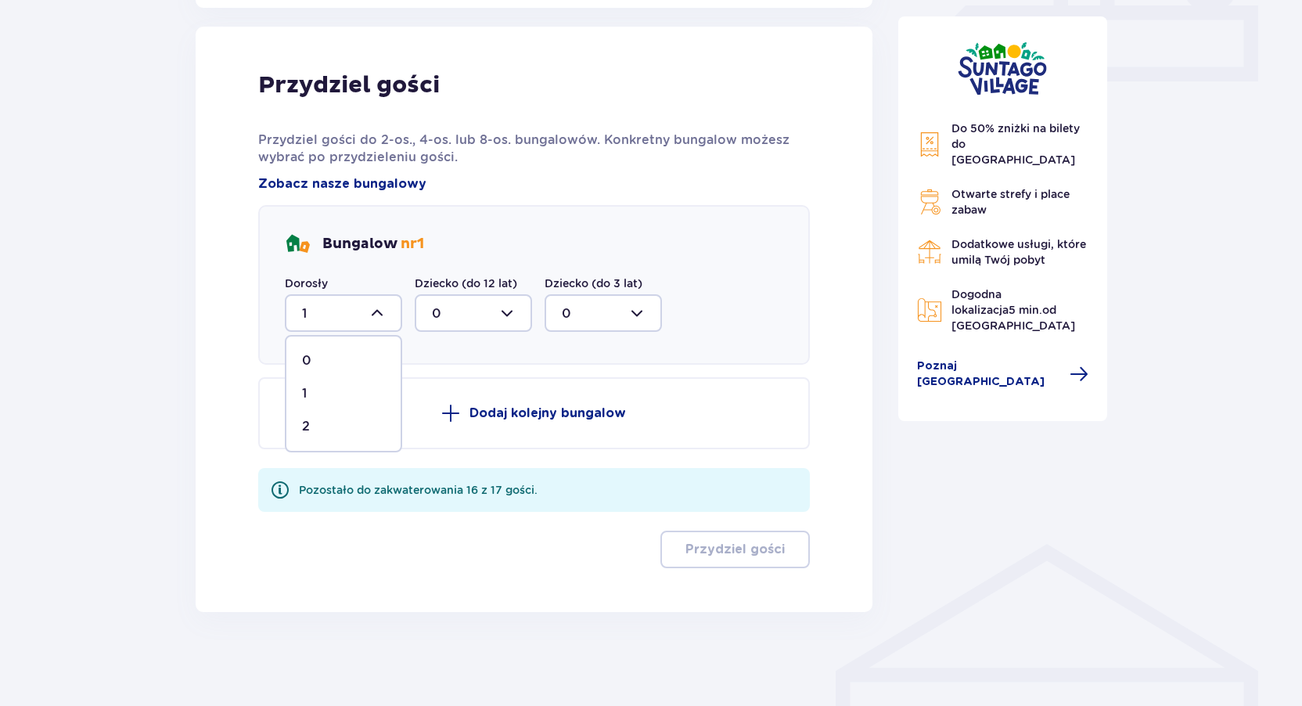
click at [310, 424] on div "2" at bounding box center [343, 426] width 83 height 17
type input "2"
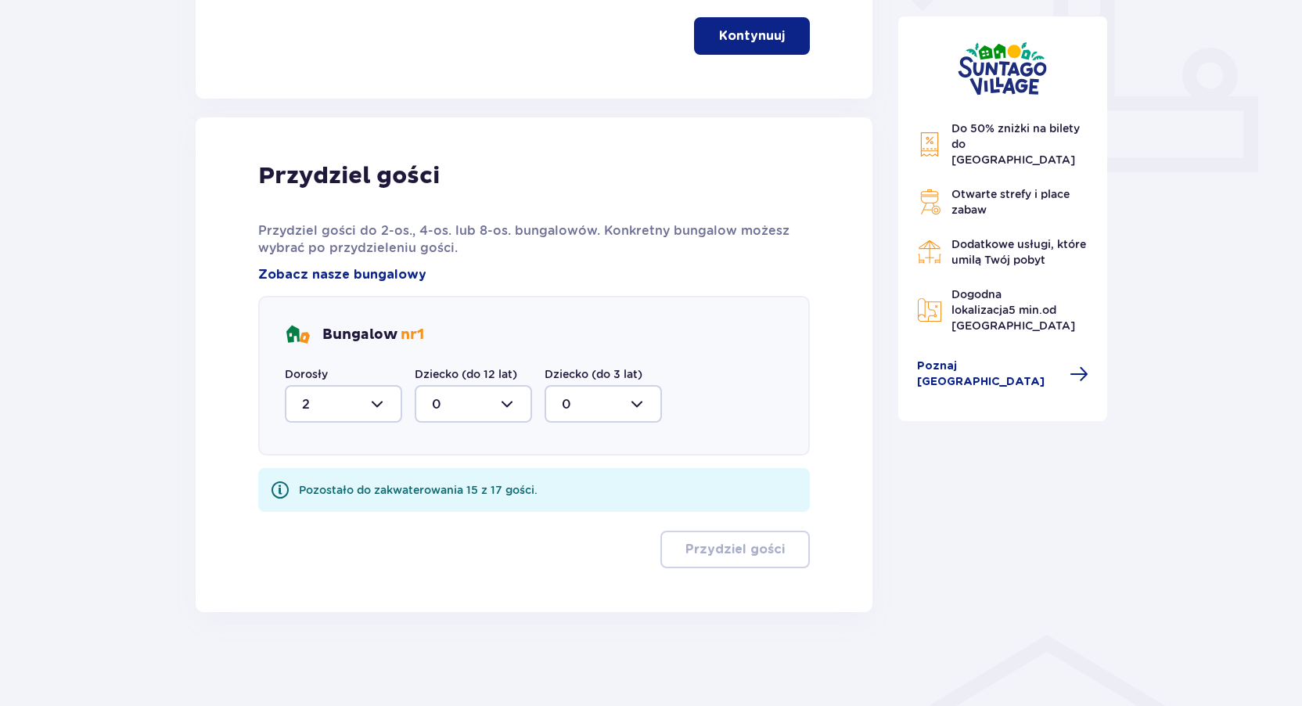
scroll to position [636, 0]
click at [467, 404] on div at bounding box center [473, 404] width 117 height 38
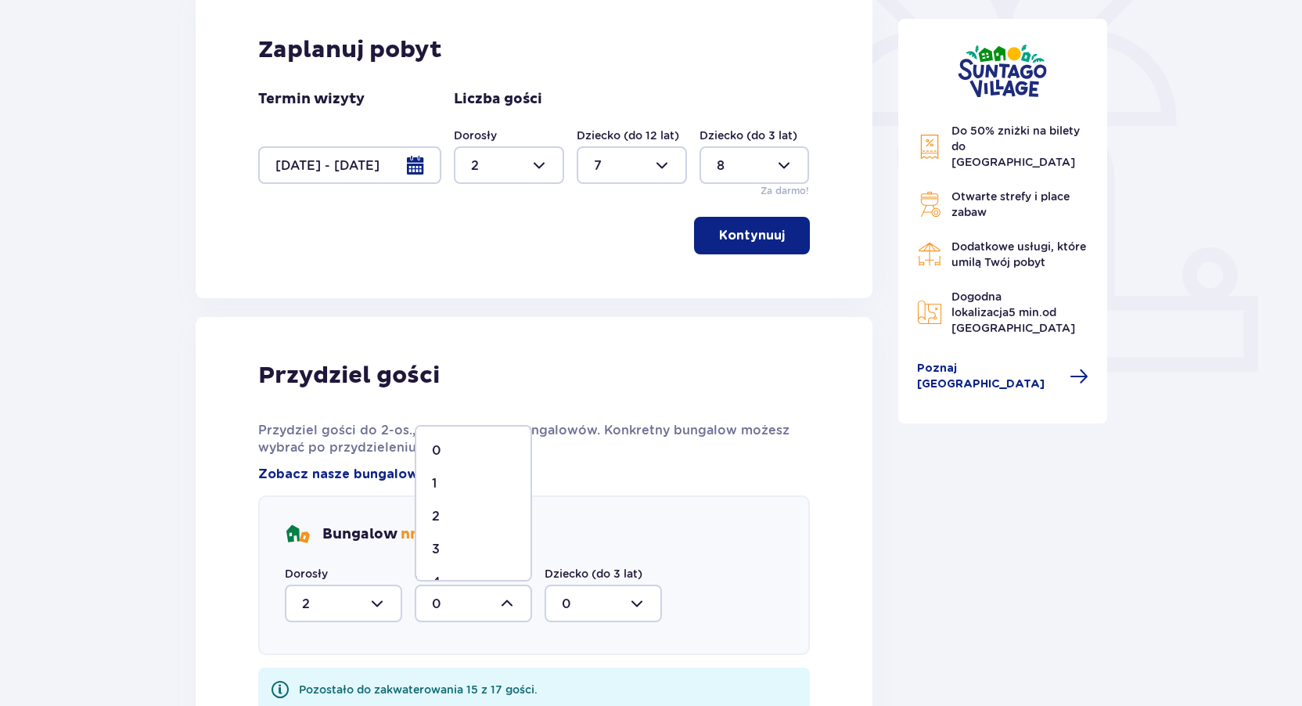
scroll to position [323, 0]
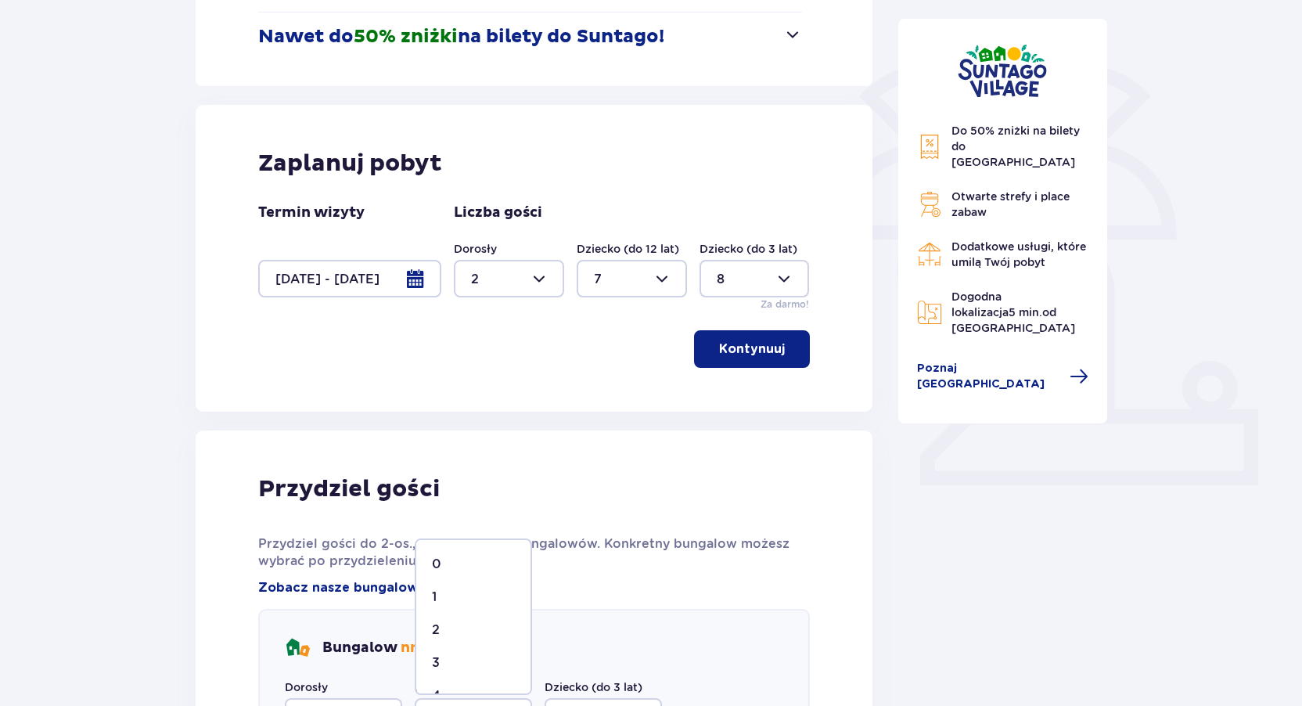
click at [623, 279] on div at bounding box center [632, 279] width 110 height 38
click at [601, 353] on div "1" at bounding box center [632, 359] width 76 height 17
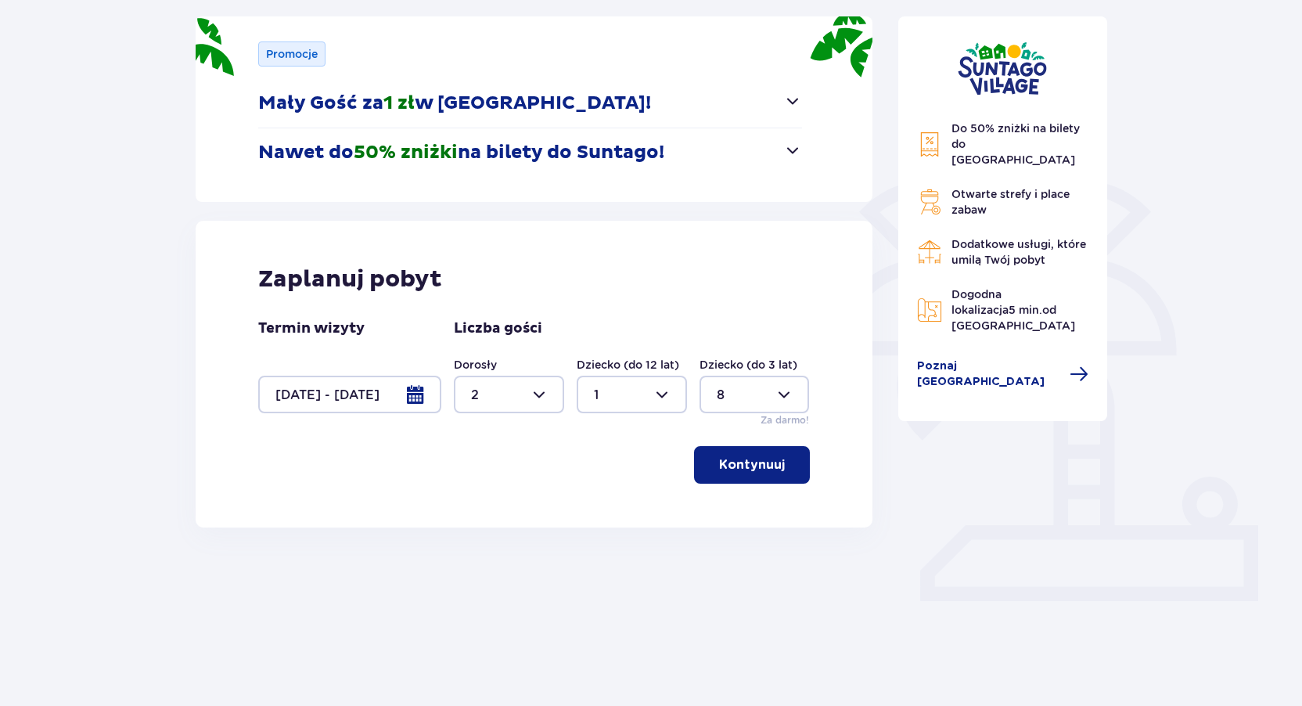
scroll to position [164, 0]
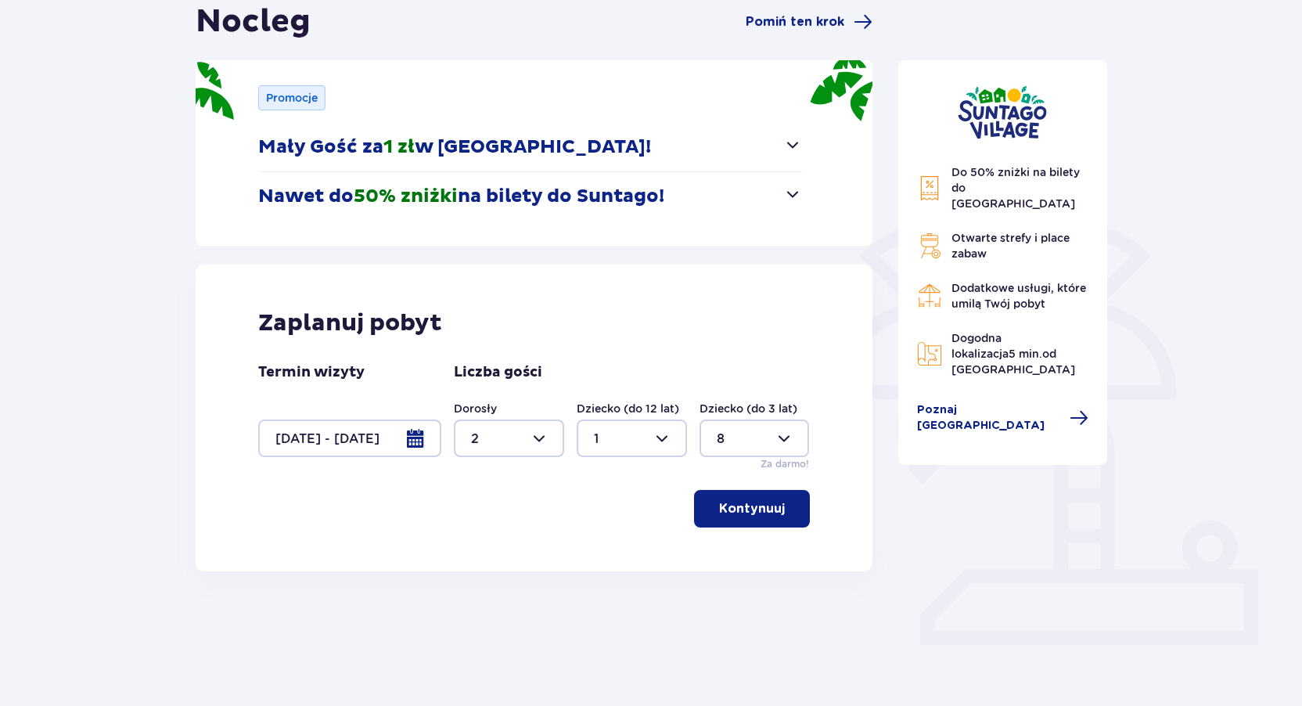
click at [633, 441] on div at bounding box center [632, 438] width 110 height 38
click at [607, 548] on div "2" at bounding box center [632, 551] width 76 height 17
type input "2"
click at [744, 435] on div at bounding box center [755, 438] width 110 height 38
click at [735, 479] on div "0" at bounding box center [755, 485] width 76 height 17
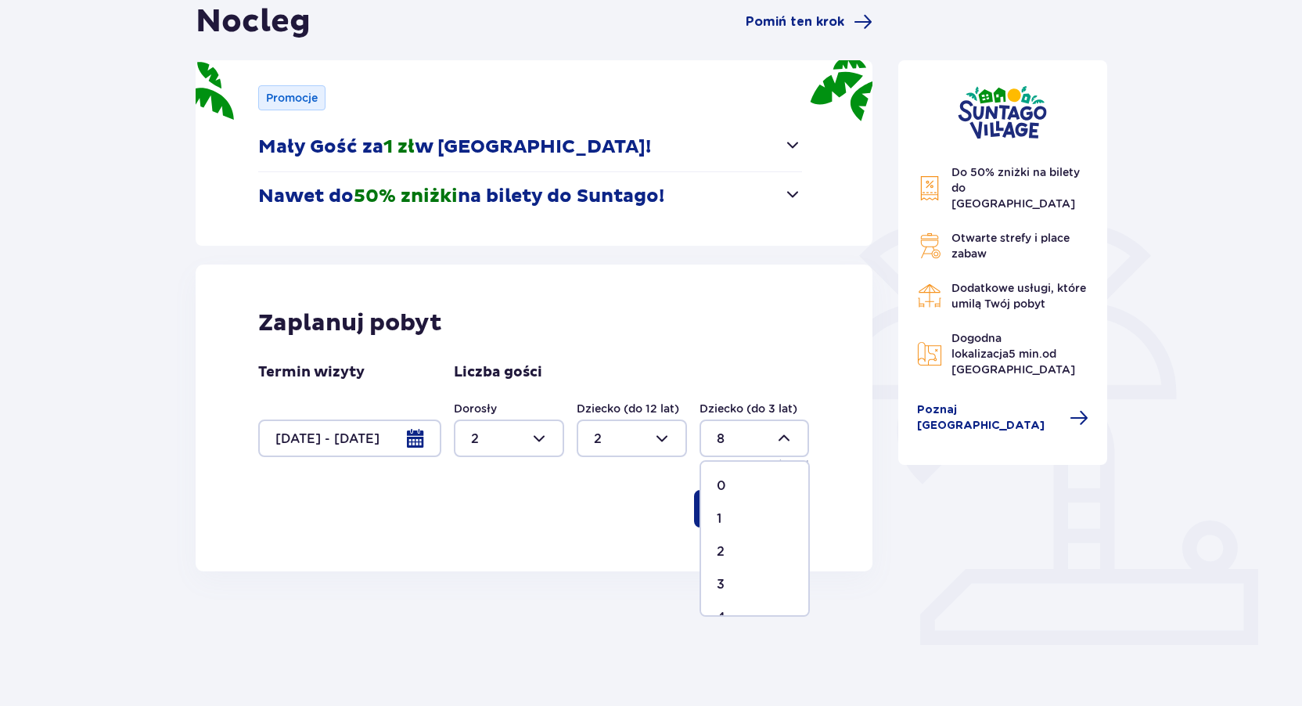
type input "0"
click at [951, 487] on div "Do 50% zniżki na bilety do parku Suntago Otwarte strefy i place zabaw Dodatkowe…" at bounding box center [1003, 328] width 235 height 653
click at [746, 511] on p "Kontynuuj" at bounding box center [752, 508] width 66 height 17
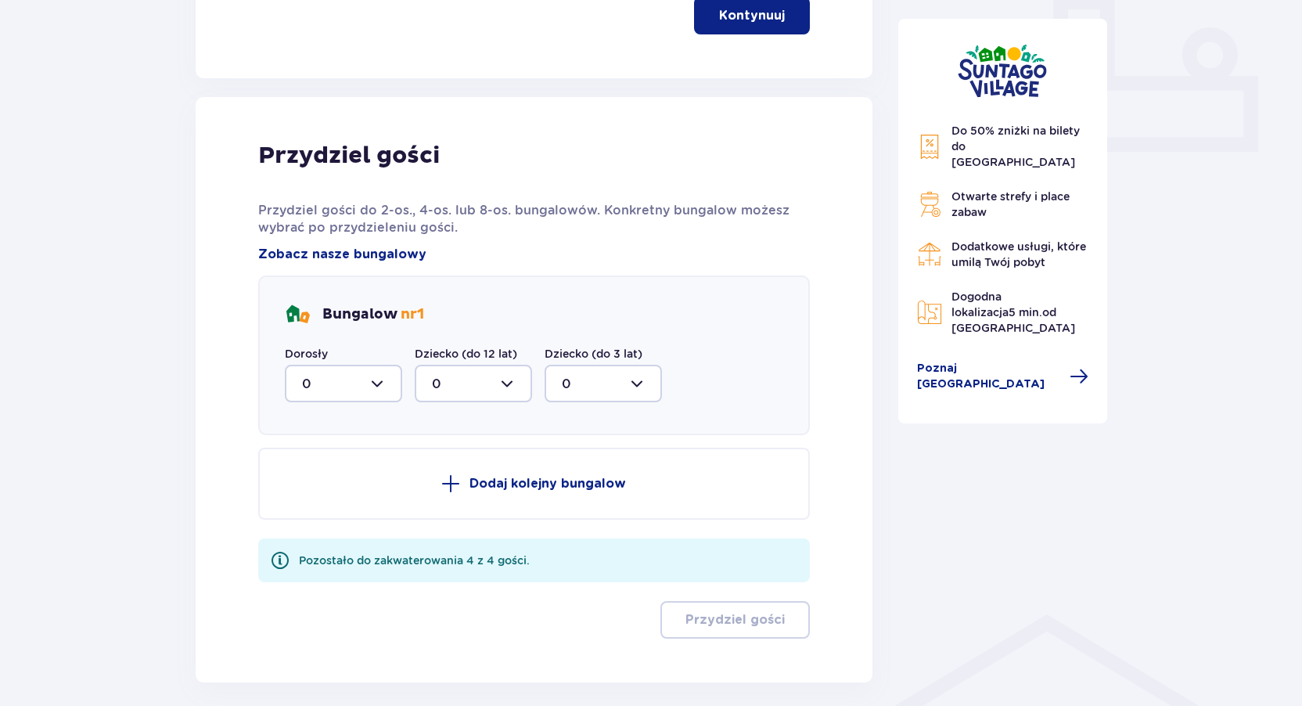
scroll to position [727, 0]
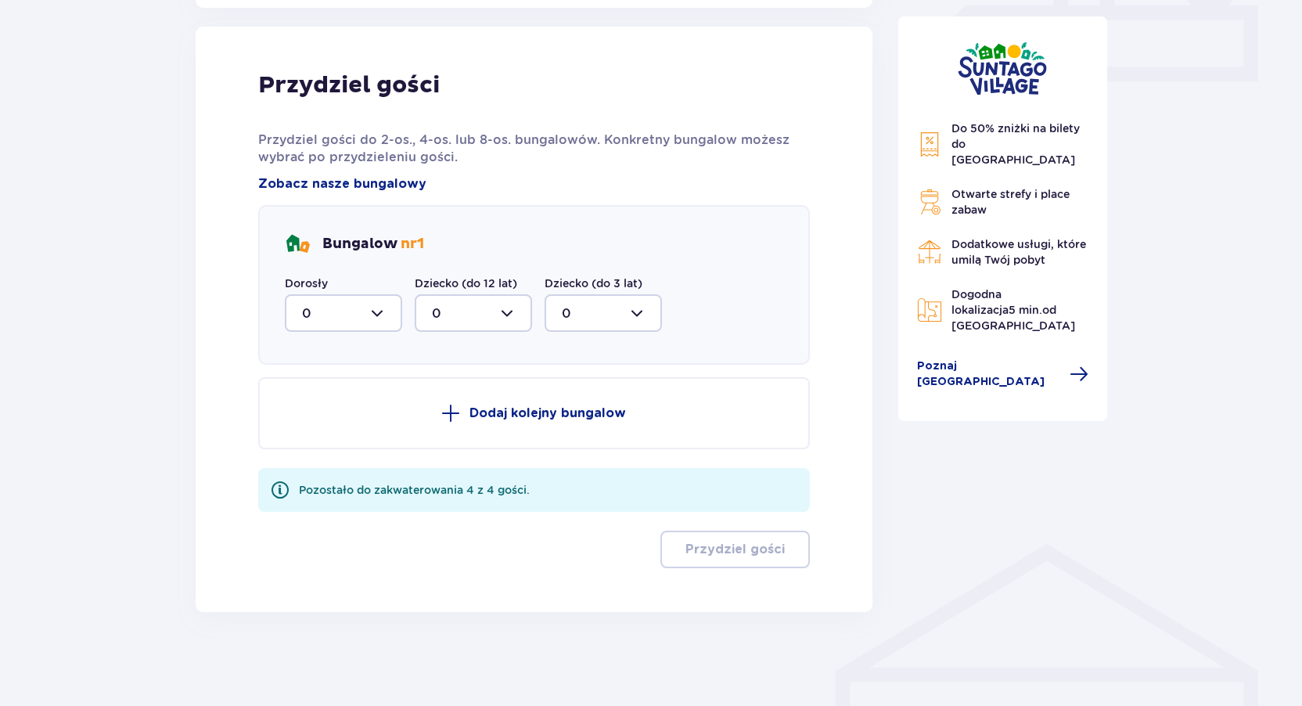
click at [359, 311] on div at bounding box center [343, 313] width 117 height 38
click at [327, 427] on div "2" at bounding box center [343, 426] width 83 height 17
type input "2"
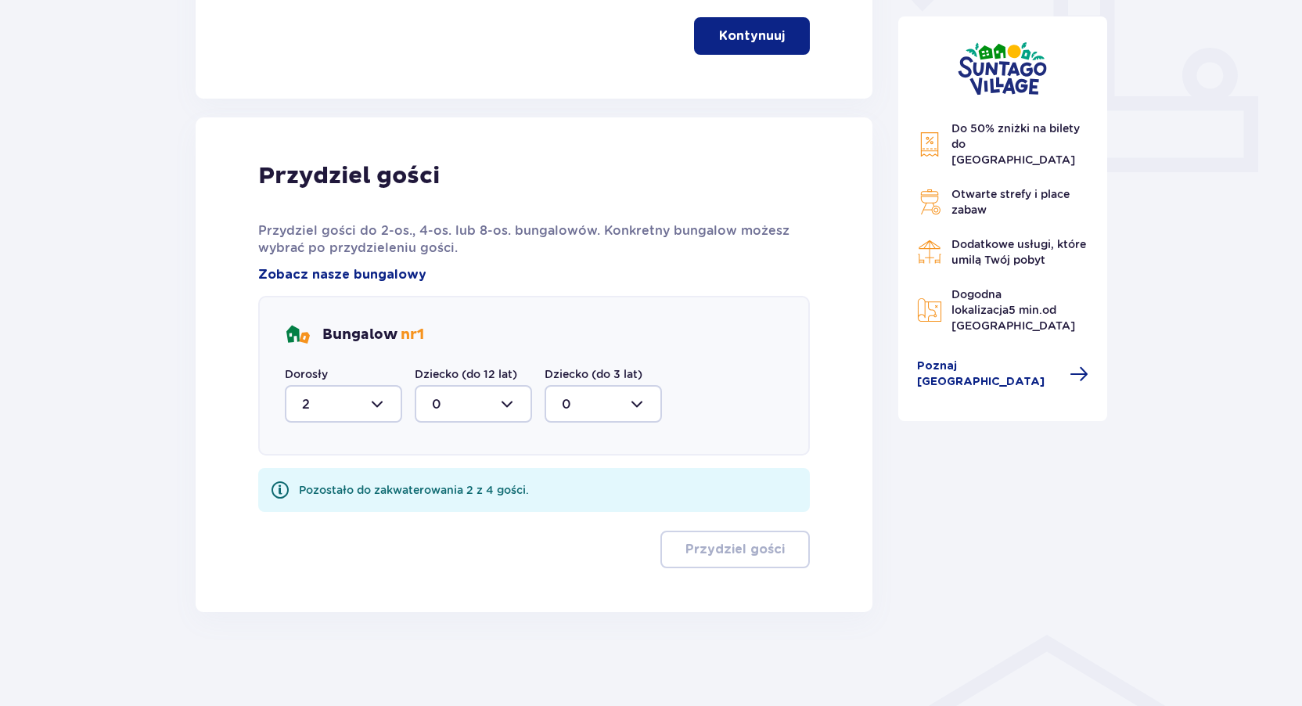
scroll to position [636, 0]
click at [441, 397] on div at bounding box center [473, 404] width 117 height 38
click at [428, 481] on span "1" at bounding box center [473, 484] width 114 height 33
click at [574, 400] on div at bounding box center [603, 404] width 117 height 38
click at [907, 440] on div "Do 50% zniżki na bilety do [GEOGRAPHIC_DATA] Otwarte strefy i place zabaw Dodat…" at bounding box center [1003, 71] width 235 height 1082
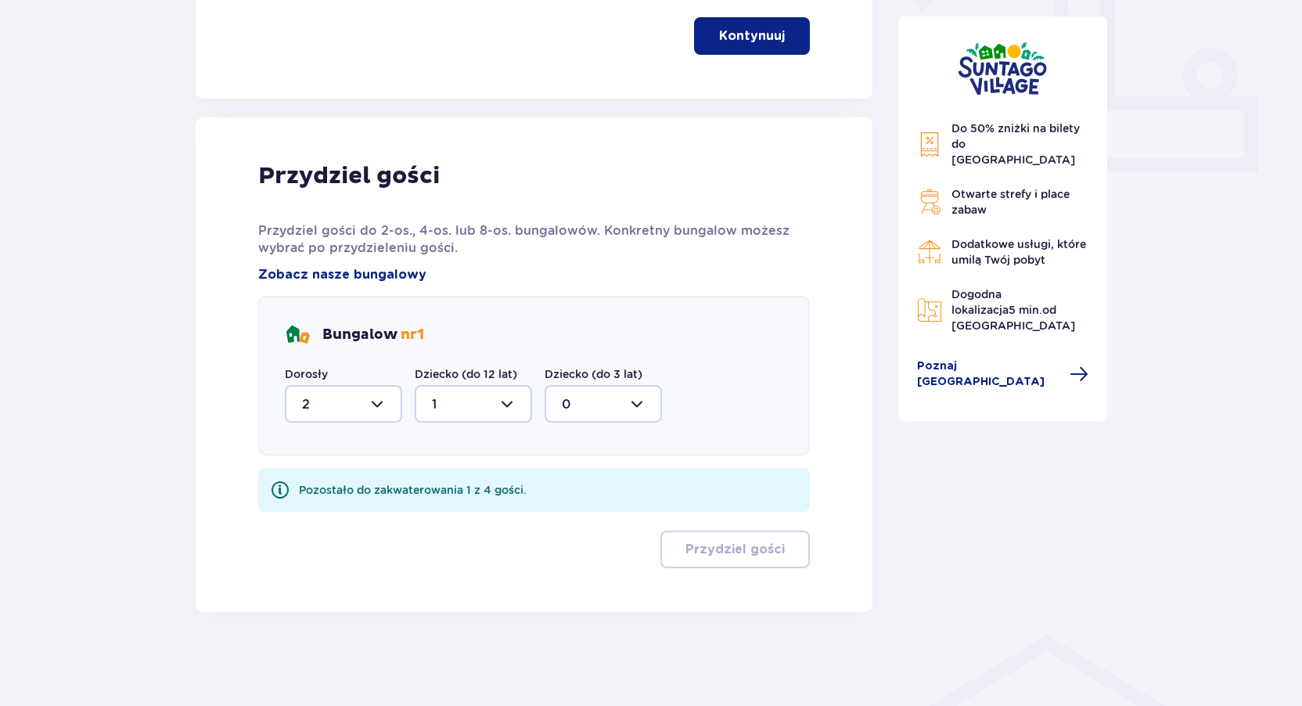
click at [469, 399] on div at bounding box center [473, 404] width 117 height 38
click at [451, 511] on div "2" at bounding box center [473, 517] width 83 height 17
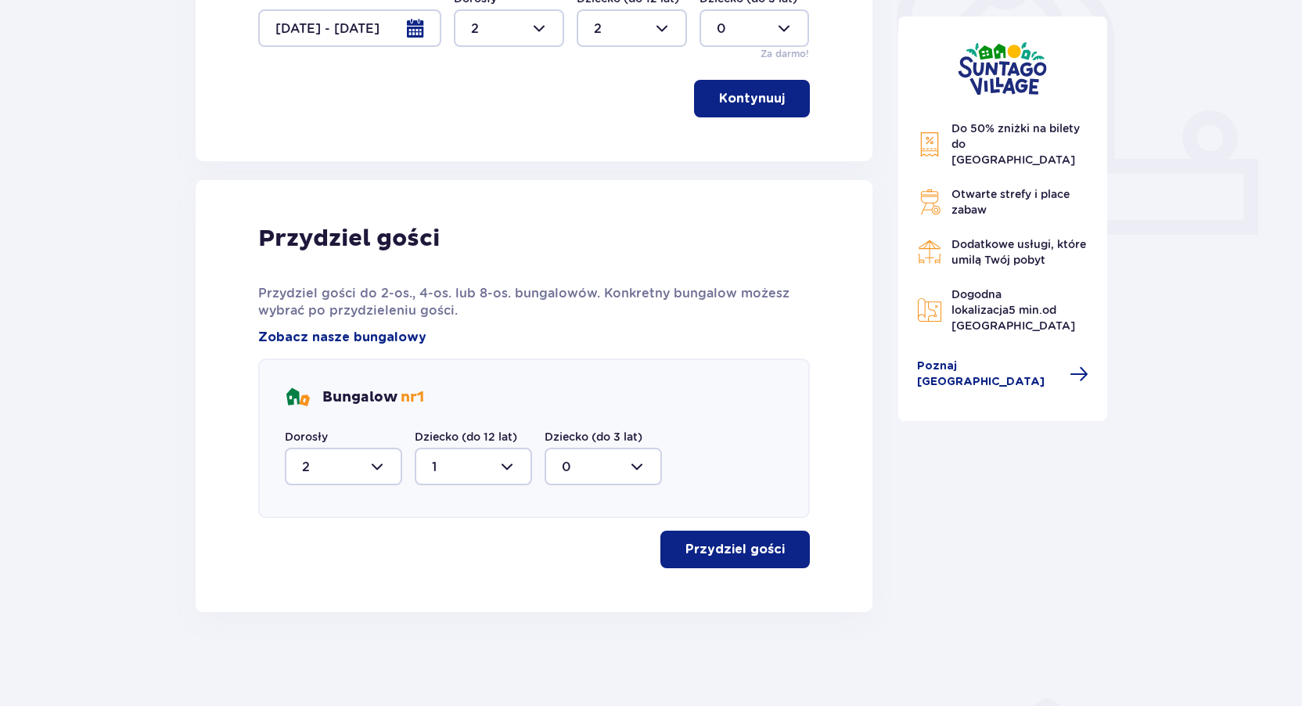
type input "2"
click at [1010, 487] on div "Do 50% zniżki na bilety do [GEOGRAPHIC_DATA] Otwarte strefy i place zabaw Dodat…" at bounding box center [1003, 102] width 235 height 1020
click at [758, 544] on p "Przydziel gości" at bounding box center [735, 549] width 99 height 17
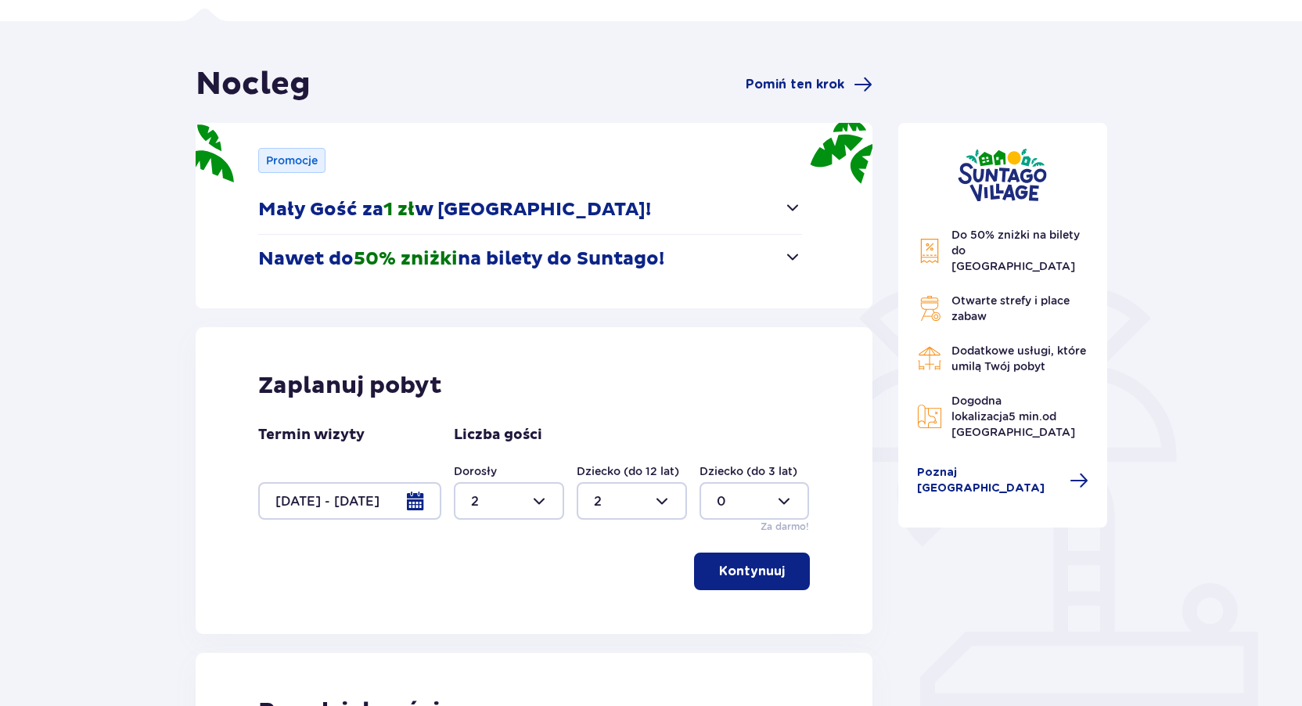
scroll to position [16, 0]
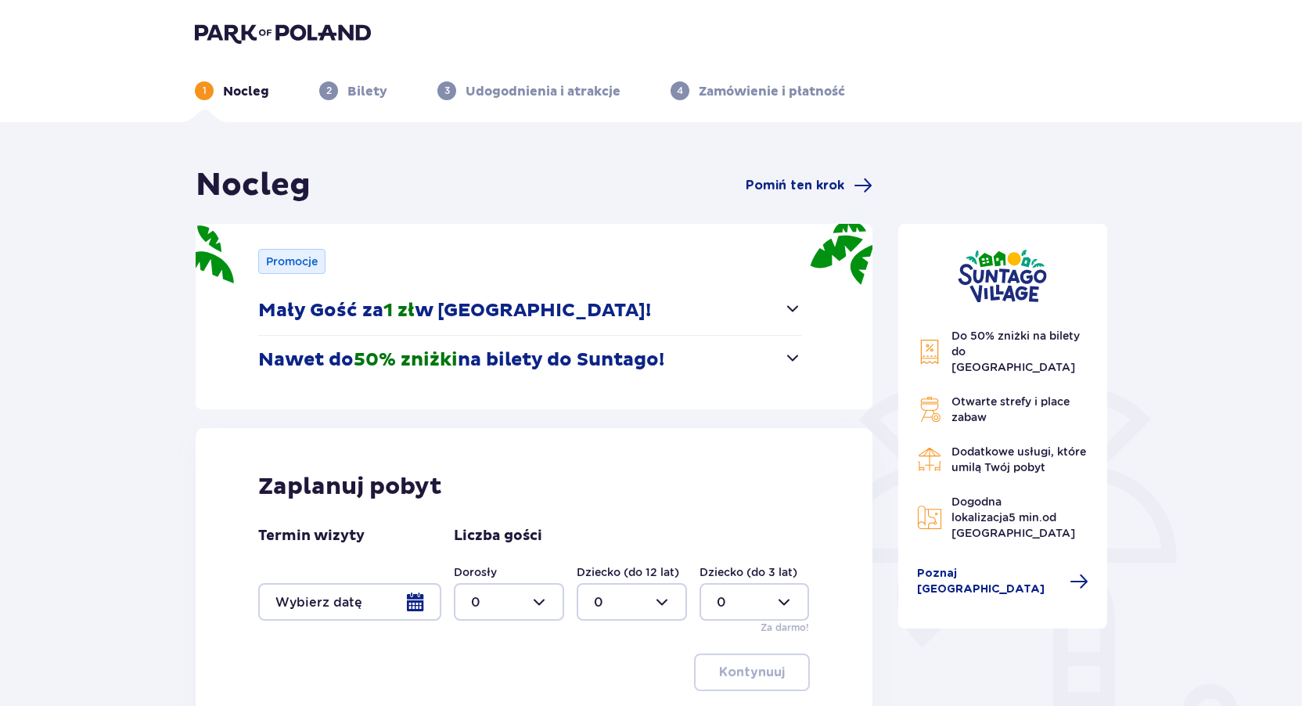
click at [409, 606] on div at bounding box center [349, 602] width 183 height 38
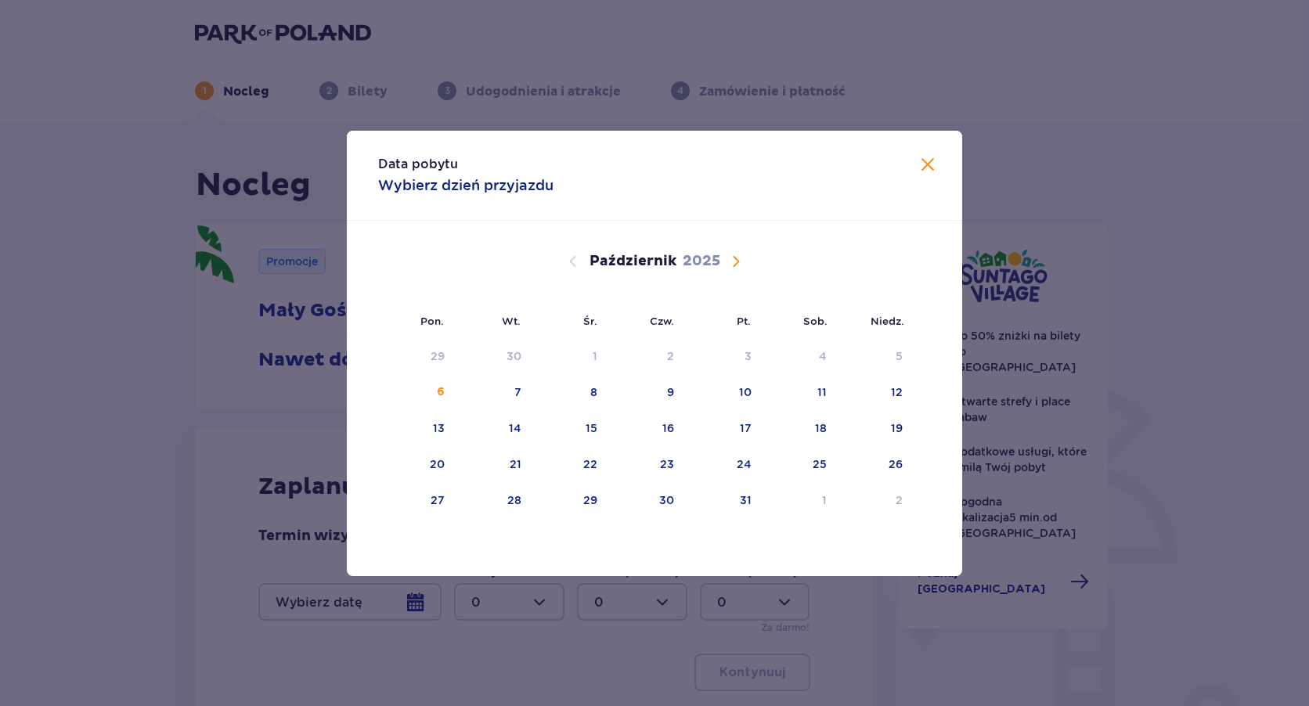
click at [732, 261] on span "Następny miesiąc" at bounding box center [735, 261] width 19 height 19
click at [830, 391] on div "8" at bounding box center [798, 393] width 76 height 34
click at [892, 397] on div "9" at bounding box center [874, 393] width 77 height 34
type input "[DATE] - [DATE]"
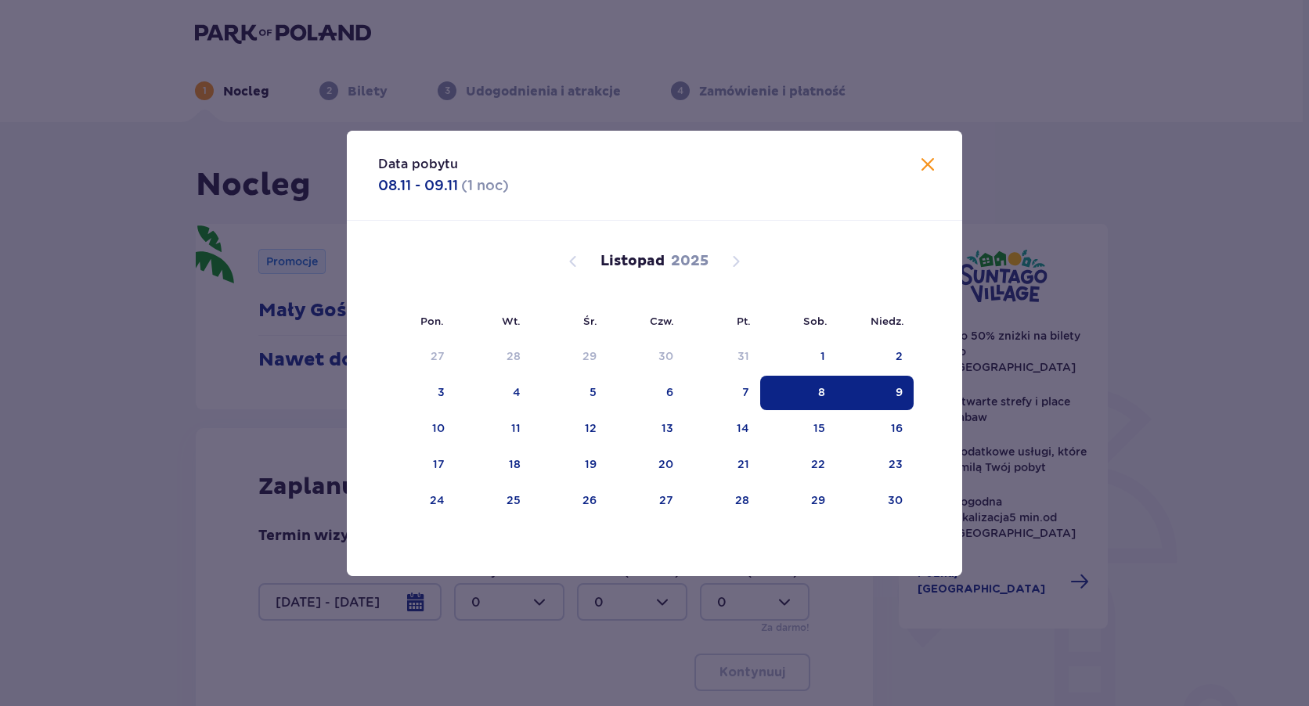
click at [993, 602] on div "Data pobytu 08.11 - 09.11 ( 1 noc ) Pon. Wt. Śr. Czw. Pt. Sob. Niedz. Październ…" at bounding box center [654, 353] width 1309 height 706
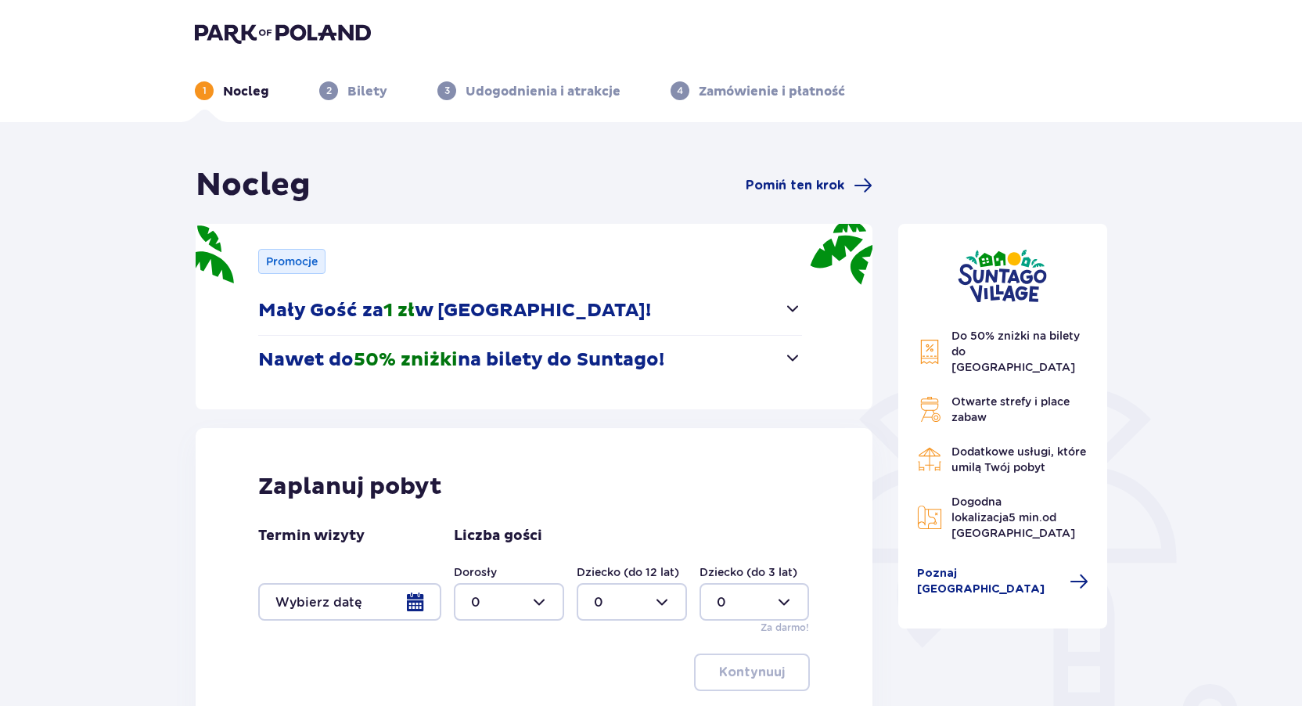
click at [385, 596] on div at bounding box center [349, 602] width 183 height 38
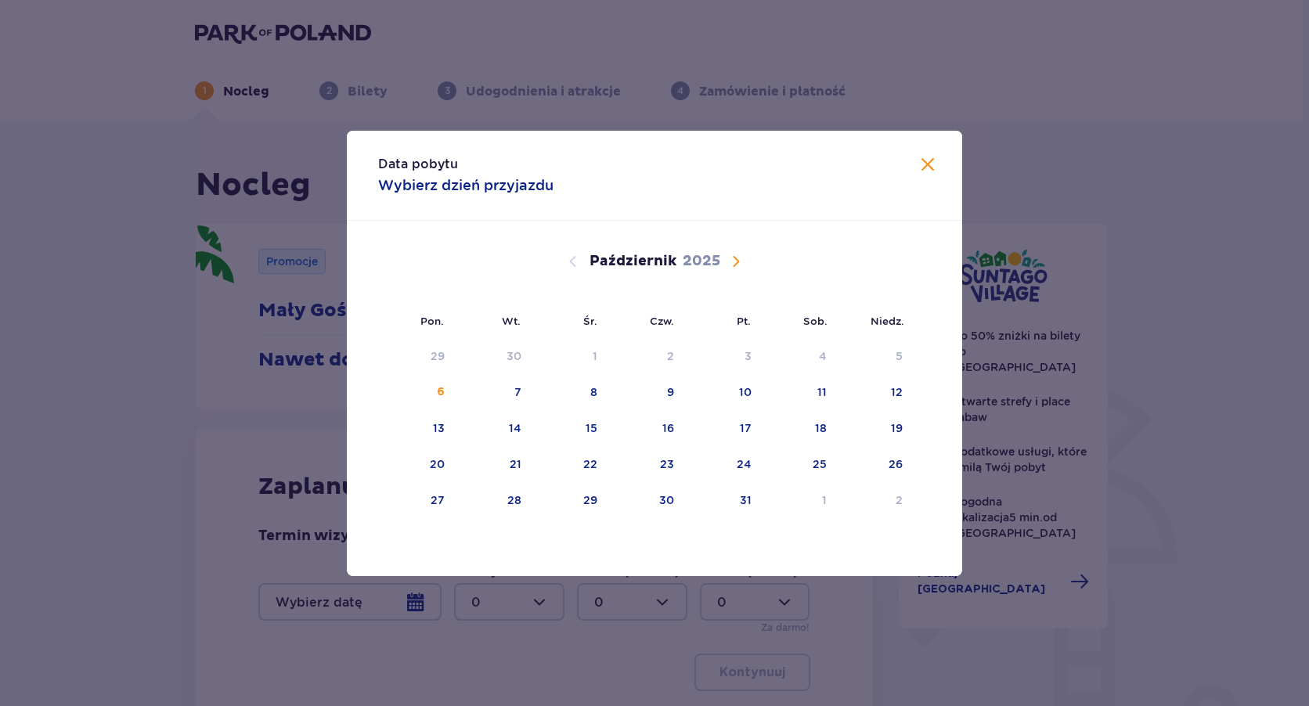
click at [737, 264] on span "Następny miesiąc" at bounding box center [735, 261] width 19 height 19
click at [818, 393] on div "8" at bounding box center [821, 392] width 7 height 16
click at [895, 393] on div "9" at bounding box center [898, 392] width 7 height 16
type input "[DATE] - [DATE]"
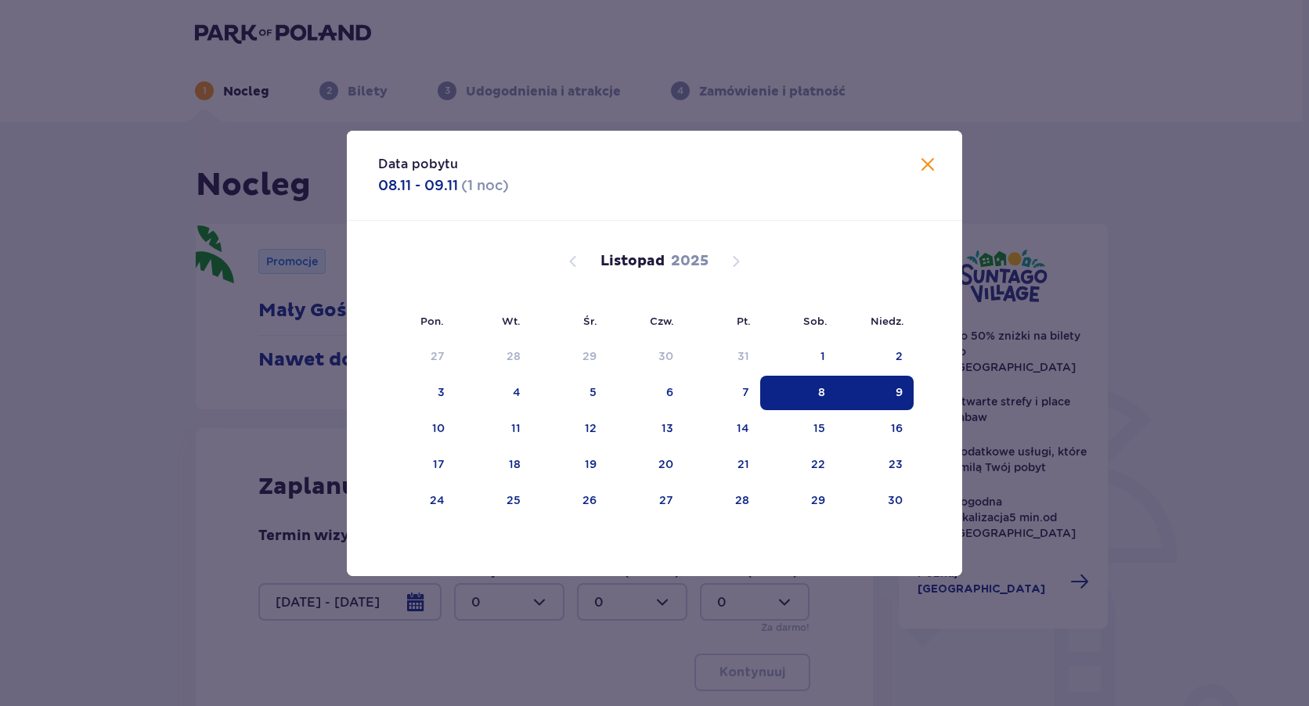
click at [1030, 557] on div "Data pobytu 08.11 - 09.11 ( 1 noc ) Pon. Wt. Śr. Czw. Pt. Sob. [GEOGRAPHIC_DATA…" at bounding box center [654, 353] width 1309 height 706
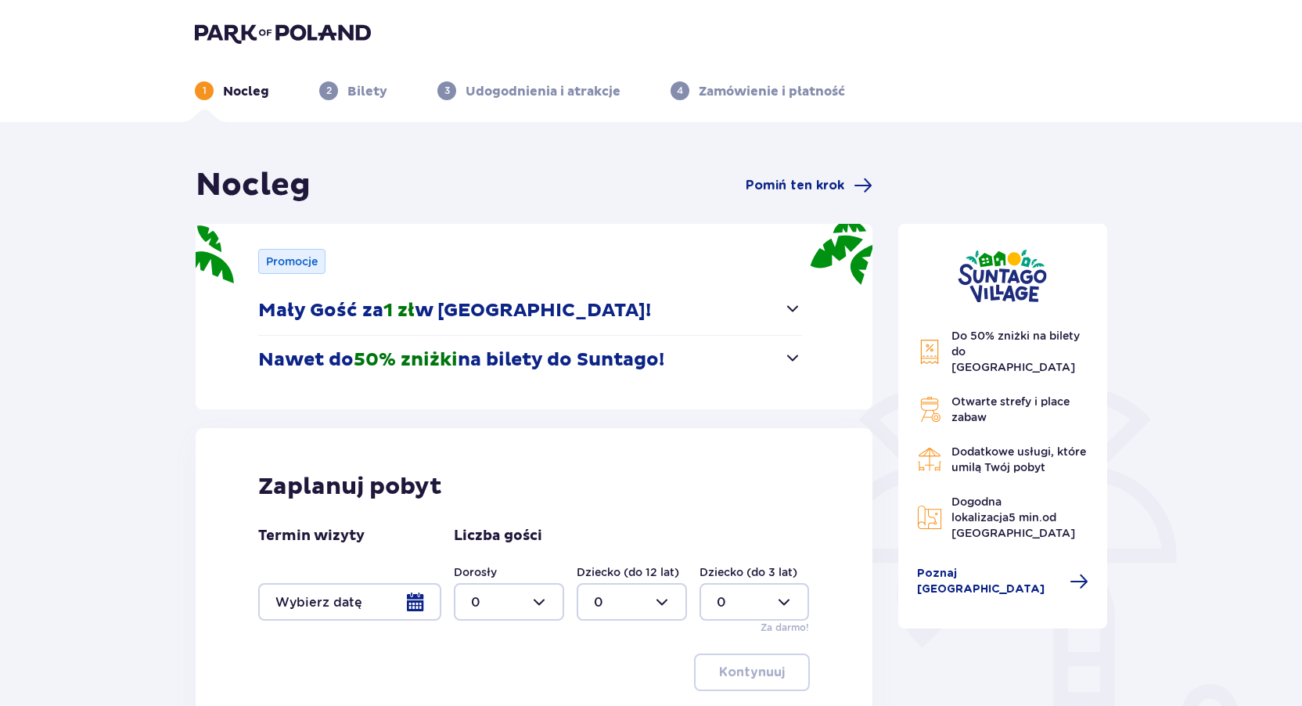
click at [508, 599] on div at bounding box center [509, 602] width 110 height 38
click at [505, 508] on div "2" at bounding box center [509, 514] width 76 height 17
type input "2"
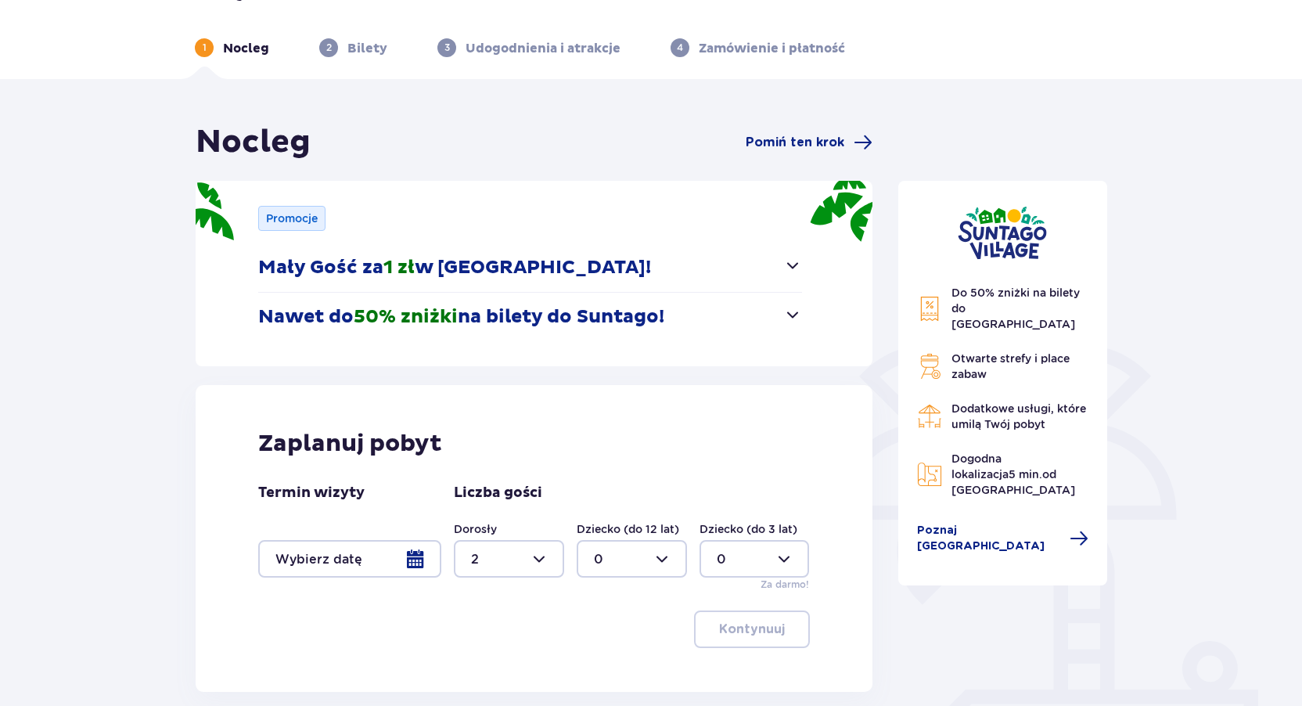
scroll to position [78, 0]
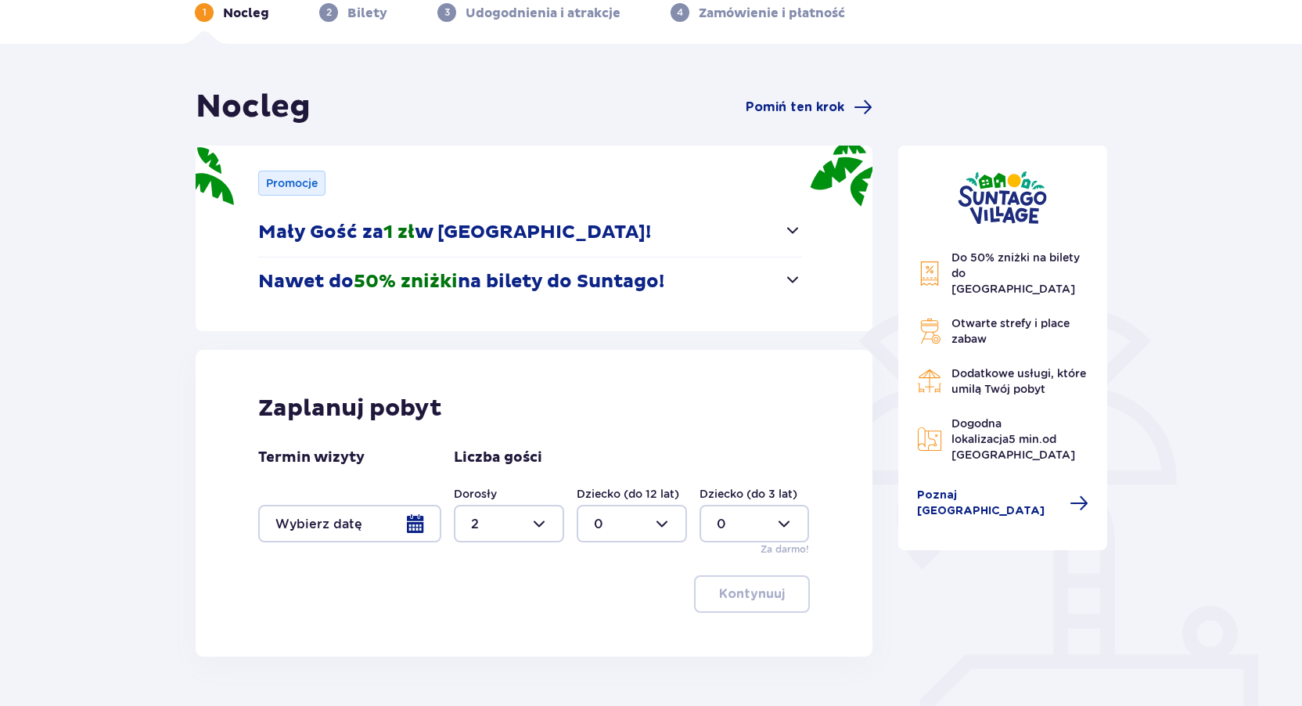
click at [606, 520] on div at bounding box center [632, 524] width 110 height 38
click at [609, 426] on span "2" at bounding box center [631, 436] width 107 height 33
type input "2"
click at [913, 560] on div "Do 50% zniżki na bilety do [GEOGRAPHIC_DATA] Otwarte strefy i place zabaw Dodat…" at bounding box center [1003, 414] width 235 height 653
click at [353, 525] on div at bounding box center [349, 524] width 183 height 38
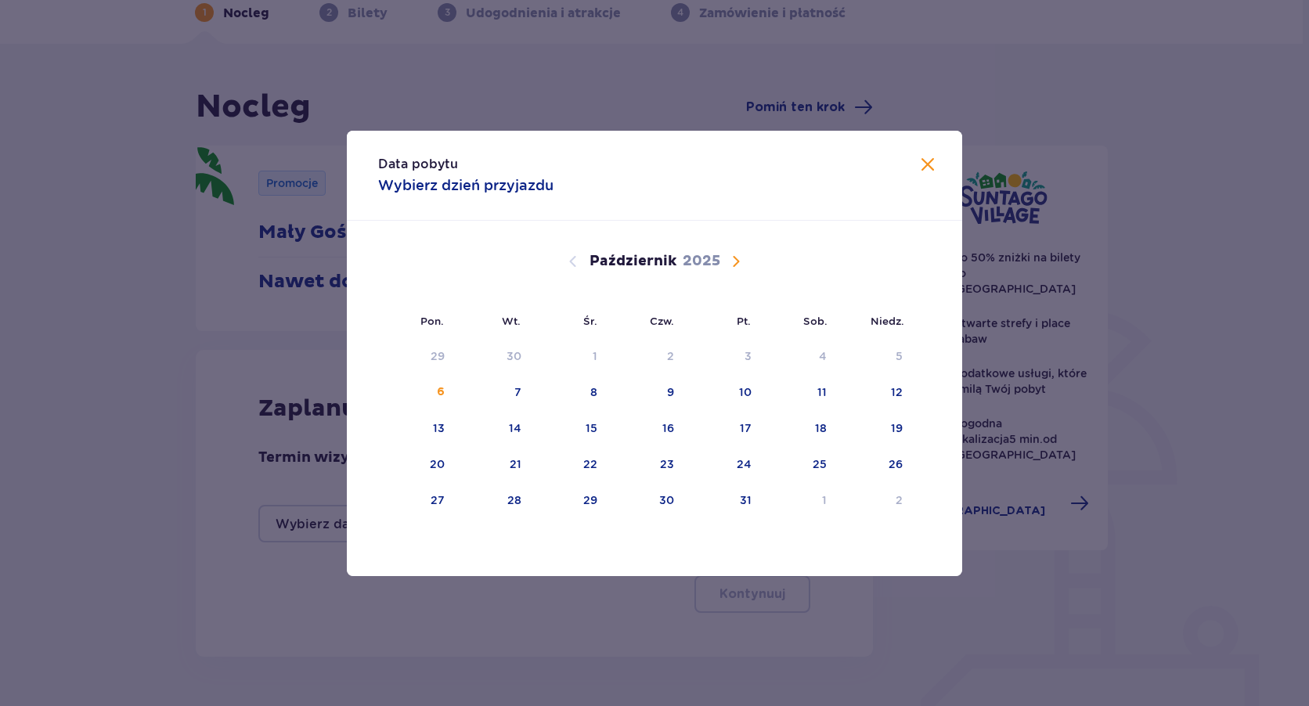
click at [728, 265] on span "Następny miesiąc" at bounding box center [735, 261] width 19 height 19
click at [823, 396] on div "8" at bounding box center [821, 392] width 7 height 16
click at [900, 395] on div "9" at bounding box center [898, 392] width 7 height 16
type input "[DATE] - [DATE]"
type input "0"
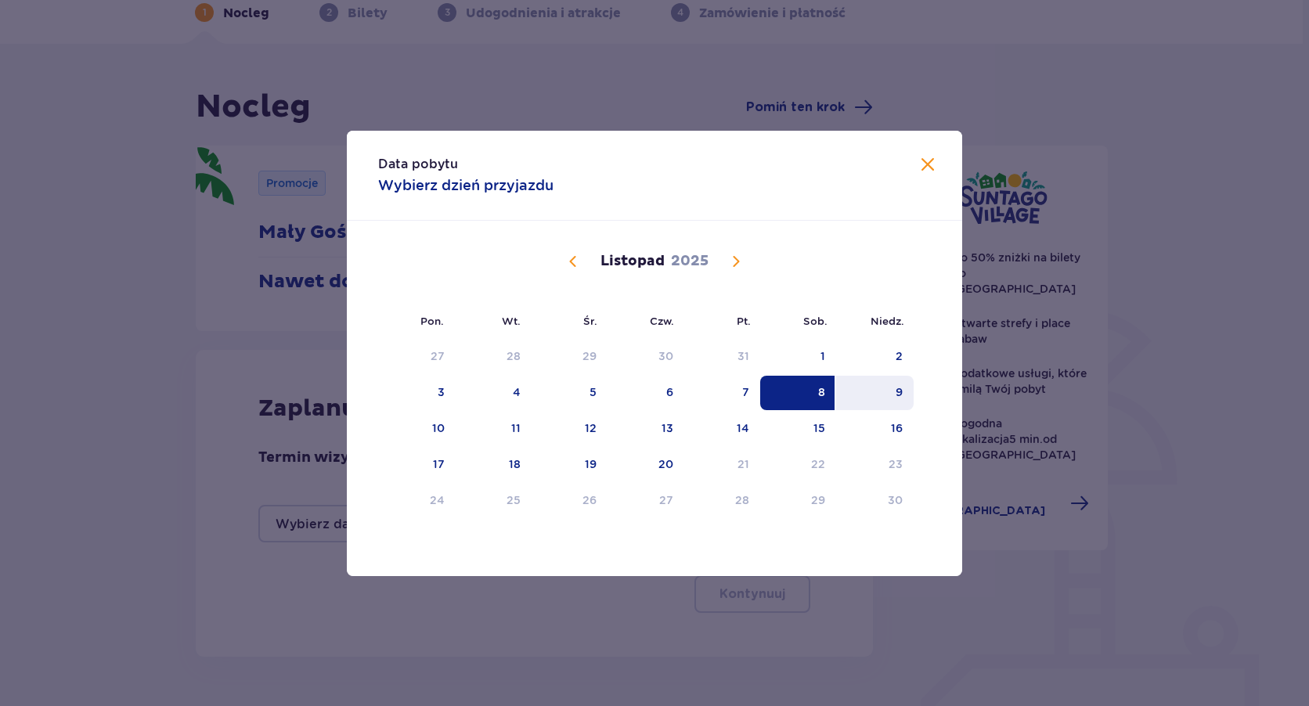
type input "0"
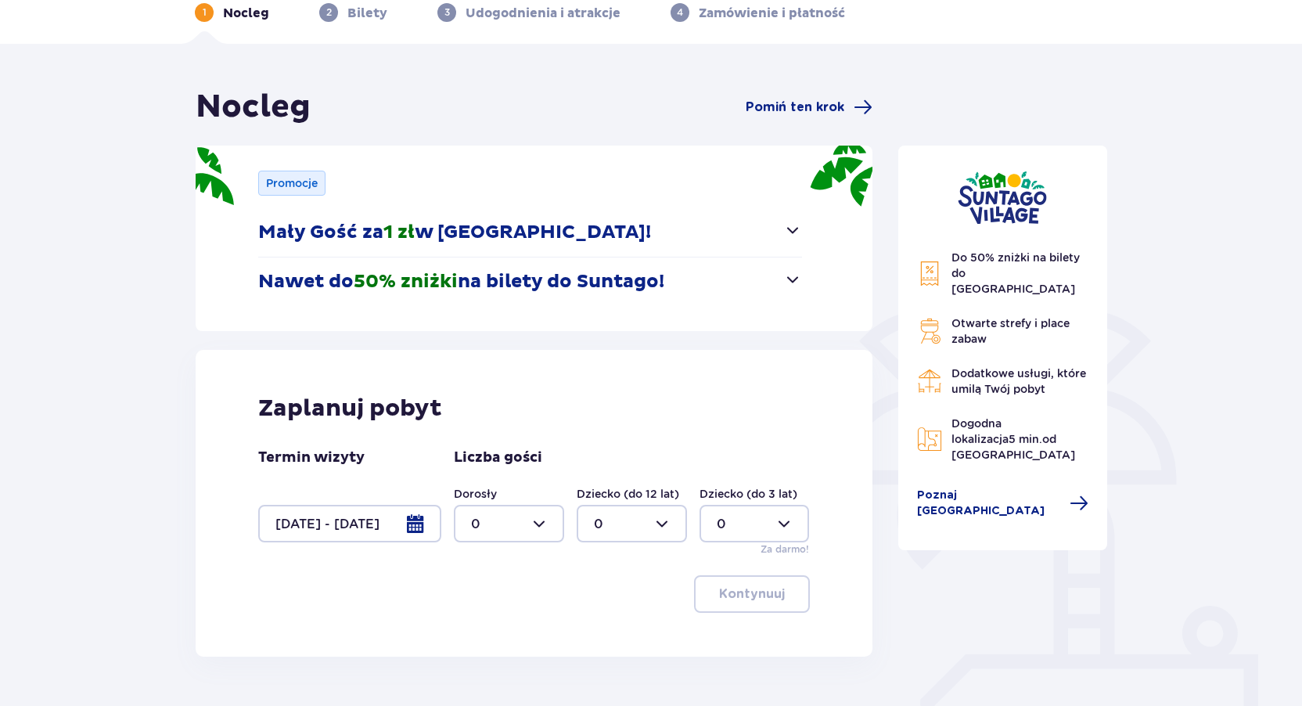
click at [568, 566] on div "Zaplanuj pobyt Termin wizyty [DATE] - [DATE] Liczba gości Dorosły 0 Dziecko (do…" at bounding box center [534, 503] width 677 height 307
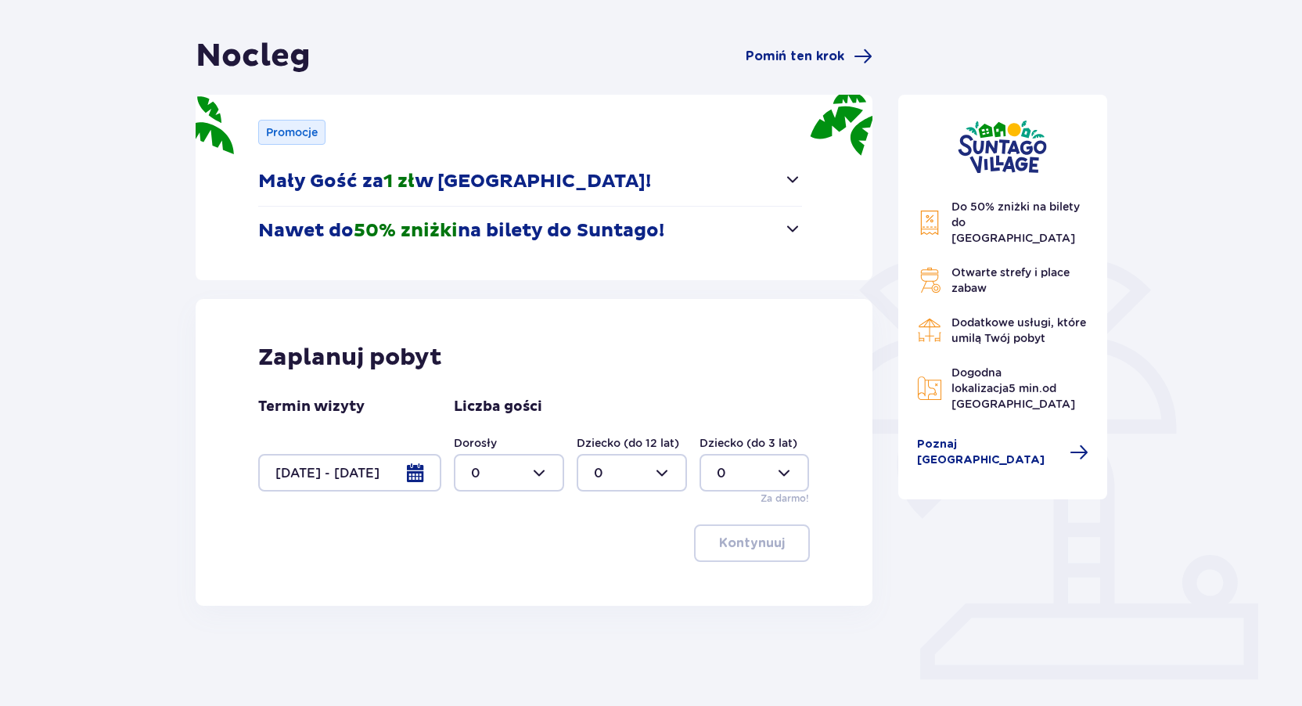
scroll to position [164, 0]
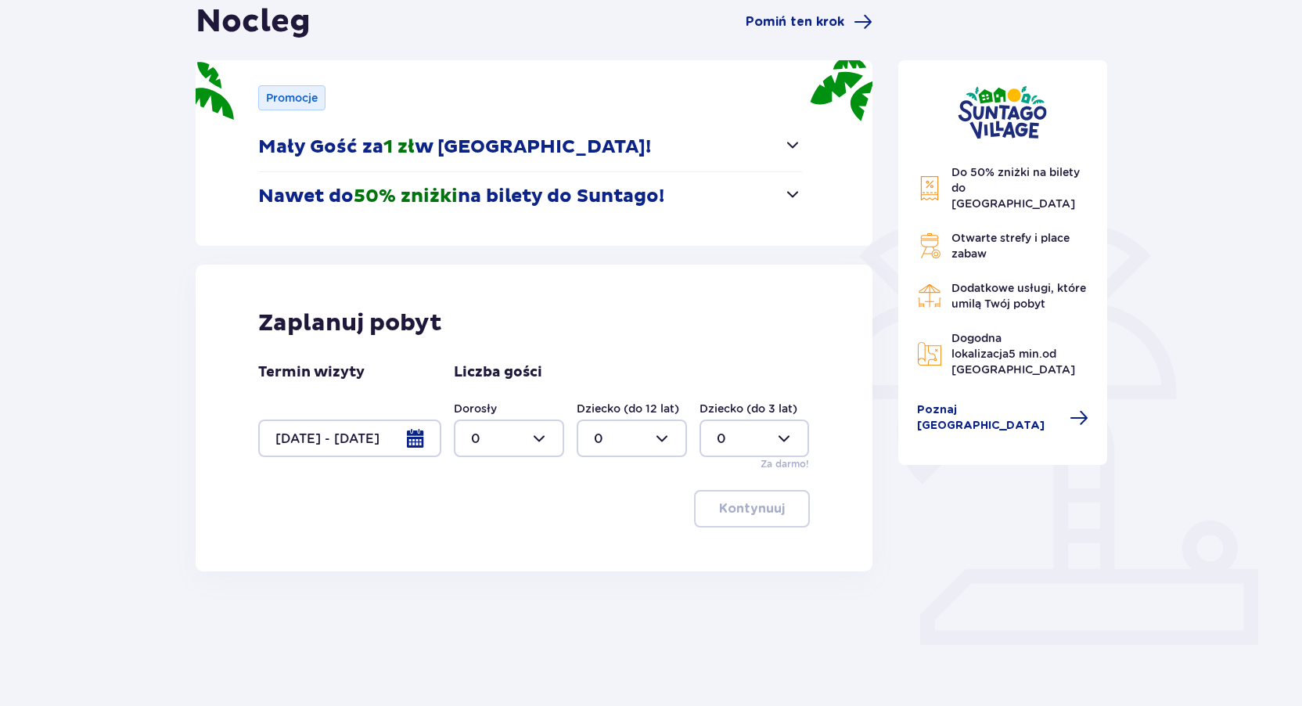
click at [524, 434] on div at bounding box center [509, 438] width 110 height 38
click at [495, 549] on div "2" at bounding box center [509, 551] width 76 height 17
type input "2"
click at [610, 434] on div at bounding box center [632, 438] width 110 height 38
click at [607, 549] on div "2" at bounding box center [632, 551] width 76 height 17
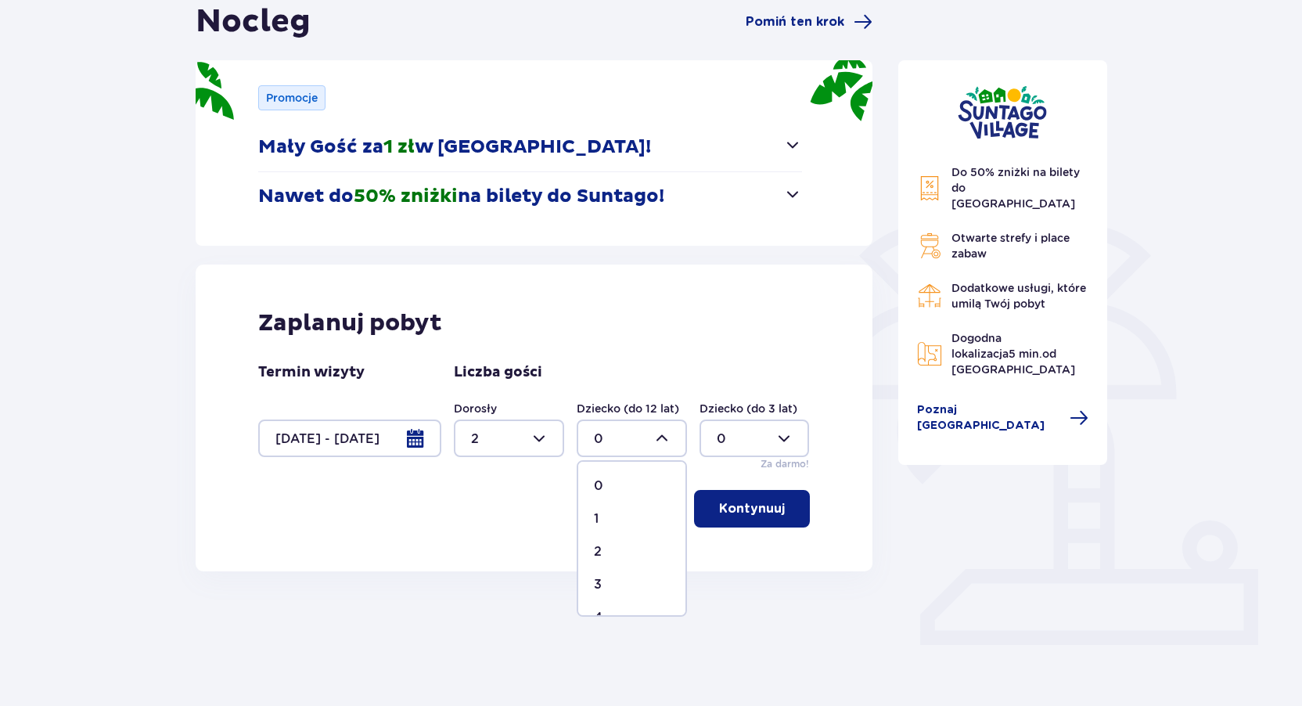
type input "2"
click at [703, 511] on button "Kontynuuj" at bounding box center [752, 509] width 116 height 38
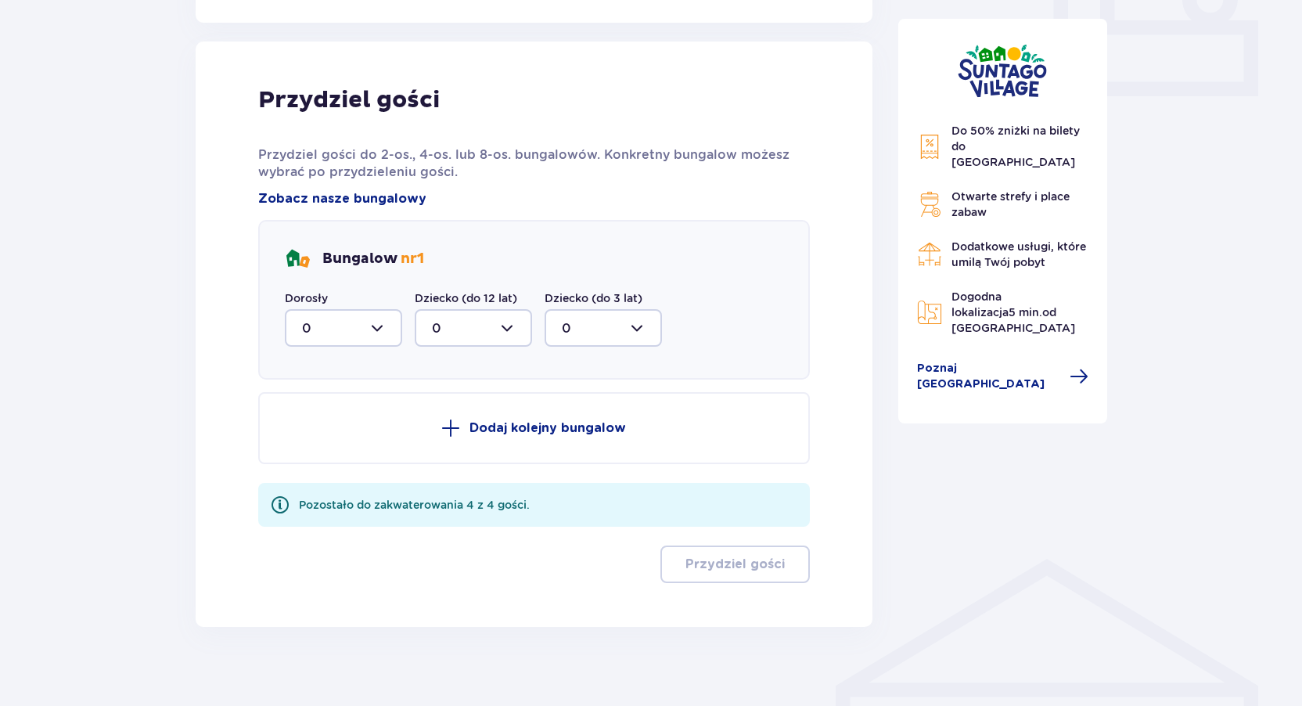
scroll to position [727, 0]
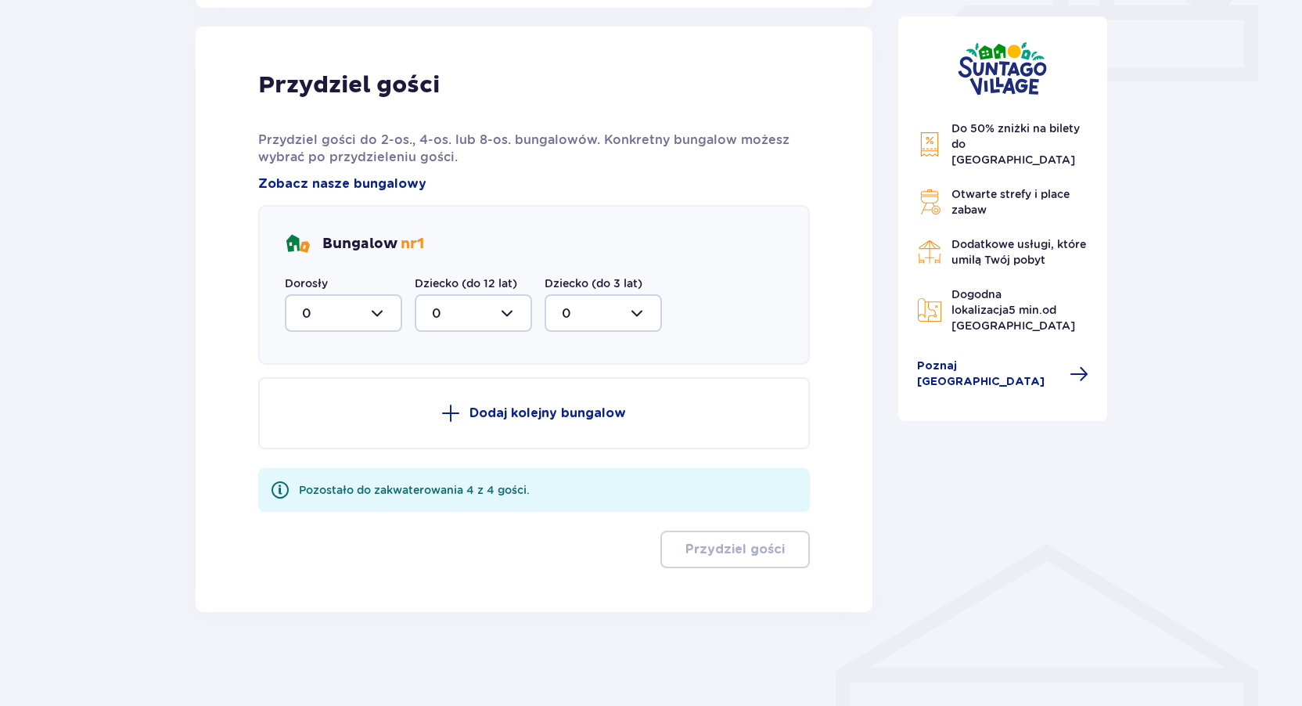
click at [363, 312] on div at bounding box center [343, 313] width 117 height 38
click at [324, 424] on div "2" at bounding box center [343, 426] width 83 height 17
type input "2"
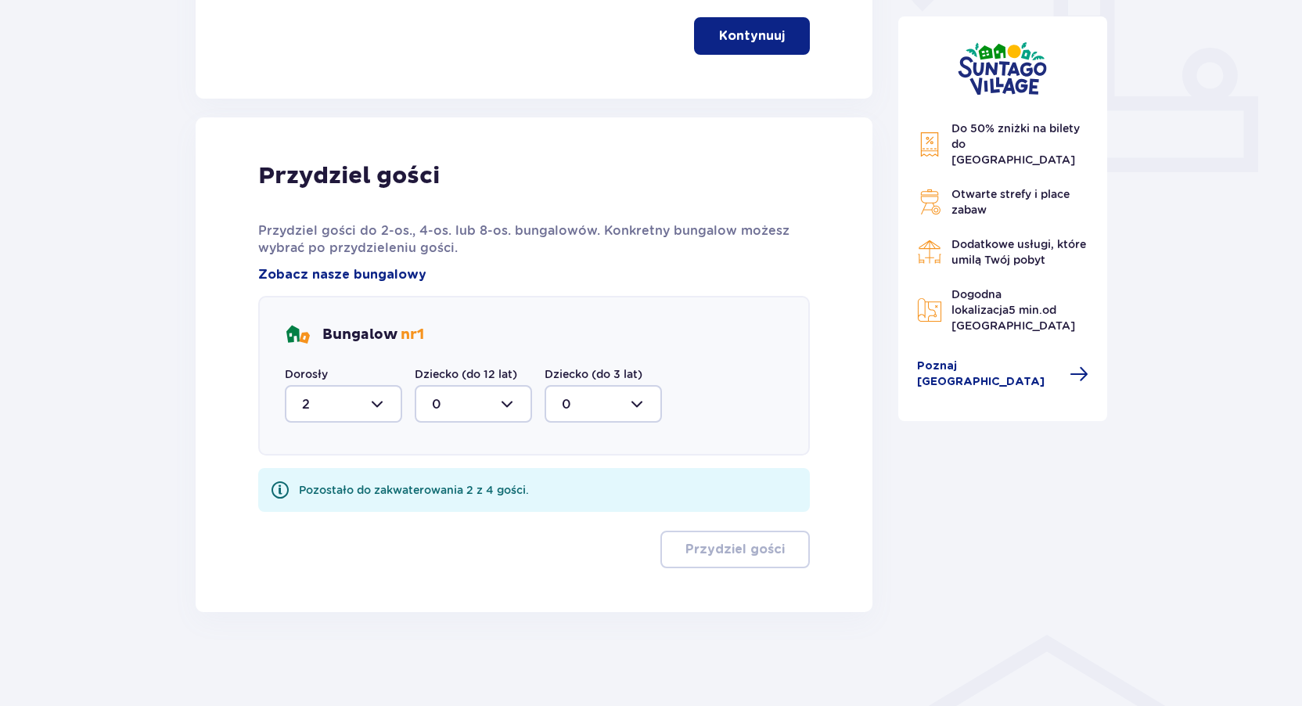
scroll to position [636, 0]
click at [444, 405] on div at bounding box center [473, 404] width 117 height 38
click at [461, 509] on div "2" at bounding box center [473, 517] width 83 height 17
type input "2"
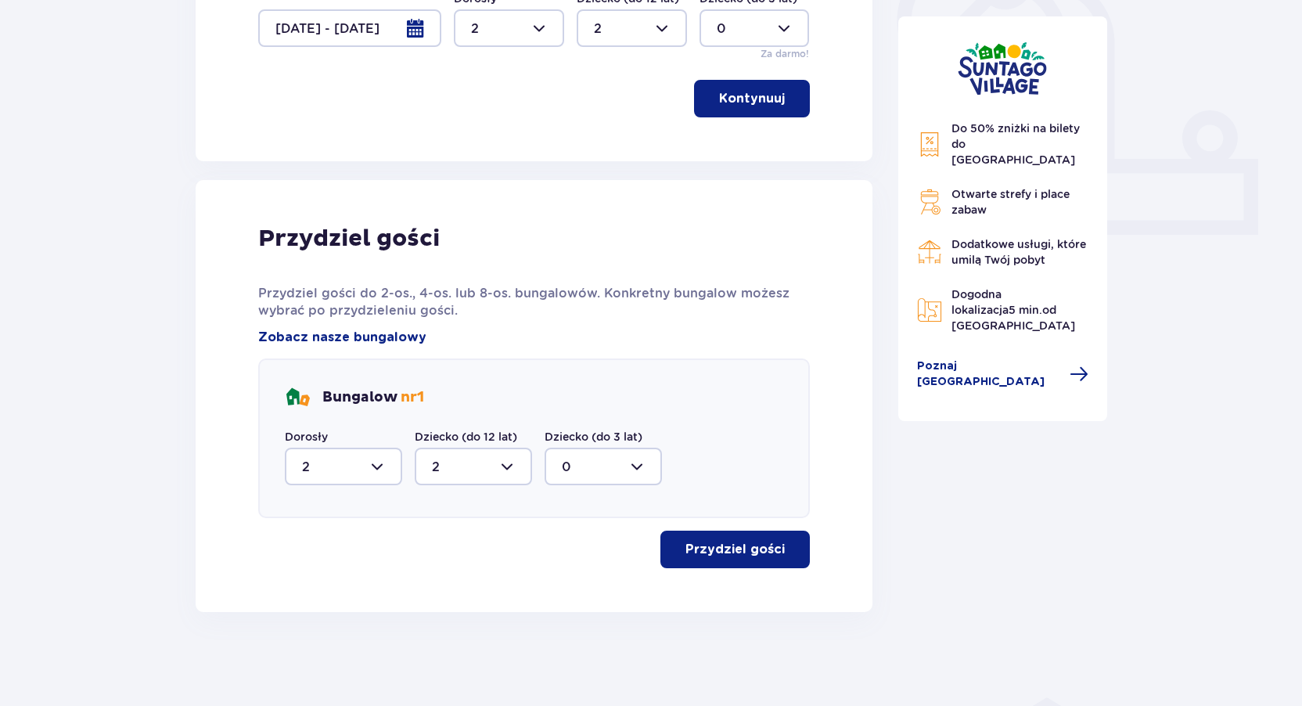
scroll to position [574, 0]
click at [744, 549] on p "Przydziel gości" at bounding box center [735, 549] width 99 height 17
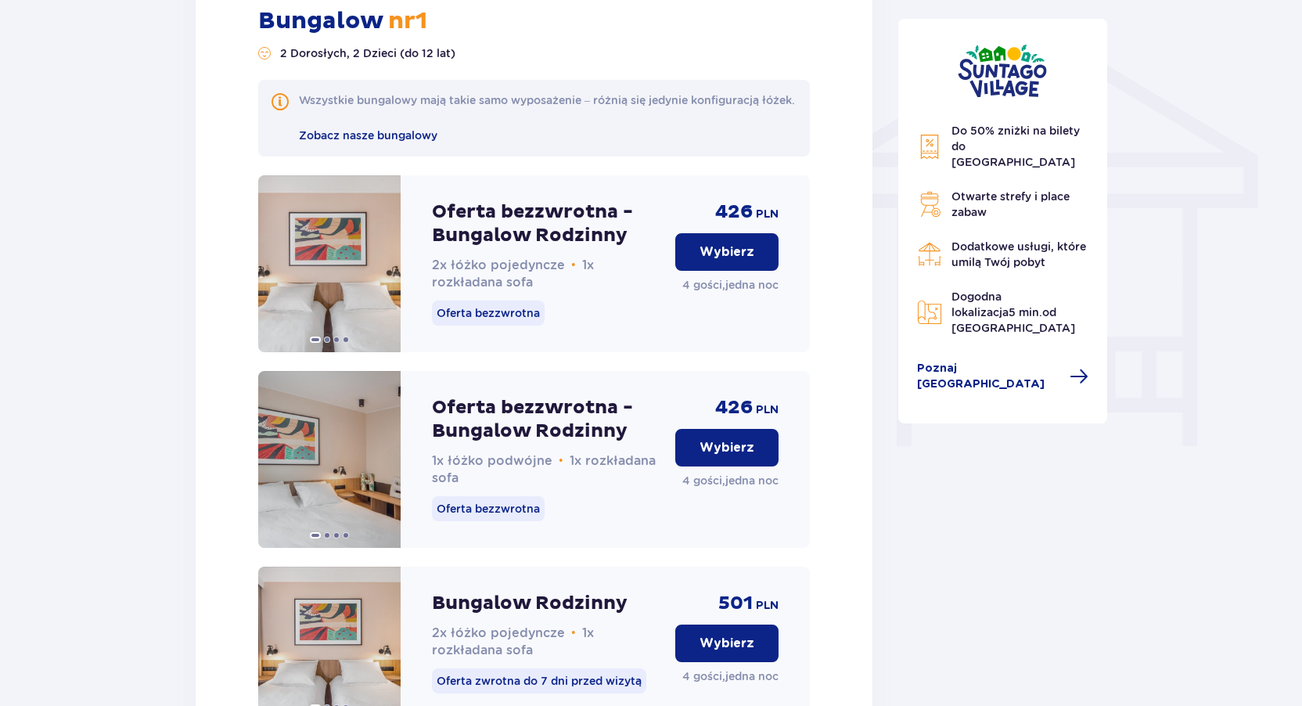
scroll to position [1264, 0]
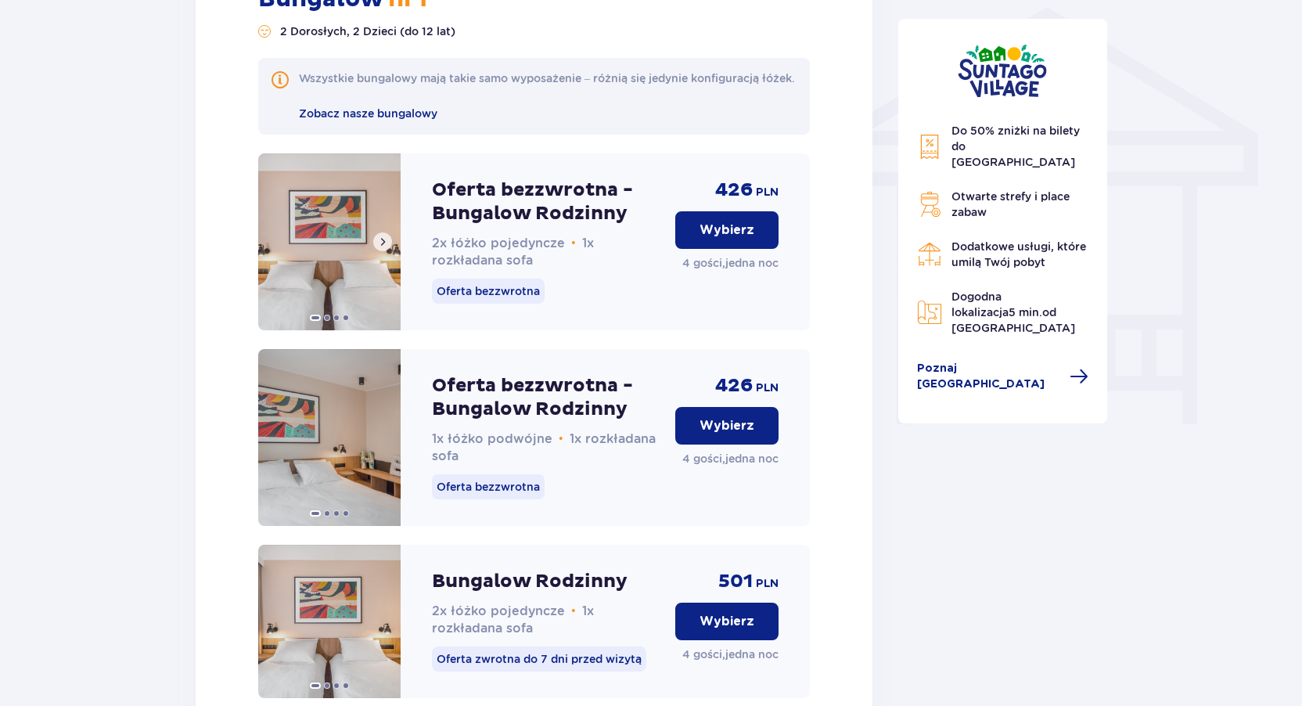
click at [316, 294] on img at bounding box center [329, 241] width 142 height 177
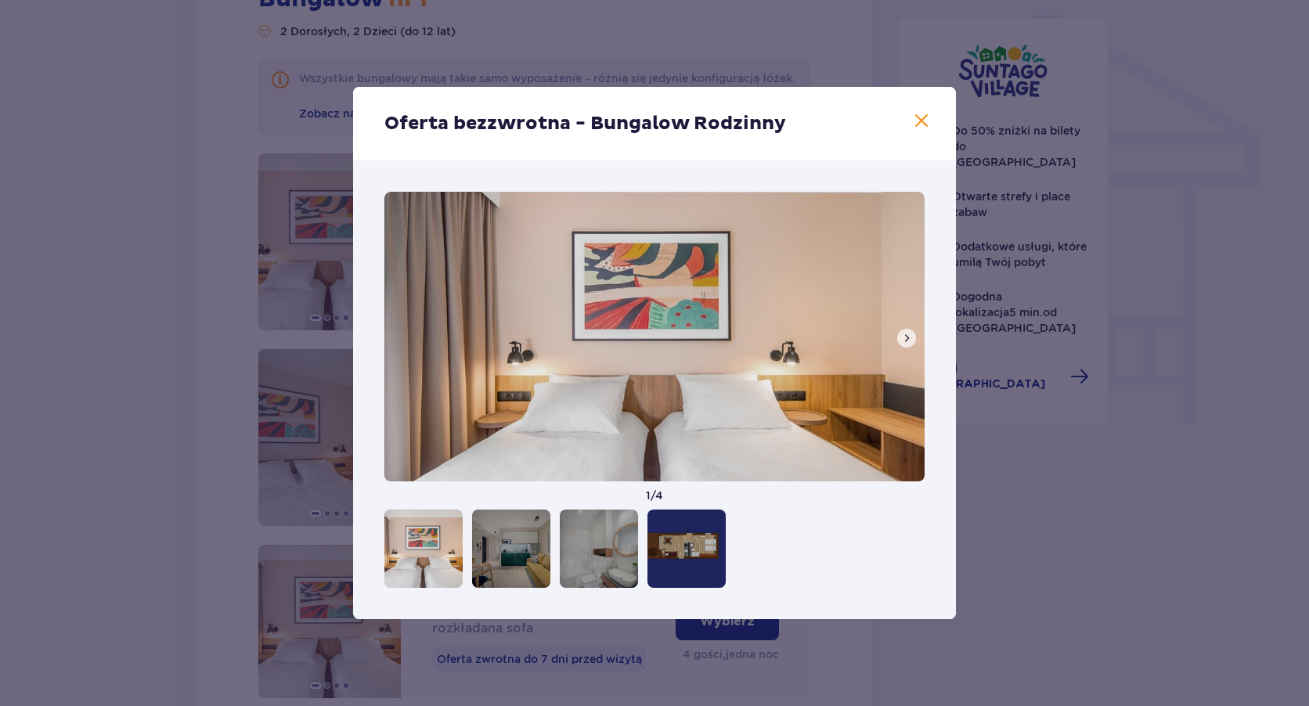
click at [906, 333] on span at bounding box center [906, 338] width 13 height 13
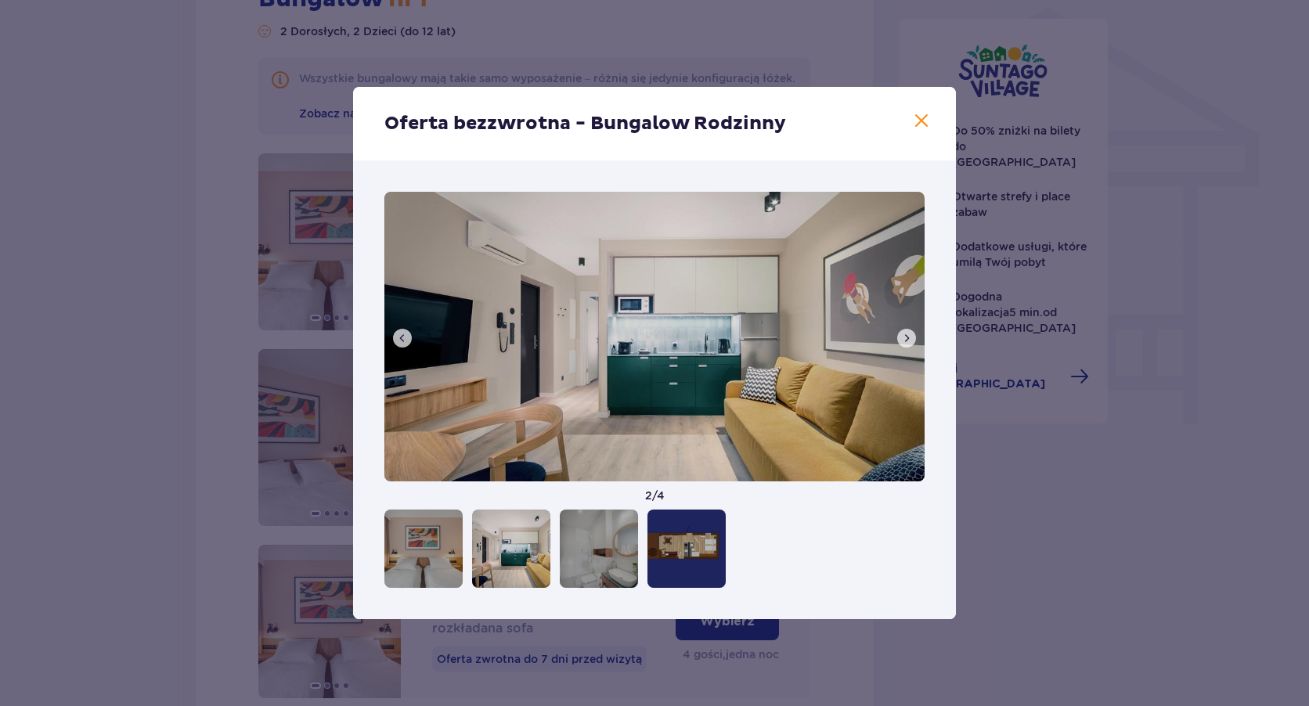
click at [906, 333] on span at bounding box center [906, 338] width 13 height 13
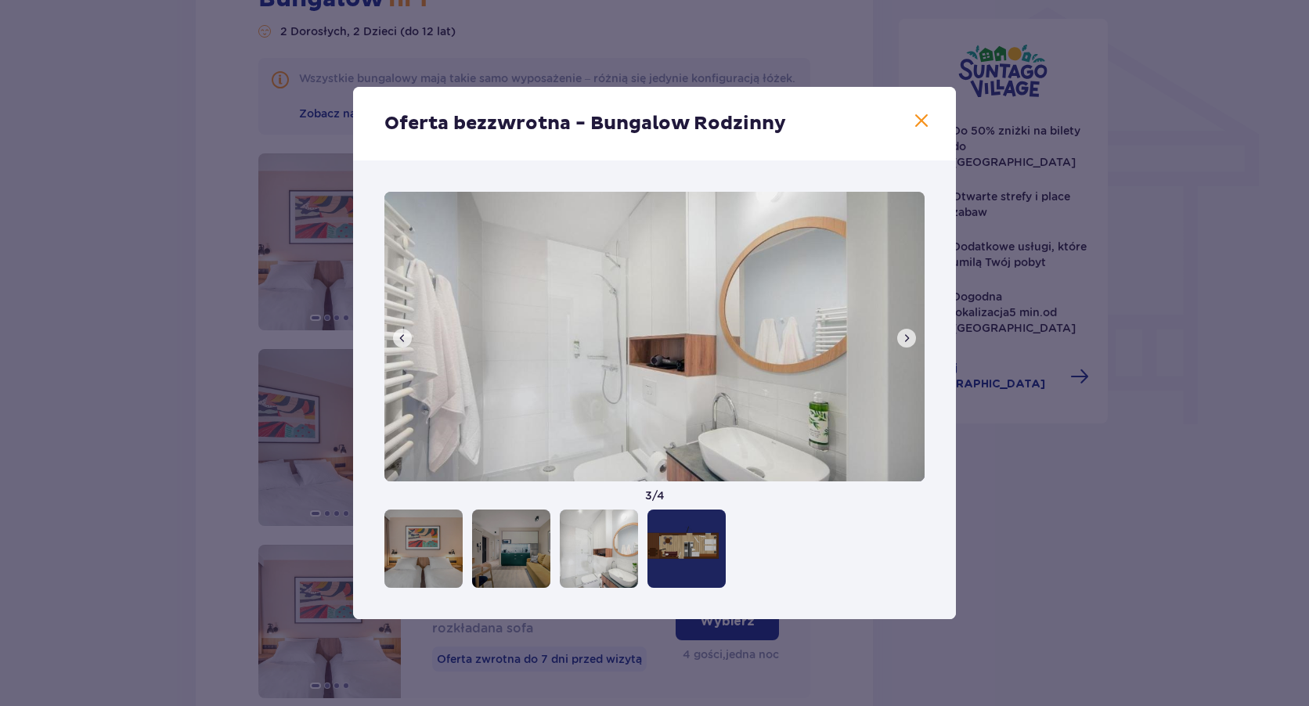
click at [906, 333] on span at bounding box center [906, 338] width 13 height 13
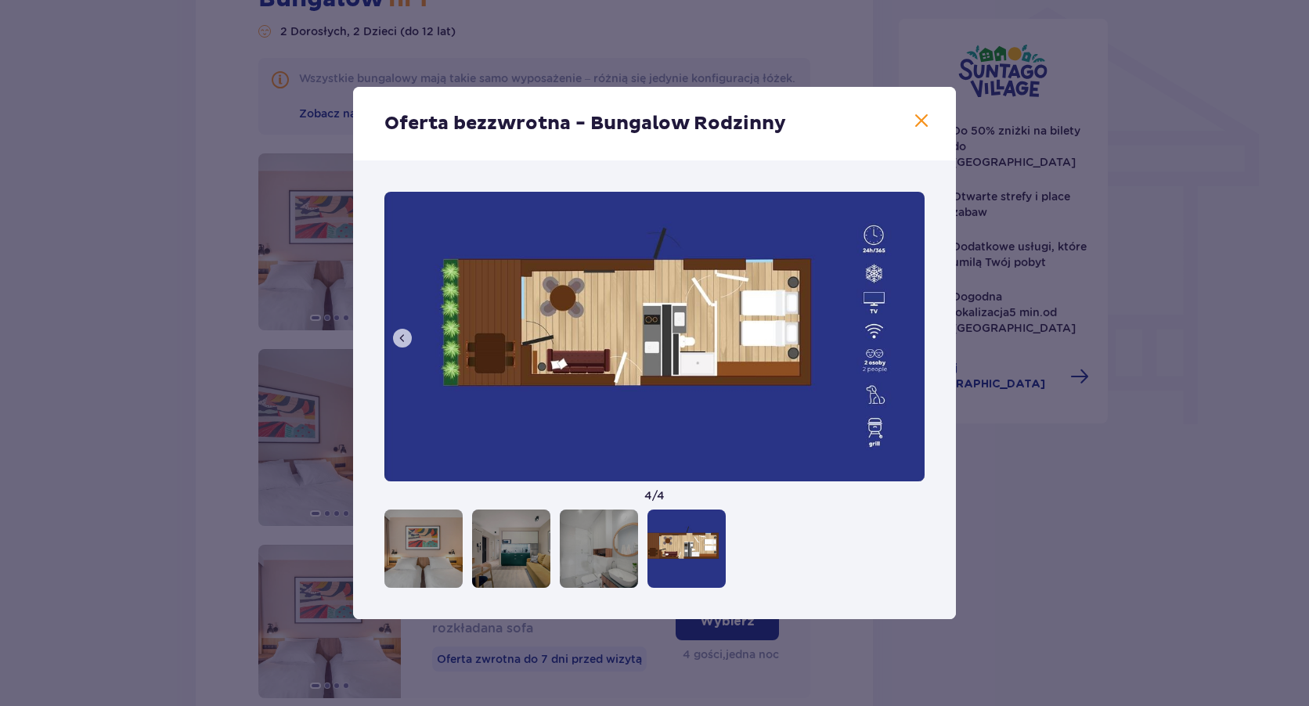
click at [916, 117] on span at bounding box center [921, 121] width 19 height 19
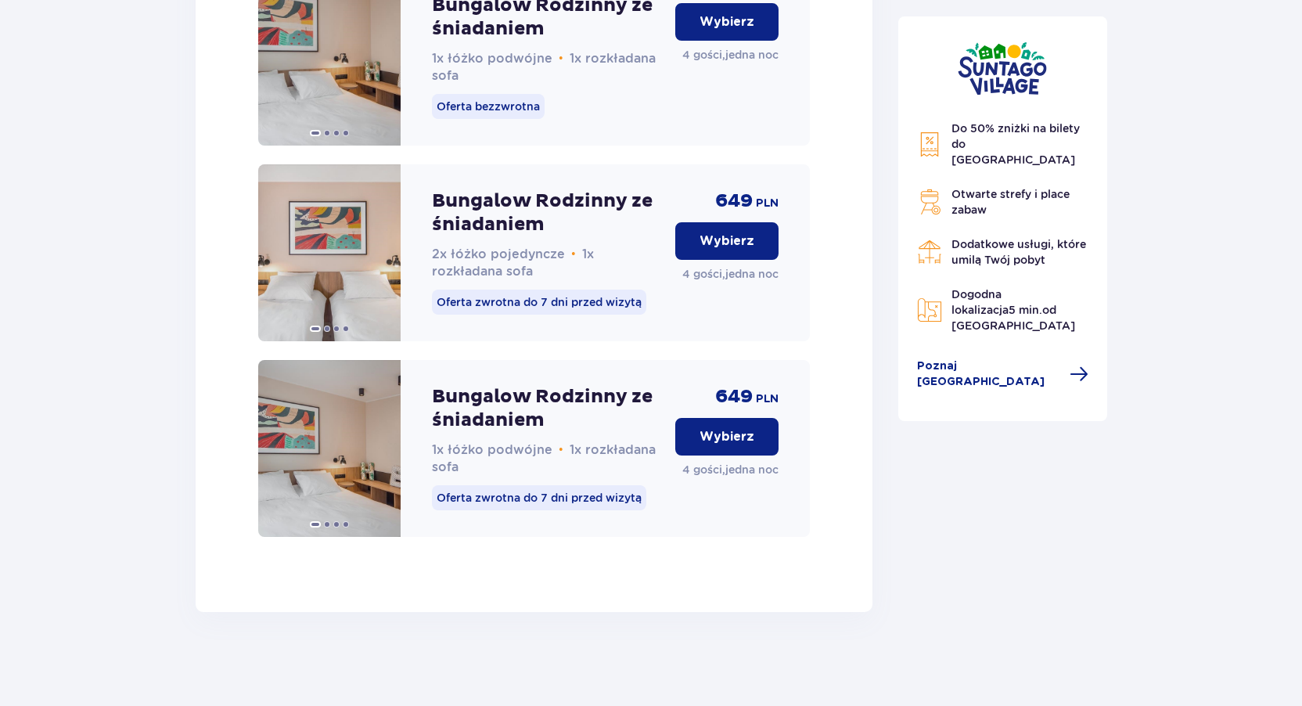
scroll to position [2443, 0]
